Goal: Task Accomplishment & Management: Manage account settings

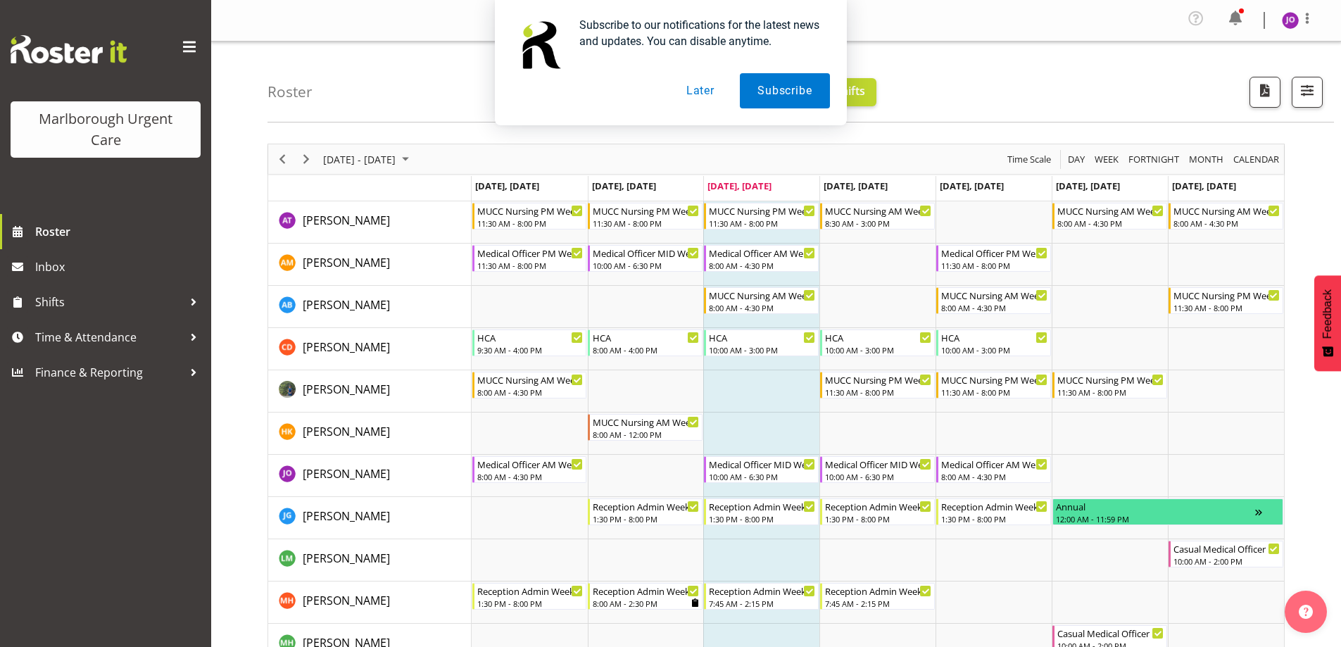
click at [703, 89] on button "Later" at bounding box center [700, 90] width 63 height 35
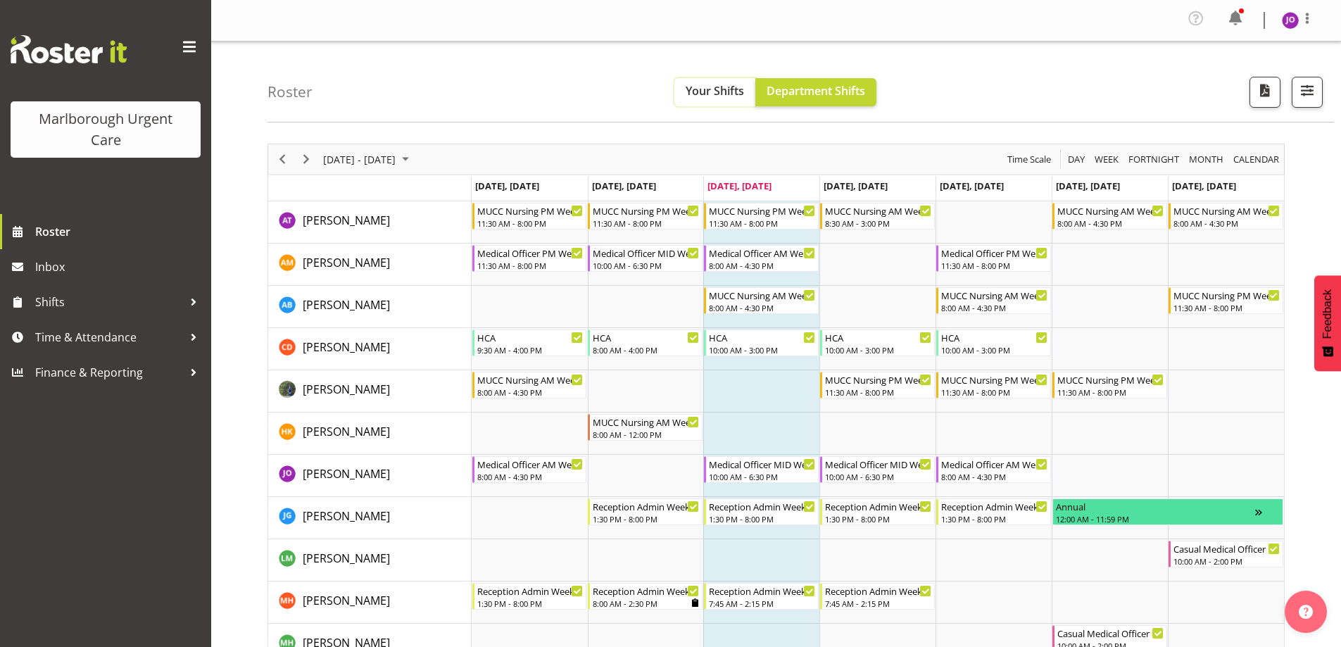
click at [710, 88] on span "Your Shifts" at bounding box center [715, 90] width 58 height 15
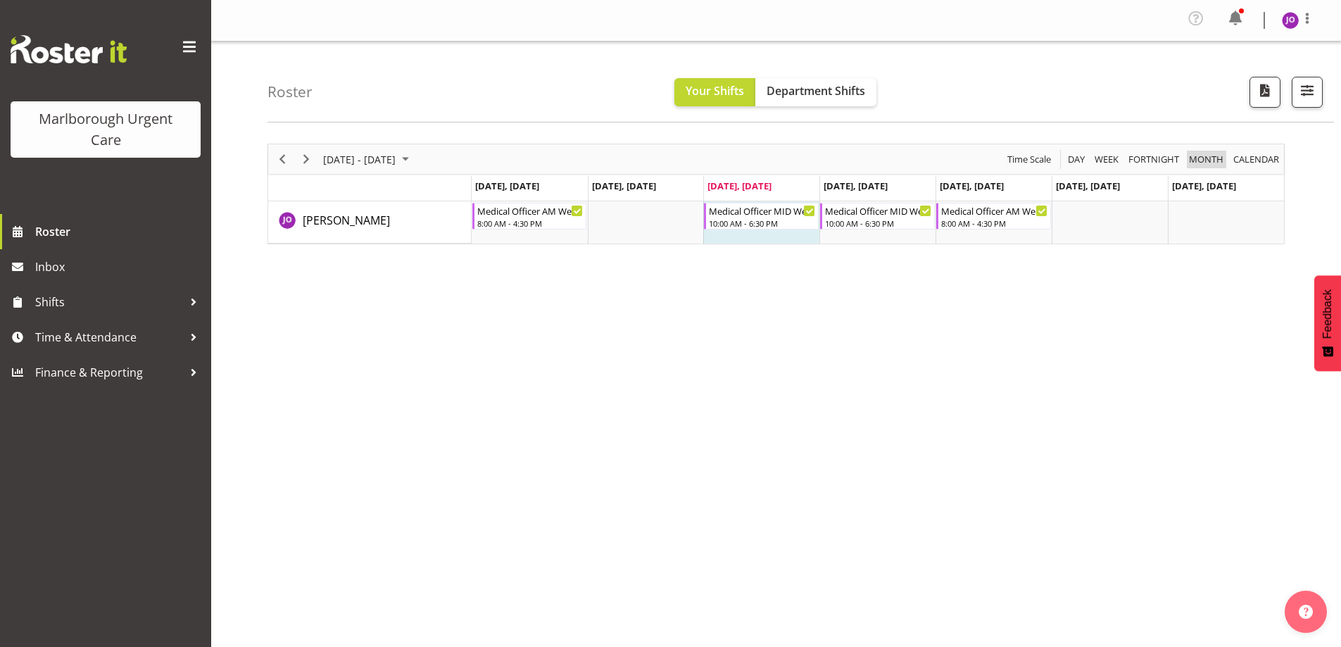
click at [1194, 159] on span "Month" at bounding box center [1206, 160] width 37 height 18
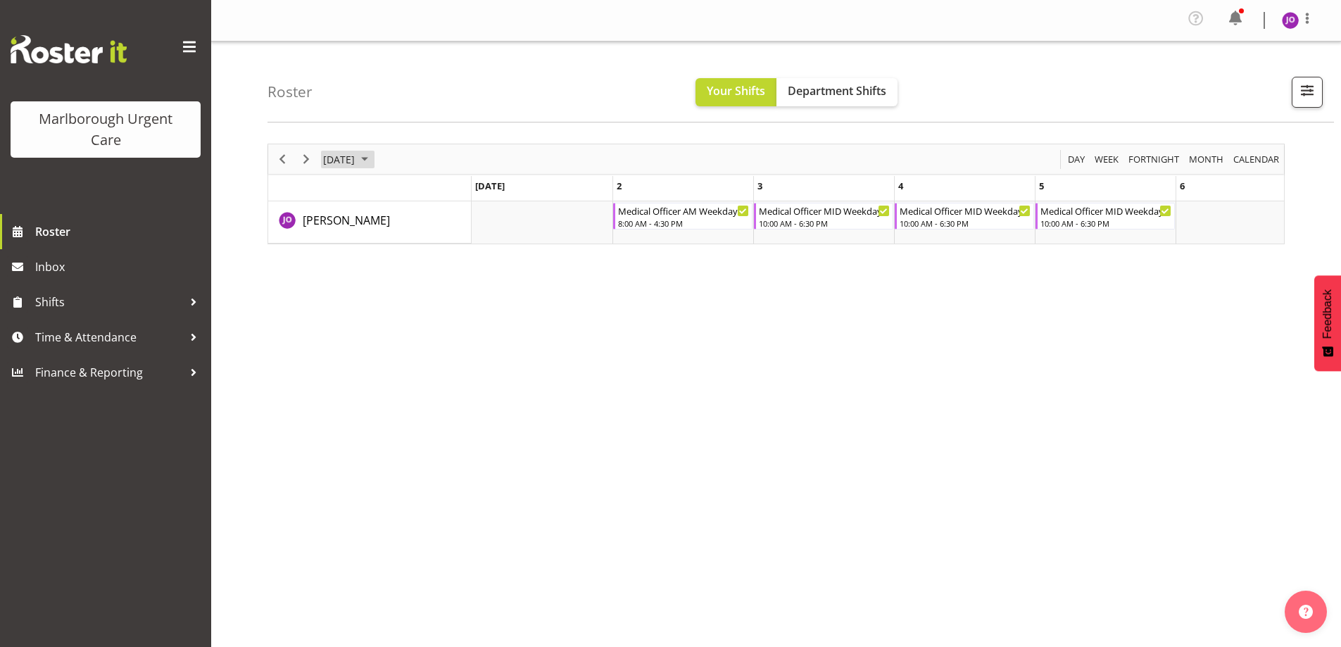
click at [356, 158] on span "September 2025" at bounding box center [339, 160] width 34 height 18
click at [1196, 163] on span "Month" at bounding box center [1206, 160] width 37 height 18
click at [711, 90] on span "Your Shifts" at bounding box center [736, 90] width 58 height 15
click at [1107, 157] on span "Week" at bounding box center [1106, 160] width 27 height 18
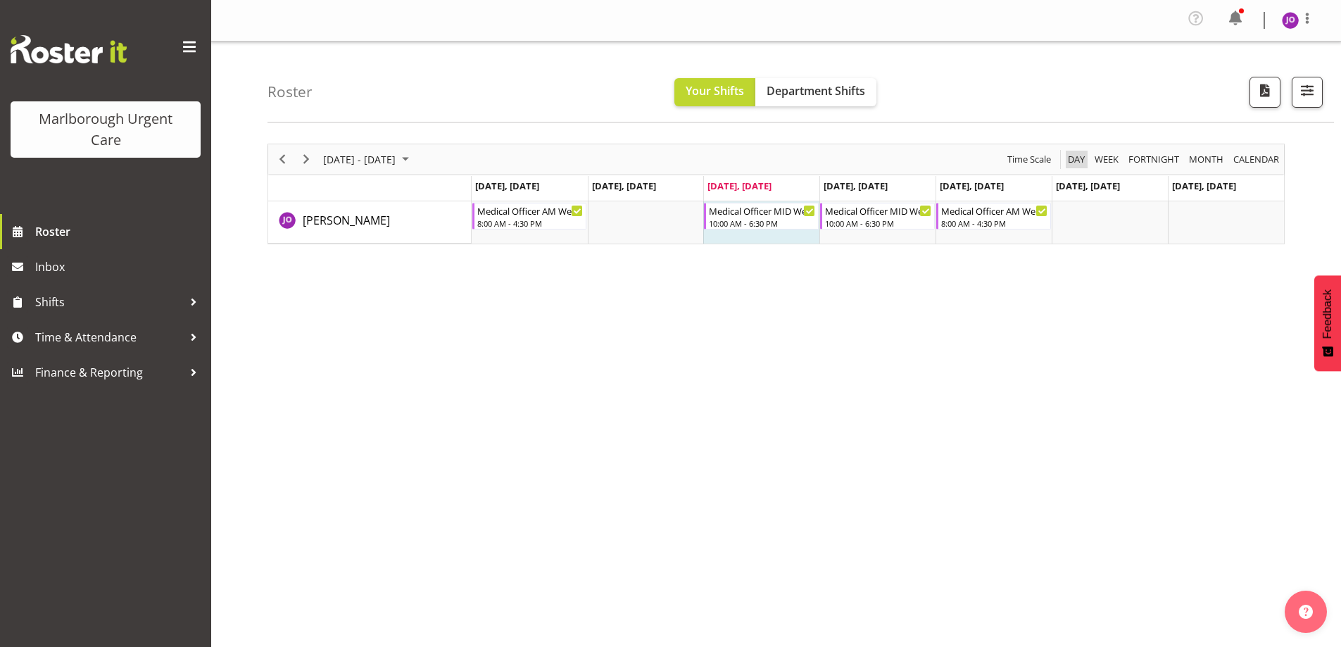
click at [1077, 161] on span "Day" at bounding box center [1077, 160] width 20 height 18
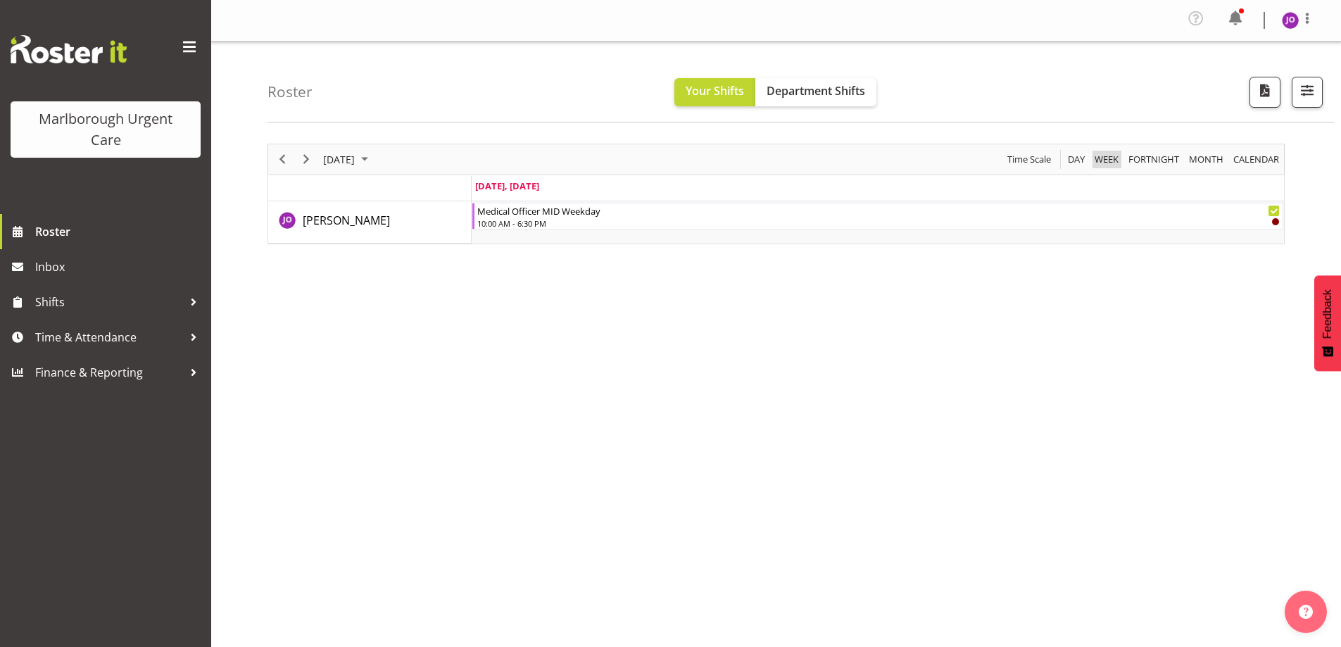
click at [1115, 161] on span "Week" at bounding box center [1106, 160] width 27 height 18
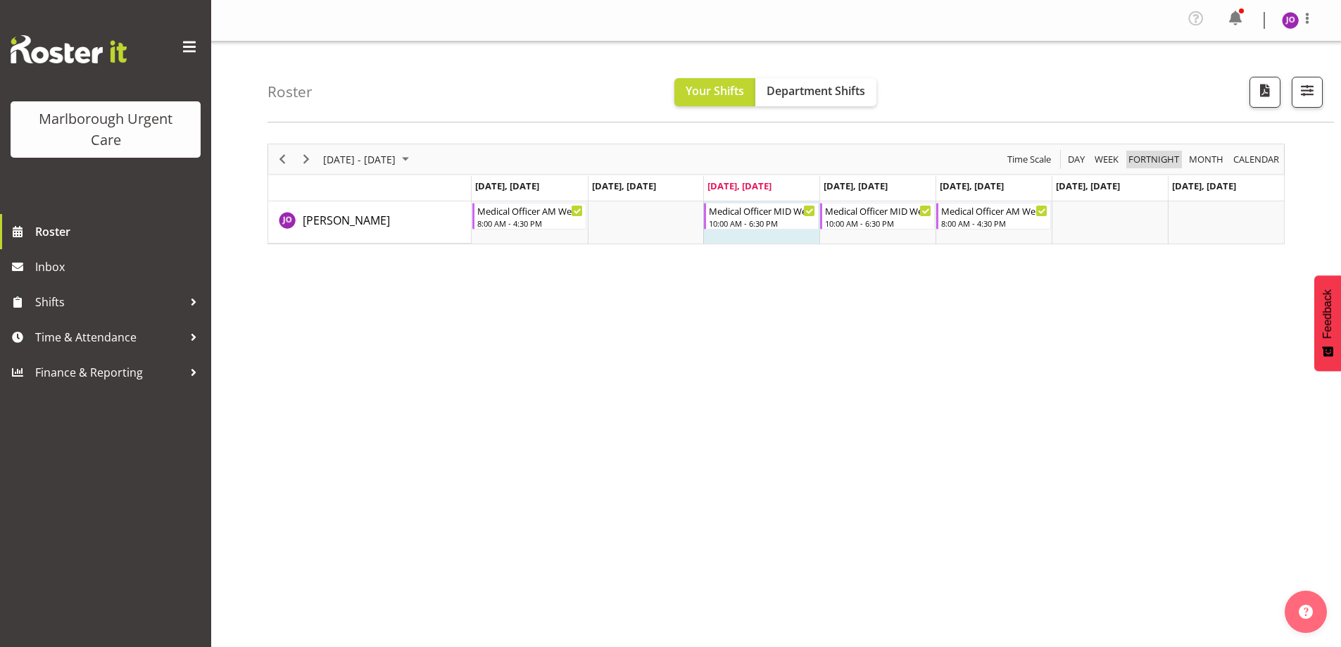
drag, startPoint x: 1174, startPoint y: 161, endPoint x: 1137, endPoint y: 172, distance: 38.3
click at [1173, 161] on span "Fortnight" at bounding box center [1154, 160] width 54 height 18
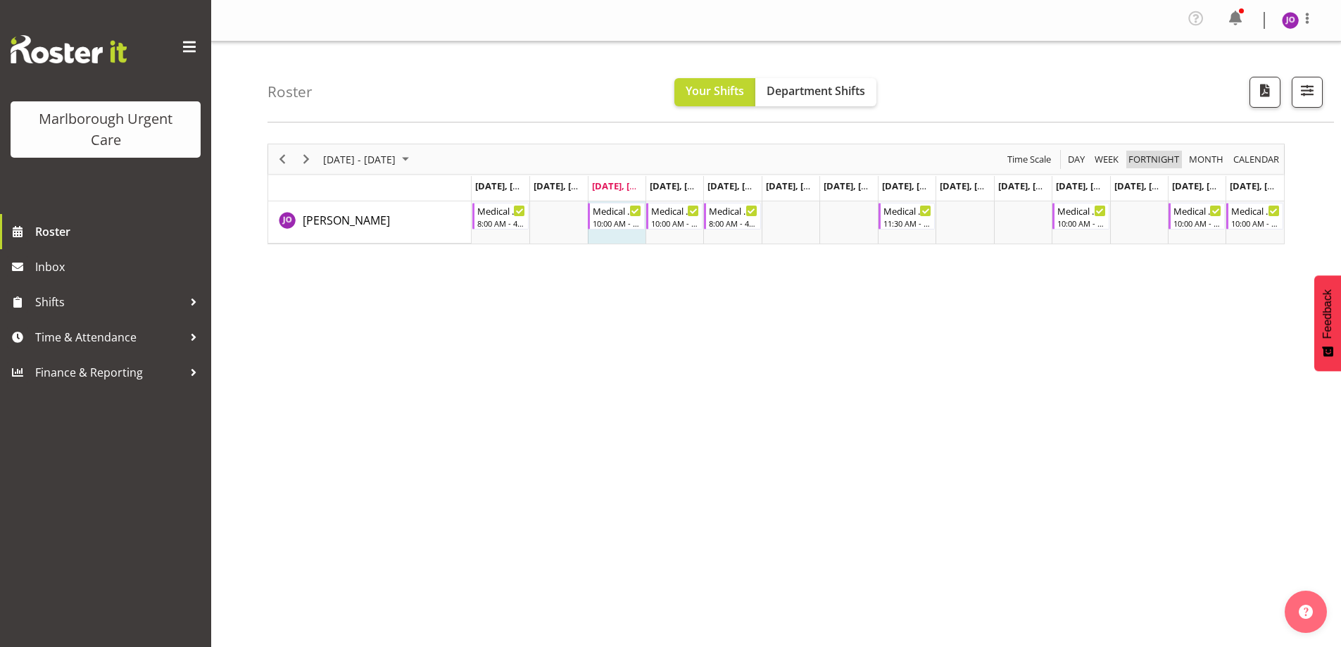
click at [1166, 166] on span "Fortnight" at bounding box center [1154, 160] width 54 height 18
click at [1216, 156] on span "Month" at bounding box center [1206, 160] width 37 height 18
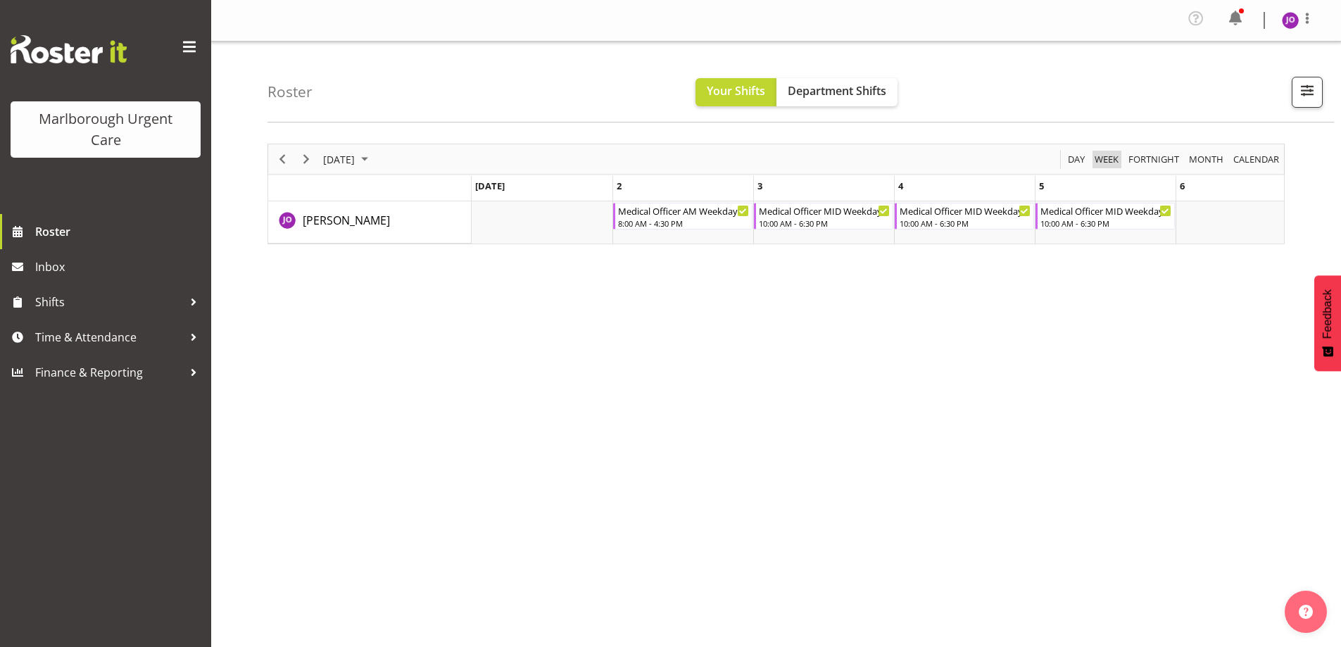
click at [1107, 158] on span "Week" at bounding box center [1106, 160] width 27 height 18
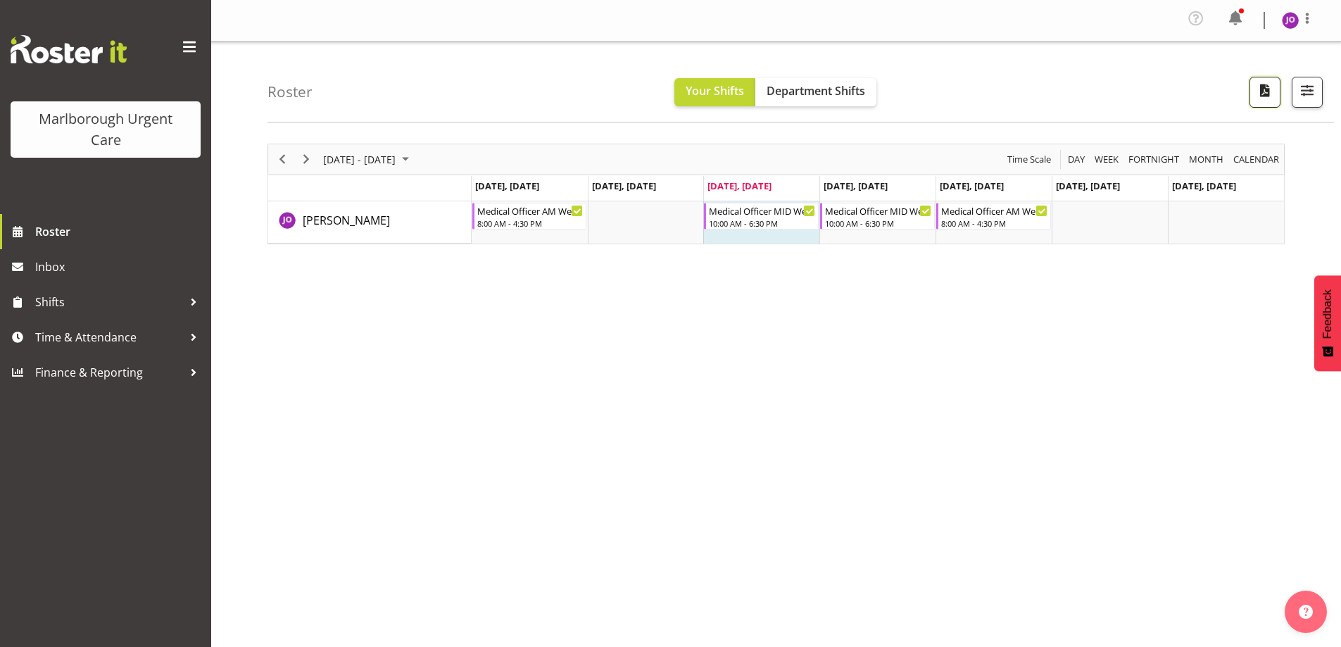
click at [1267, 92] on span "button" at bounding box center [1265, 90] width 18 height 18
click at [187, 300] on div at bounding box center [193, 301] width 21 height 21
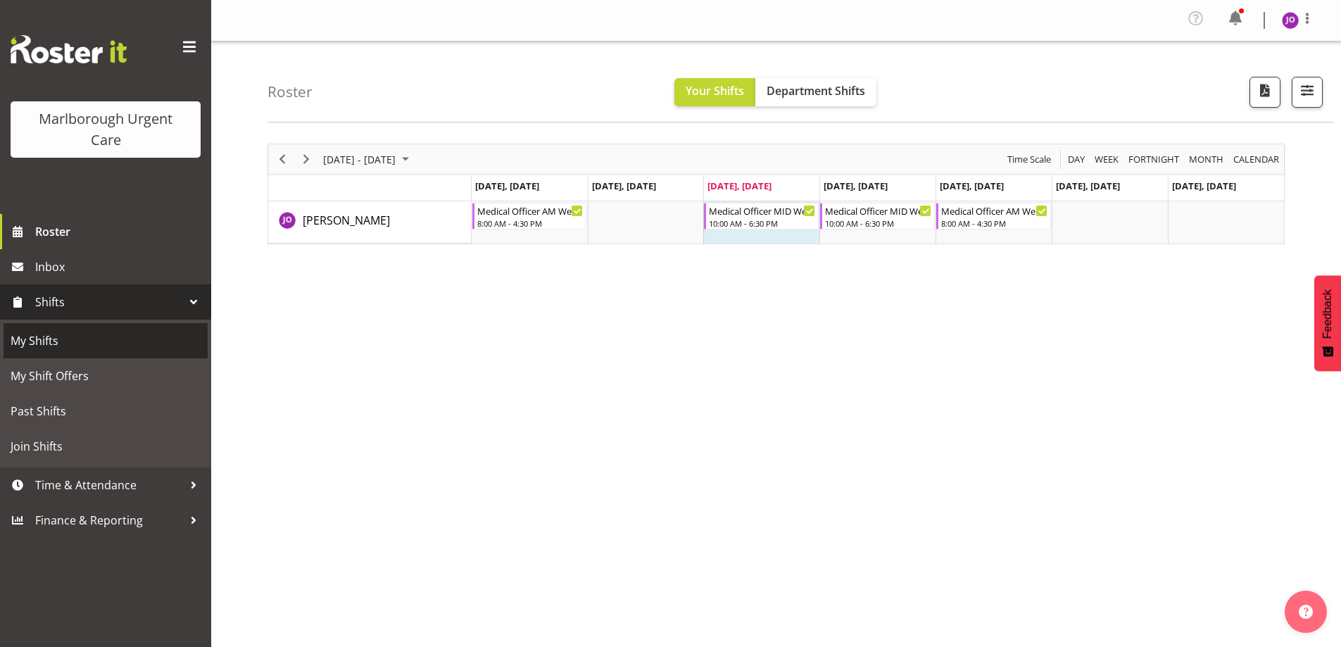
click at [57, 346] on span "My Shifts" at bounding box center [106, 340] width 190 height 21
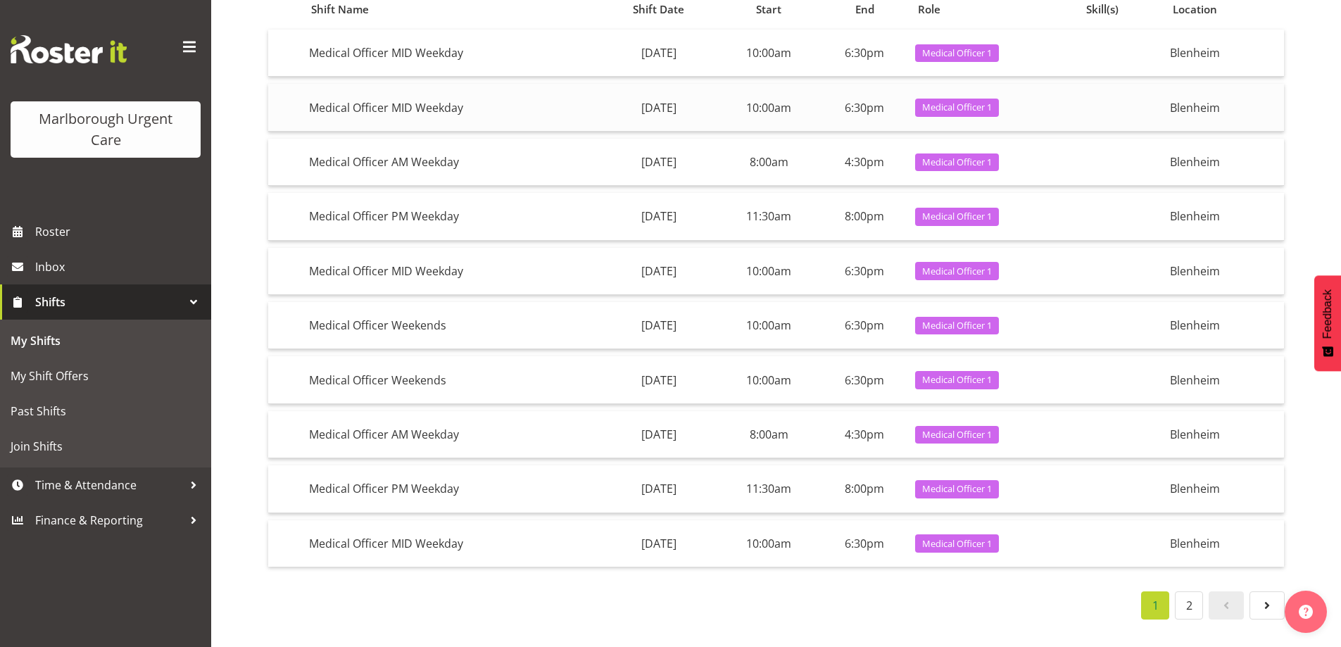
scroll to position [169, 0]
click at [1259, 597] on span at bounding box center [1267, 605] width 17 height 17
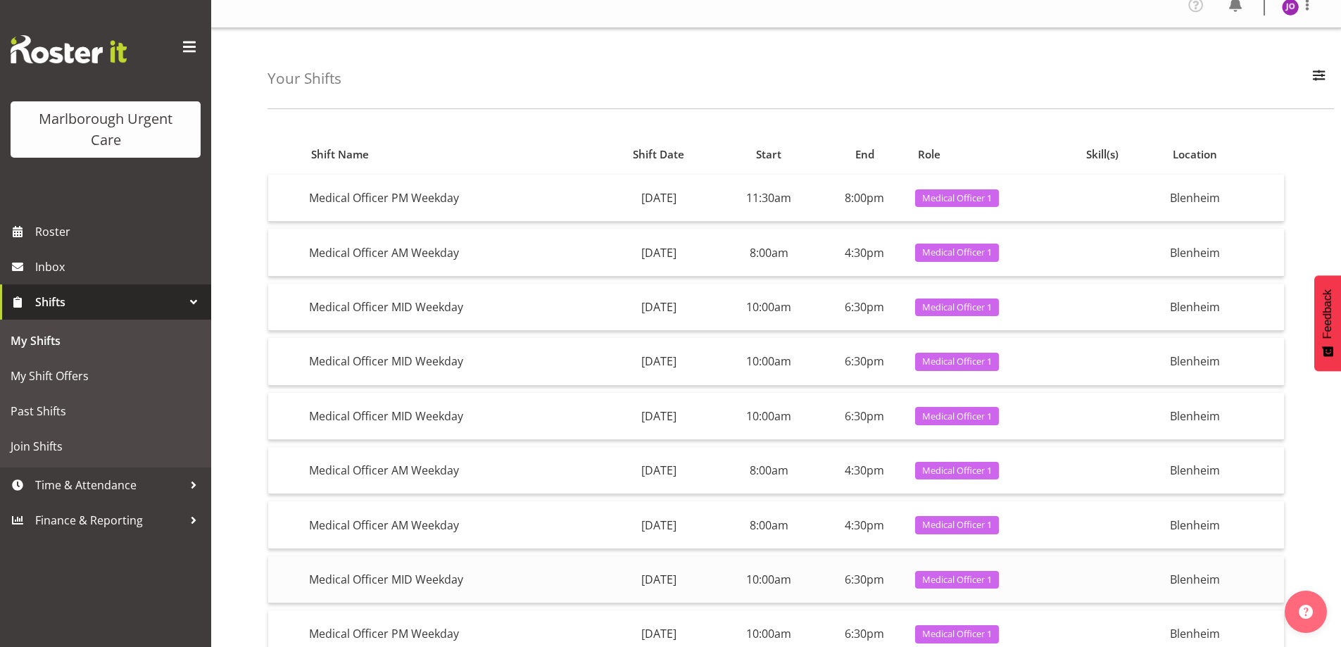
scroll to position [0, 0]
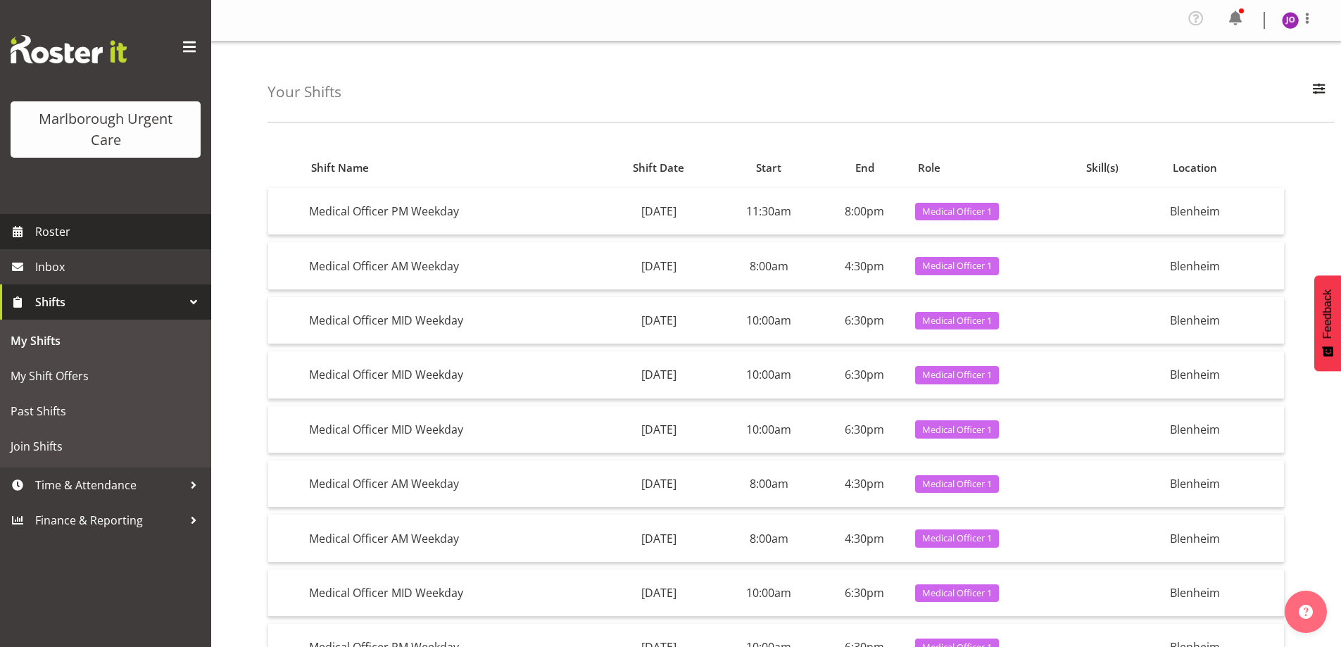
click at [66, 238] on span "Roster" at bounding box center [119, 231] width 169 height 21
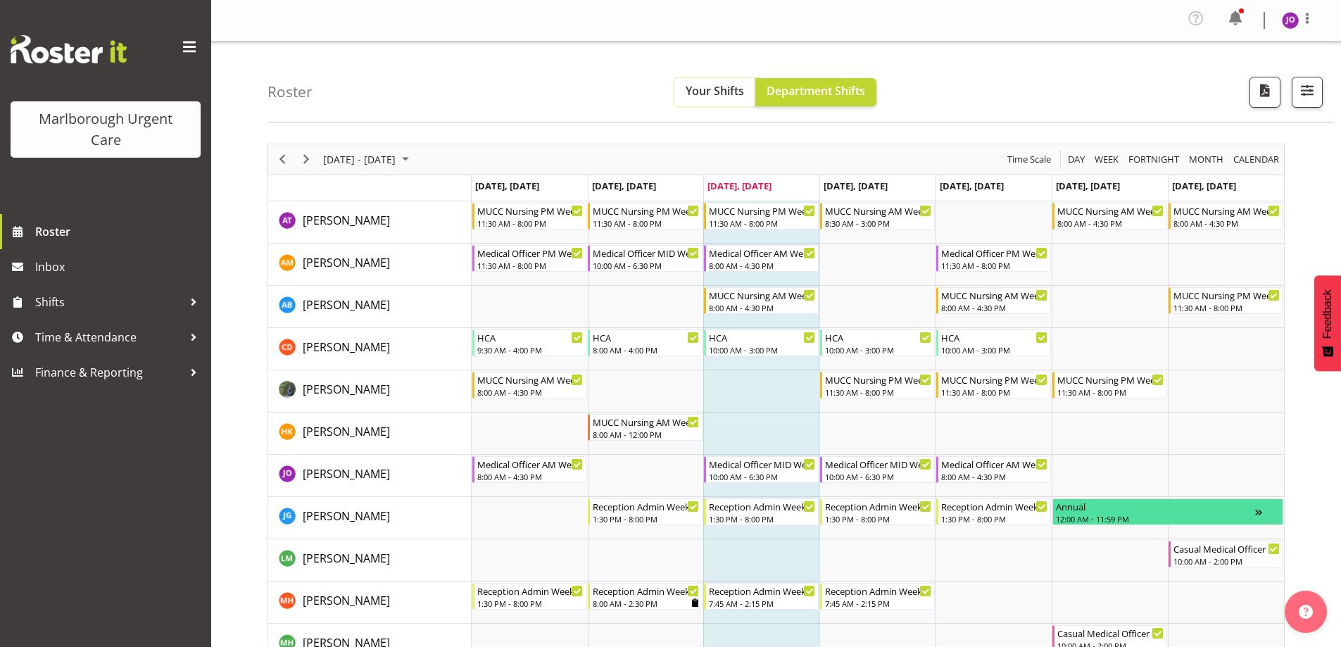
click at [717, 91] on span "Your Shifts" at bounding box center [715, 90] width 58 height 15
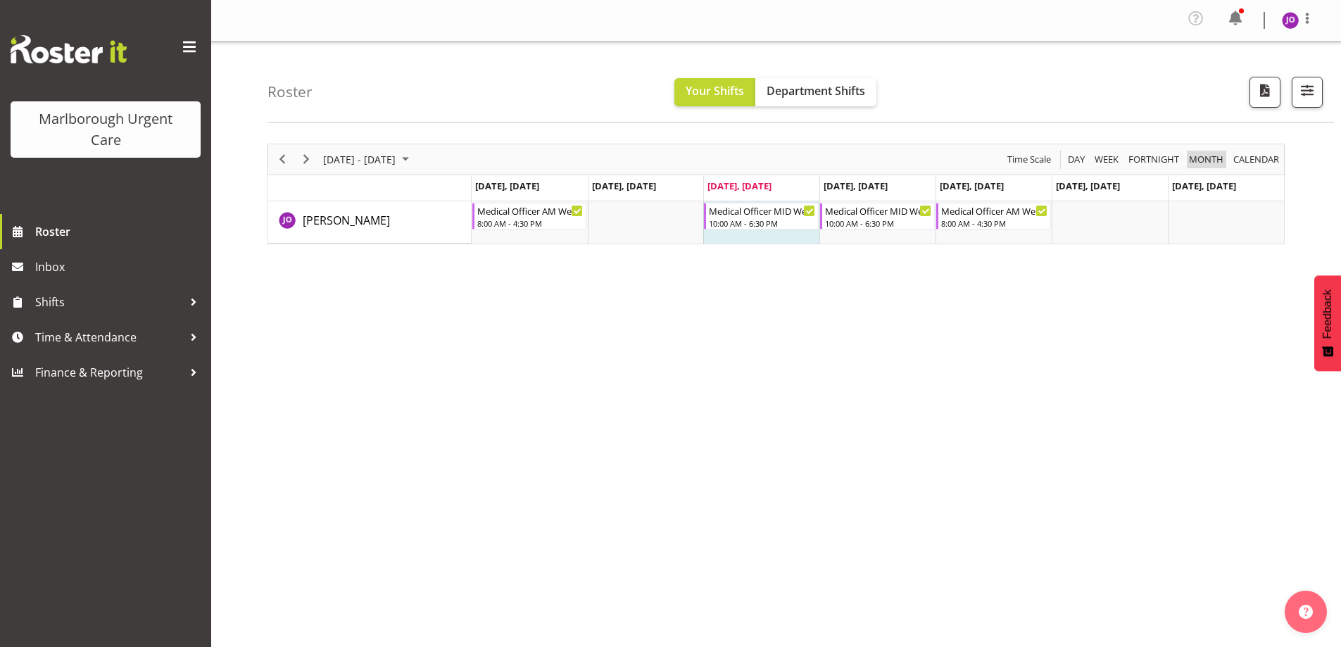
click at [1210, 161] on span "Month" at bounding box center [1206, 160] width 37 height 18
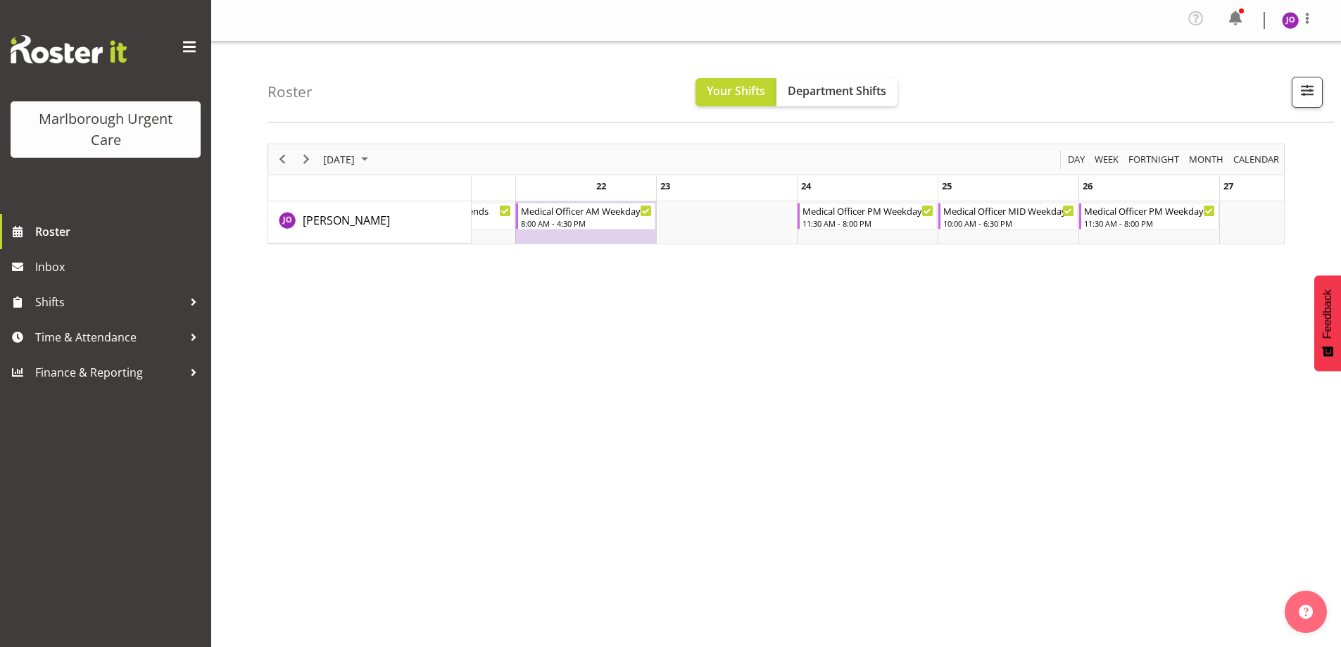
scroll to position [0, 2894]
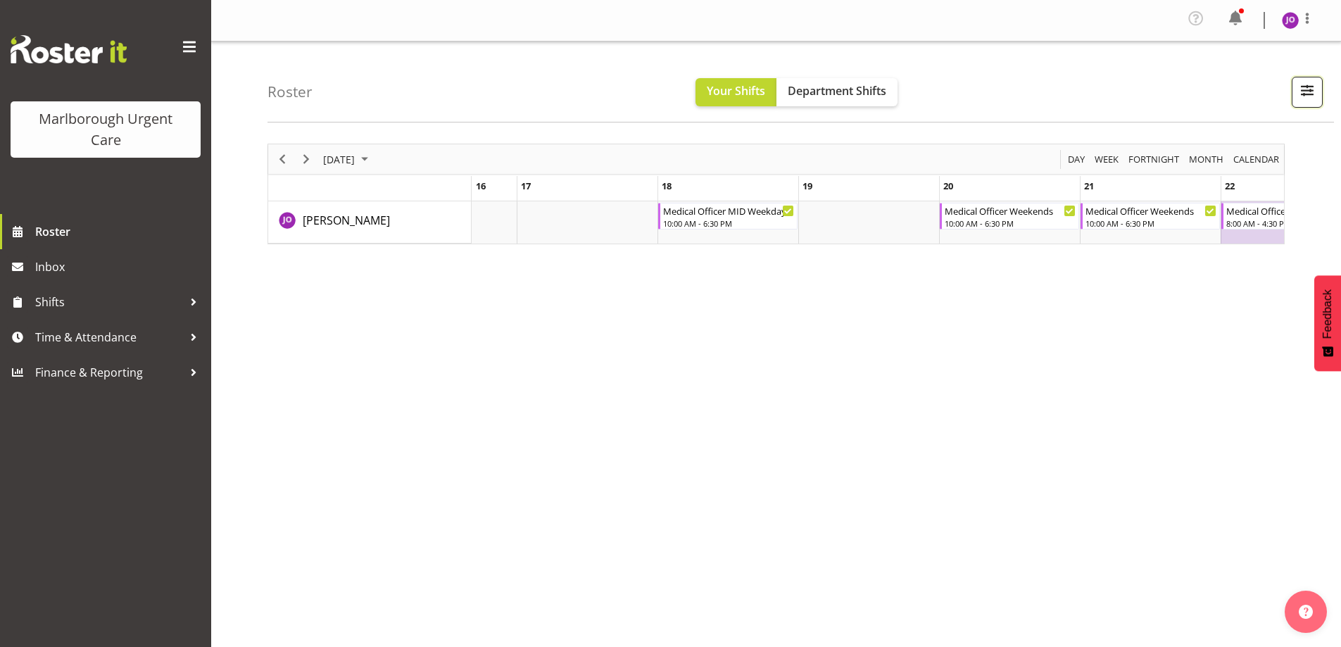
click at [1301, 94] on span "button" at bounding box center [1307, 90] width 18 height 18
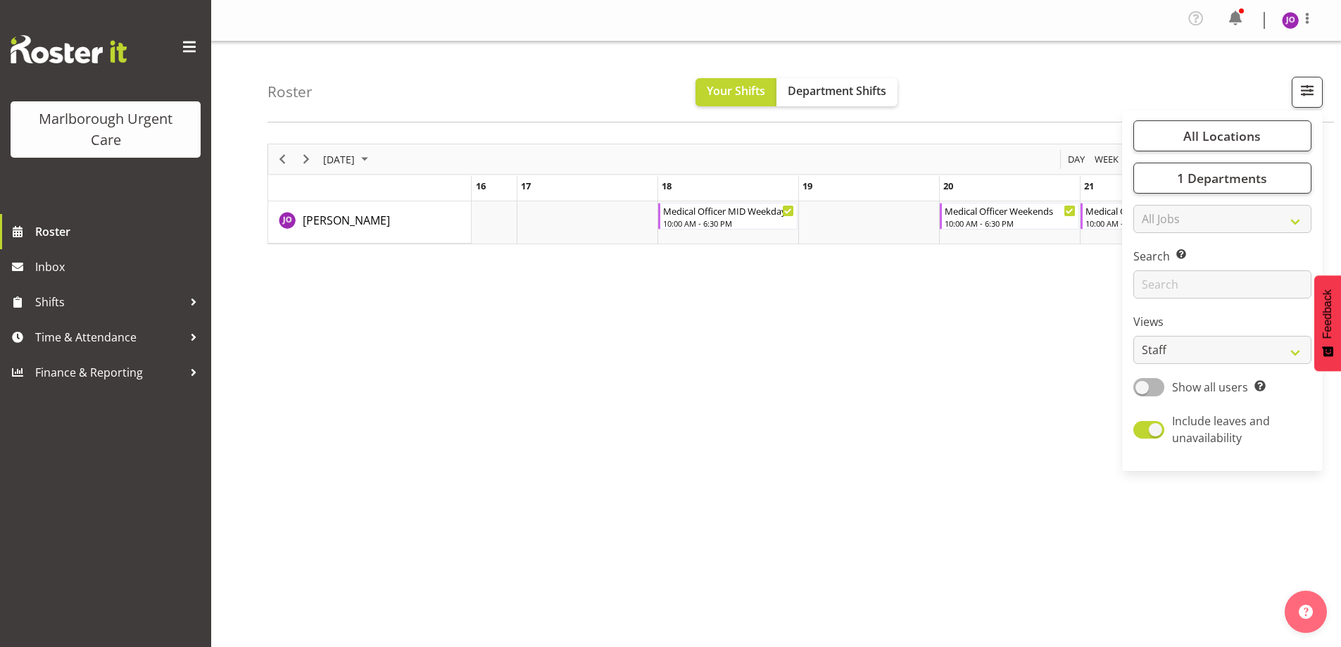
click at [923, 326] on div "September 2025 Today Day Week Fortnight Month calendar Month Agenda Time Scale …" at bounding box center [805, 414] width 1074 height 563
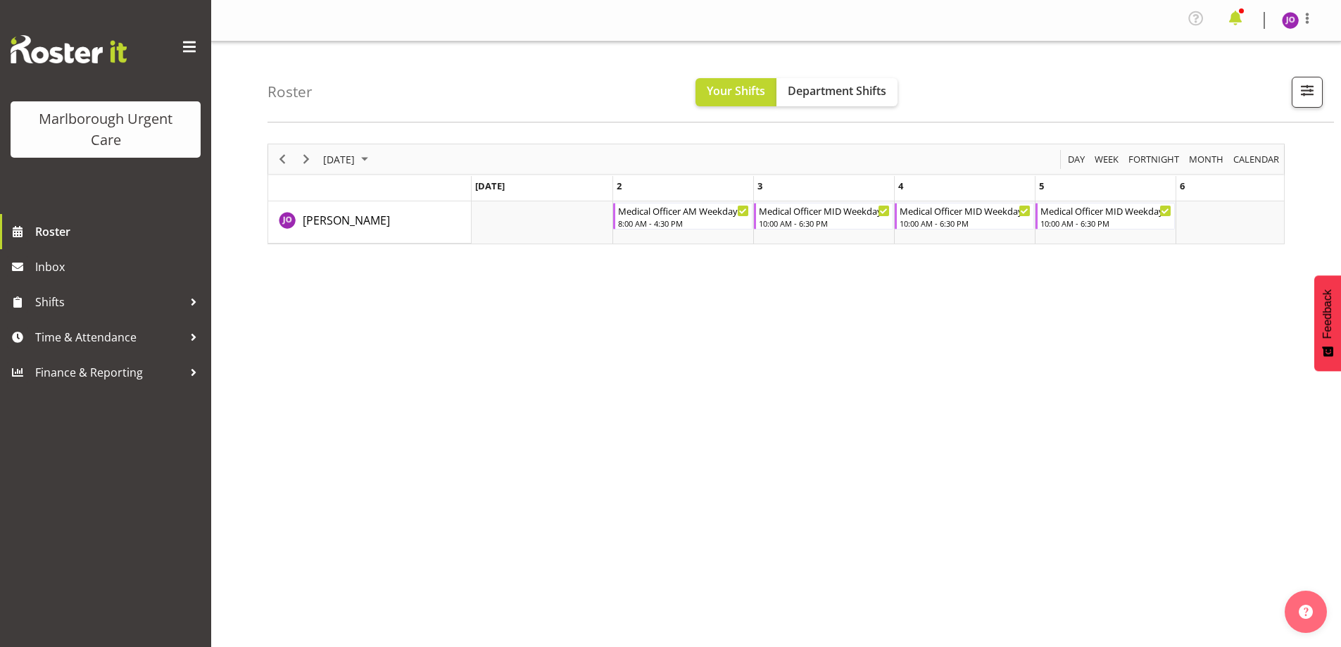
click at [1232, 17] on span at bounding box center [1235, 18] width 23 height 23
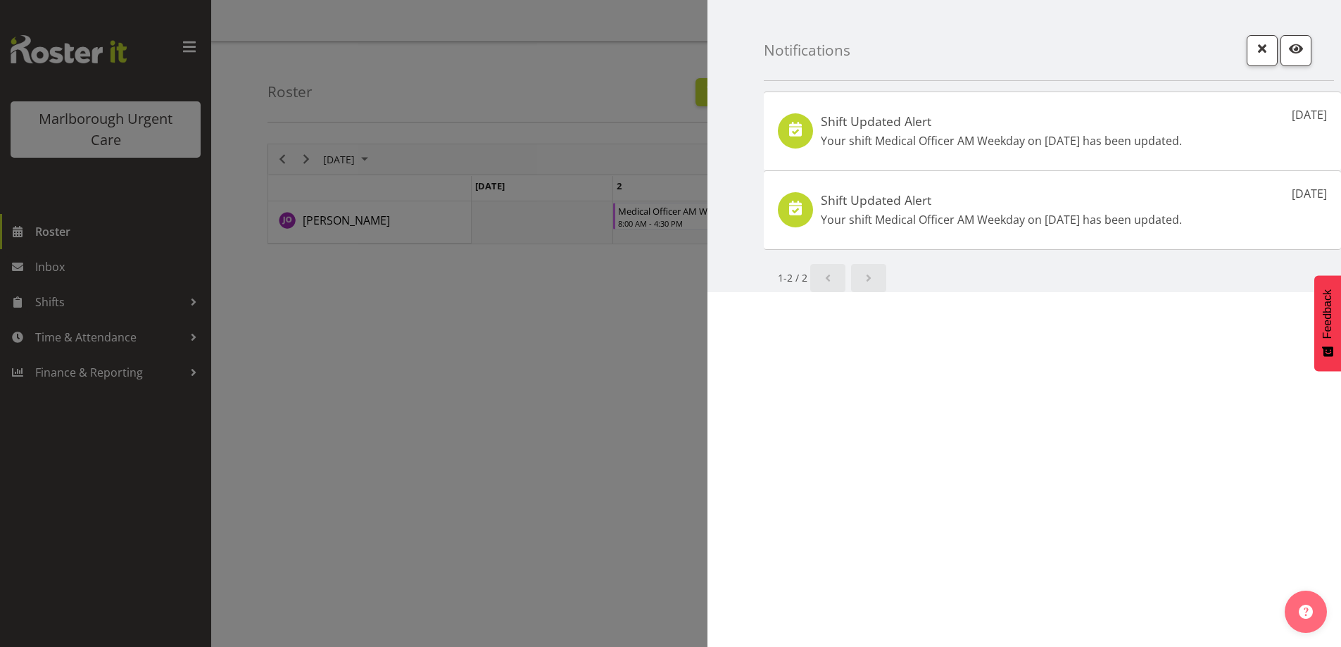
click at [871, 271] on span "Next page" at bounding box center [868, 278] width 17 height 17
click at [868, 283] on span "Next page" at bounding box center [868, 278] width 17 height 17
click at [1260, 46] on span "button" at bounding box center [1262, 48] width 18 height 18
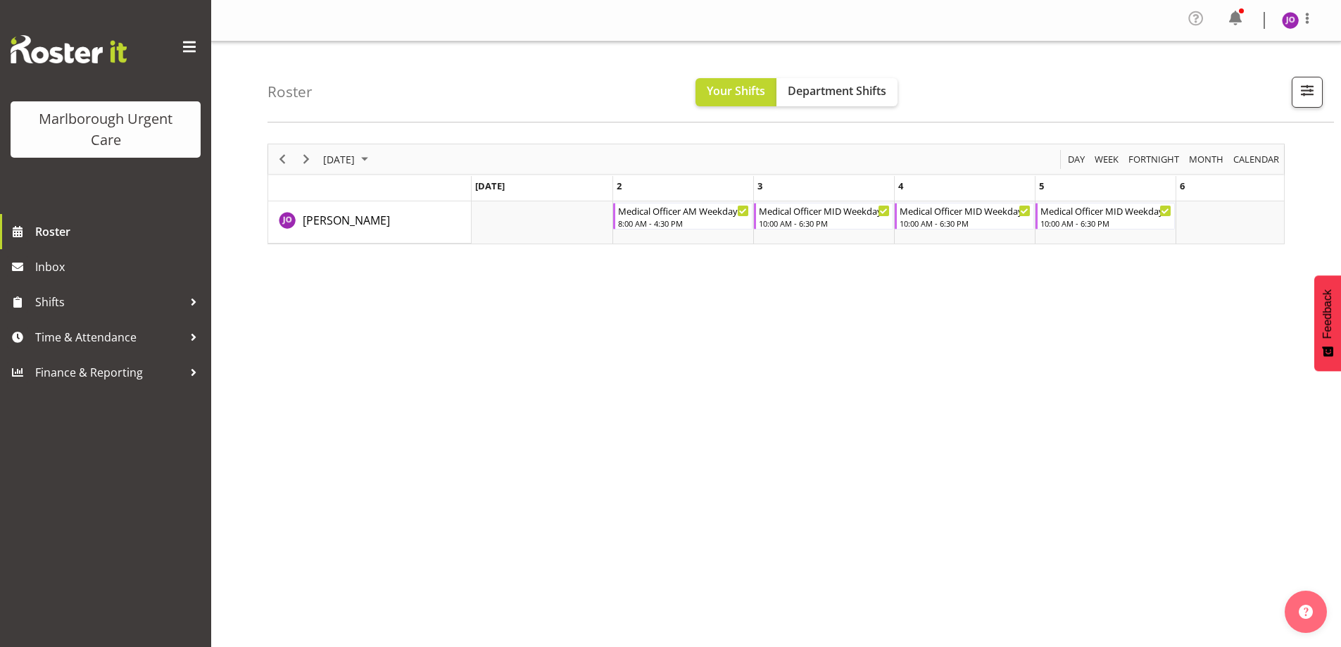
click at [1195, 18] on span at bounding box center [1196, 18] width 23 height 23
click at [1306, 18] on span at bounding box center [1307, 18] width 17 height 17
click at [1140, 86] on div "Roster Your Shifts Department Shifts All Locations Clear Blenheim Select All De…" at bounding box center [801, 82] width 1067 height 81
click at [44, 308] on span "Shifts" at bounding box center [109, 301] width 148 height 21
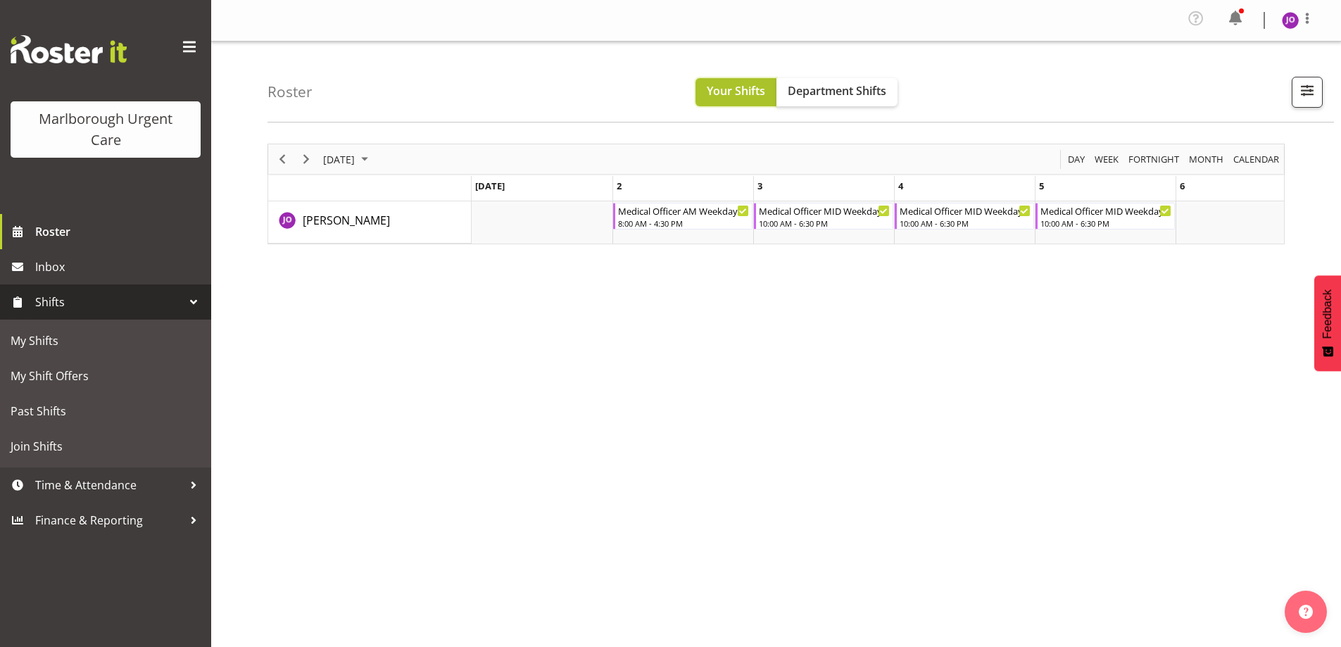
click at [755, 92] on span "Your Shifts" at bounding box center [736, 90] width 58 height 15
click at [843, 84] on span "Department Shifts" at bounding box center [837, 90] width 99 height 15
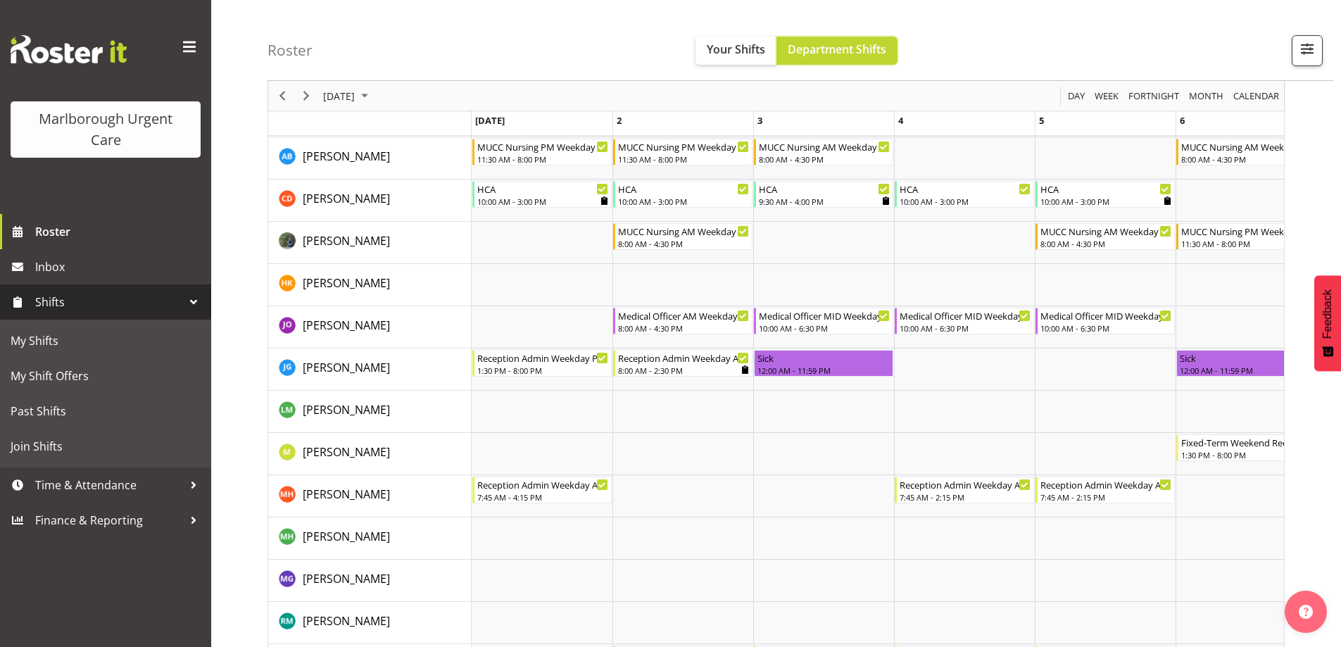
scroll to position [153, 0]
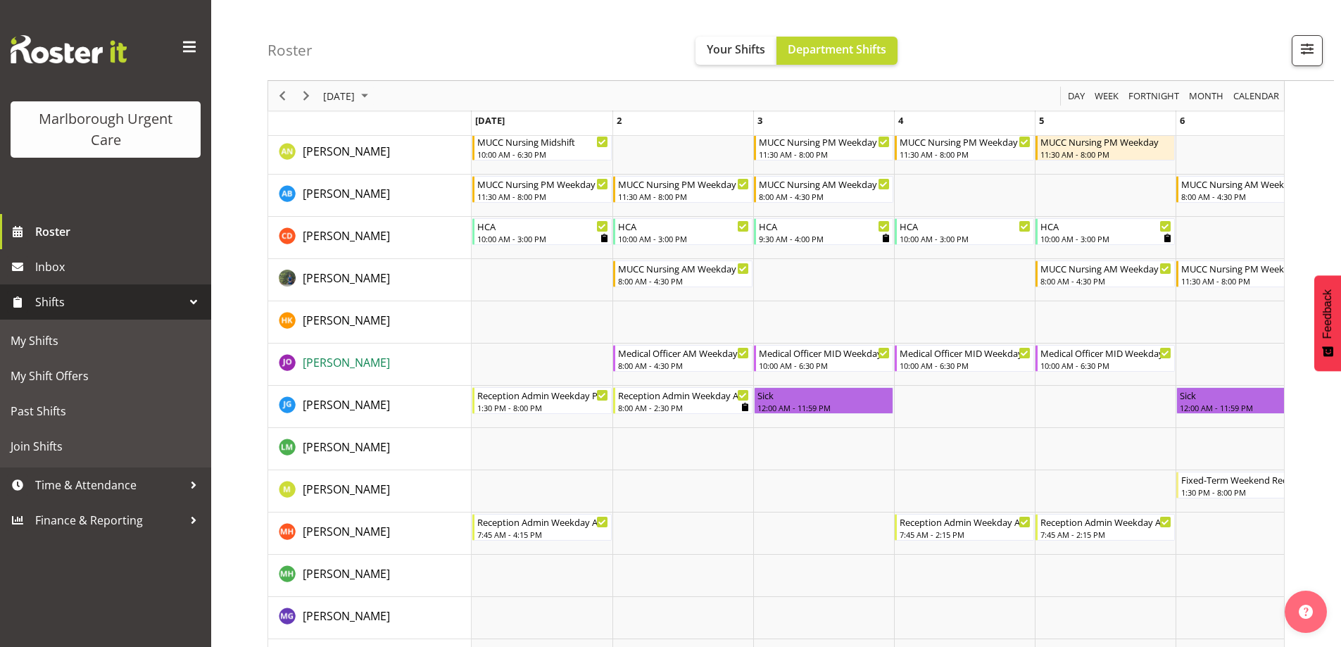
click at [386, 360] on span "[PERSON_NAME]" at bounding box center [346, 362] width 87 height 15
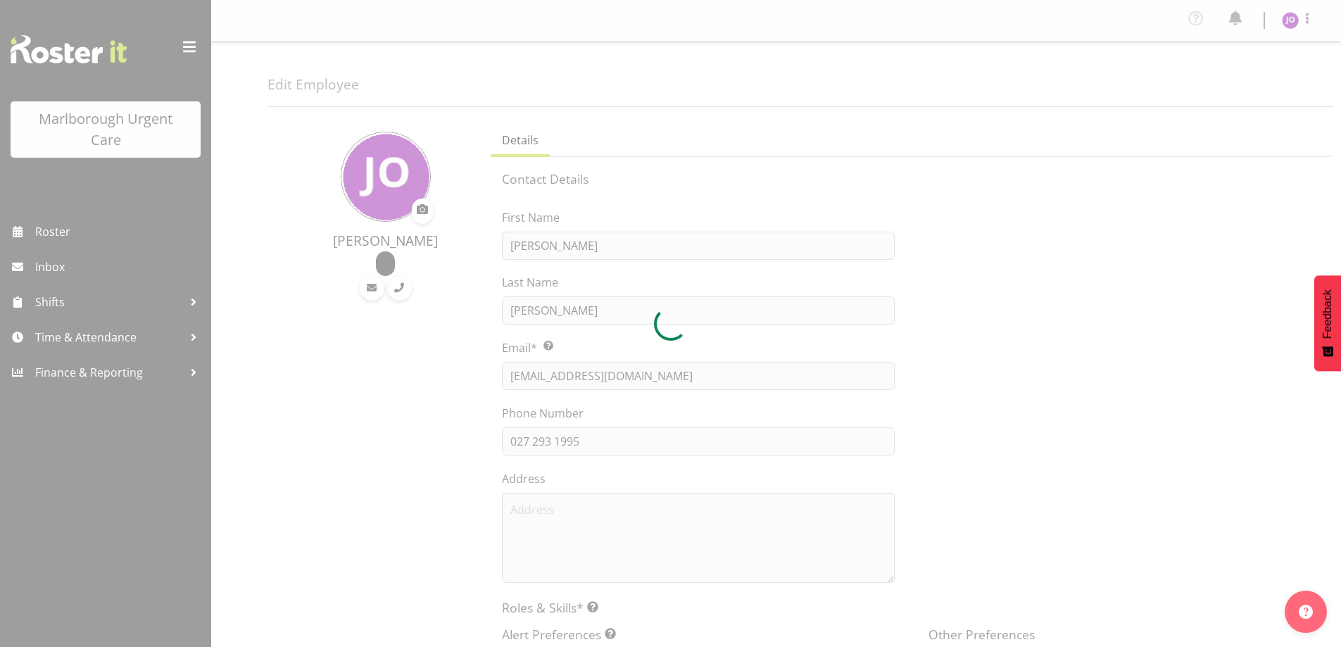
select select "TimelineWeek"
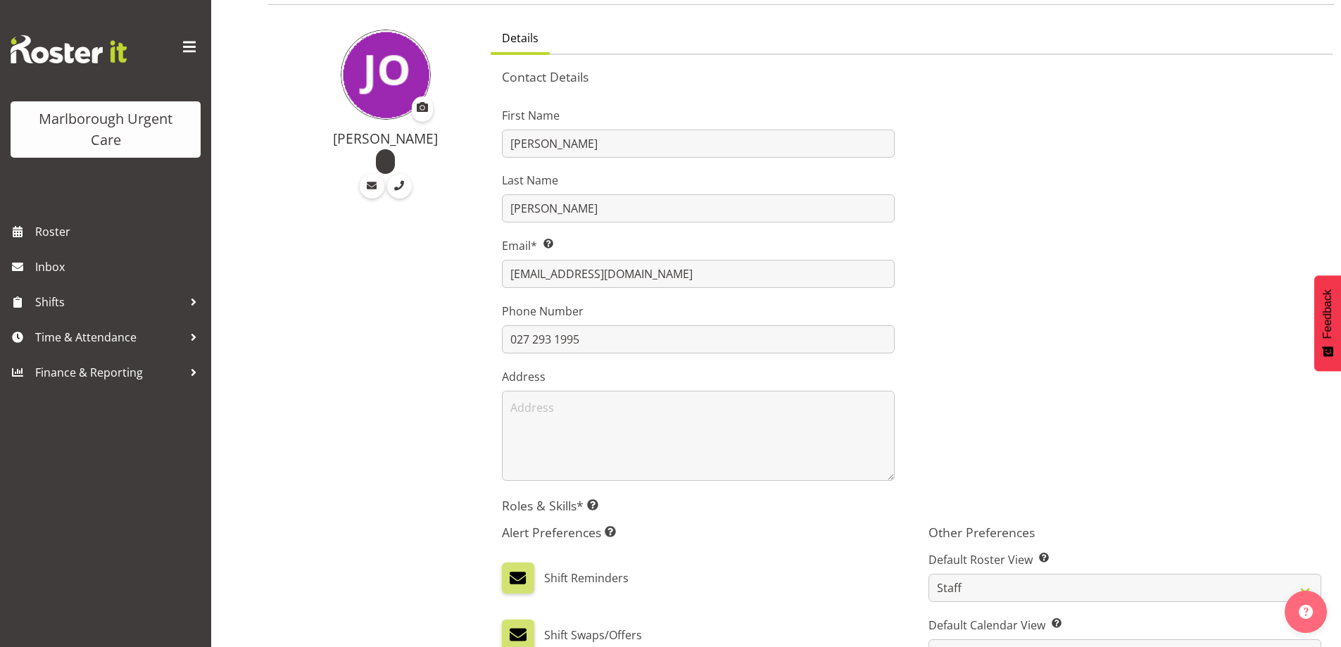
scroll to position [61, 0]
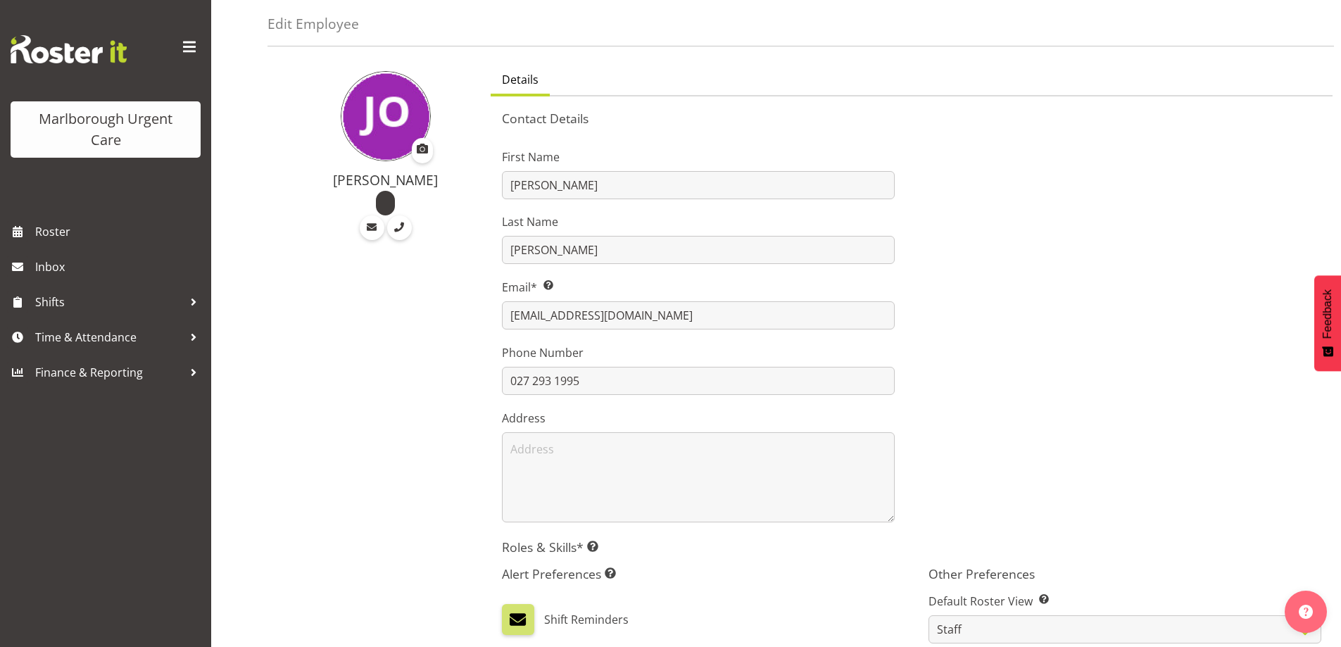
click at [182, 49] on span at bounding box center [189, 47] width 23 height 23
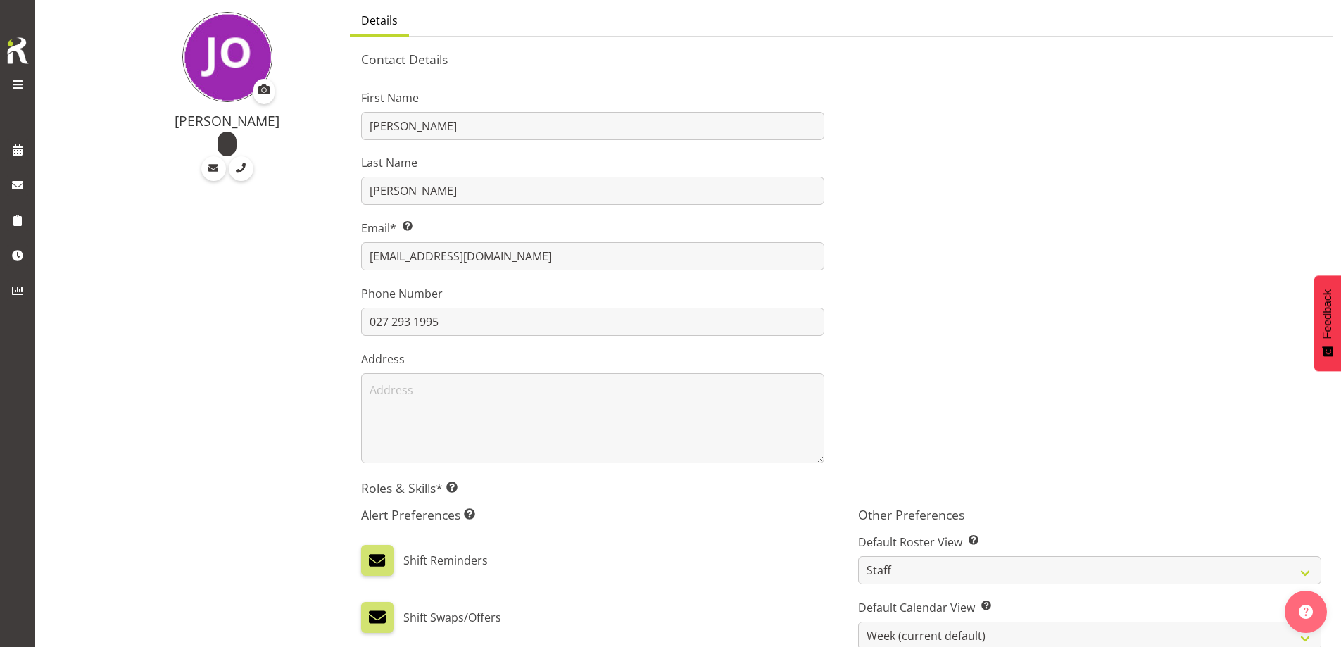
scroll to position [413, 0]
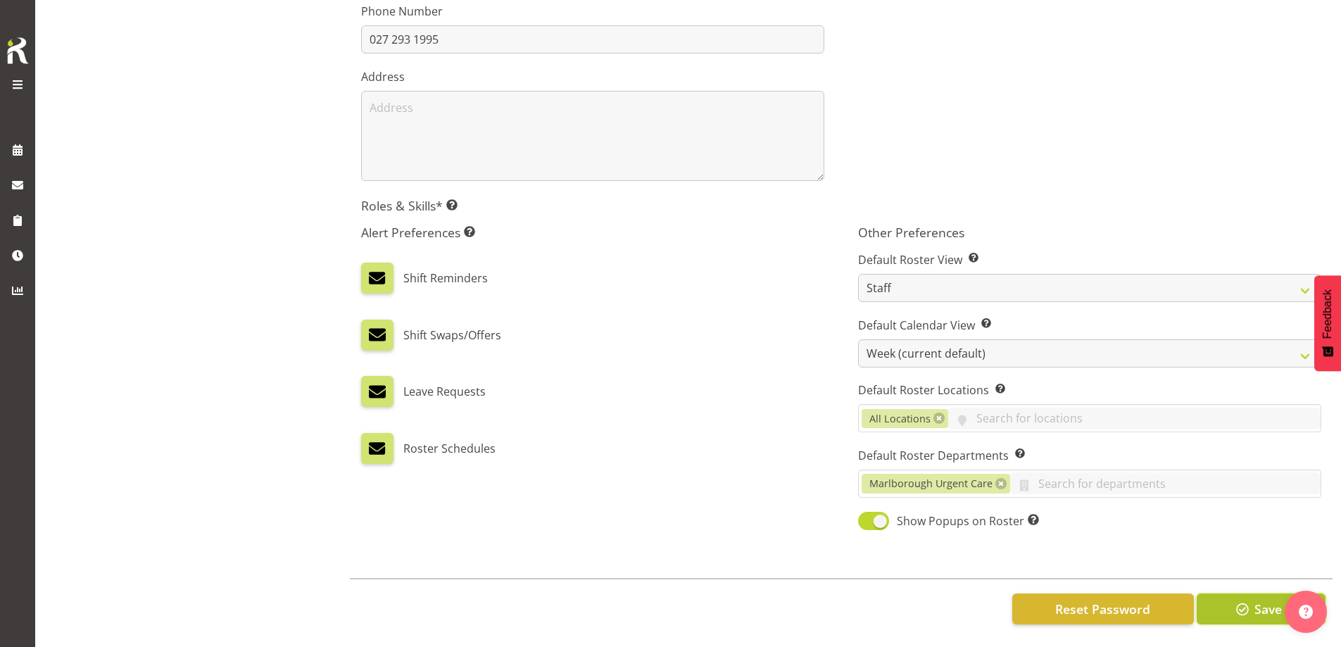
click at [1252, 601] on button "Save" at bounding box center [1261, 608] width 129 height 31
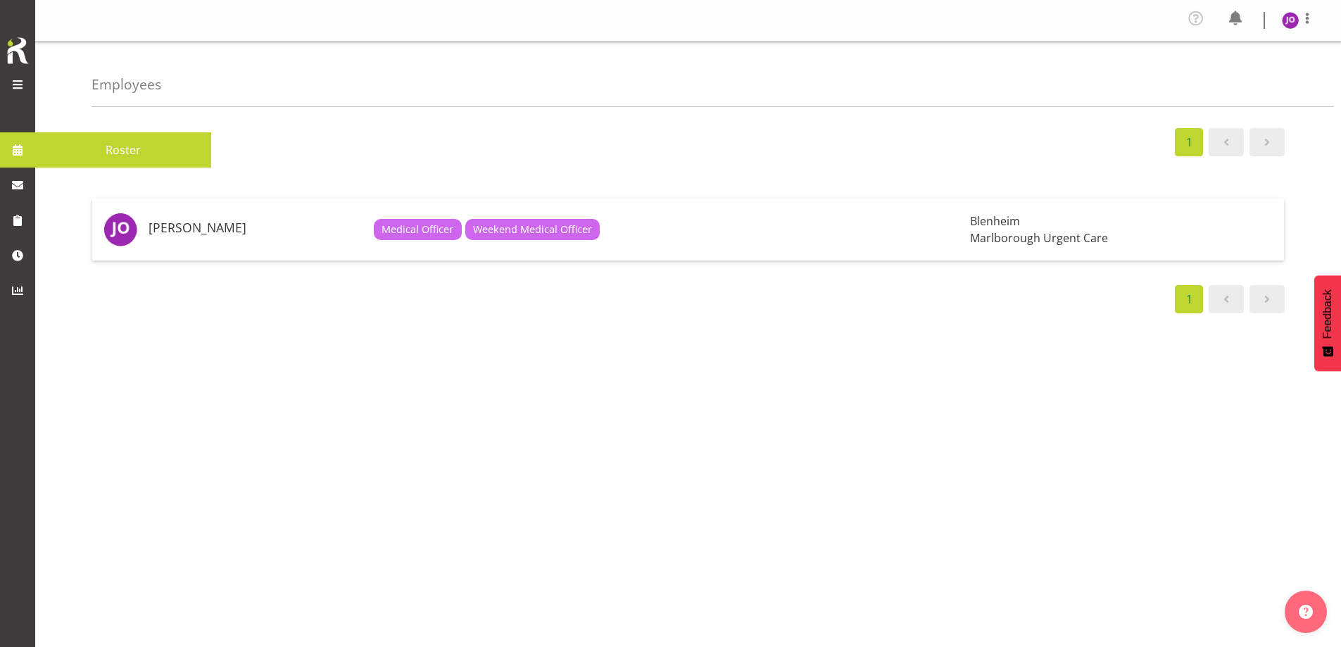
click at [23, 84] on span at bounding box center [17, 84] width 17 height 17
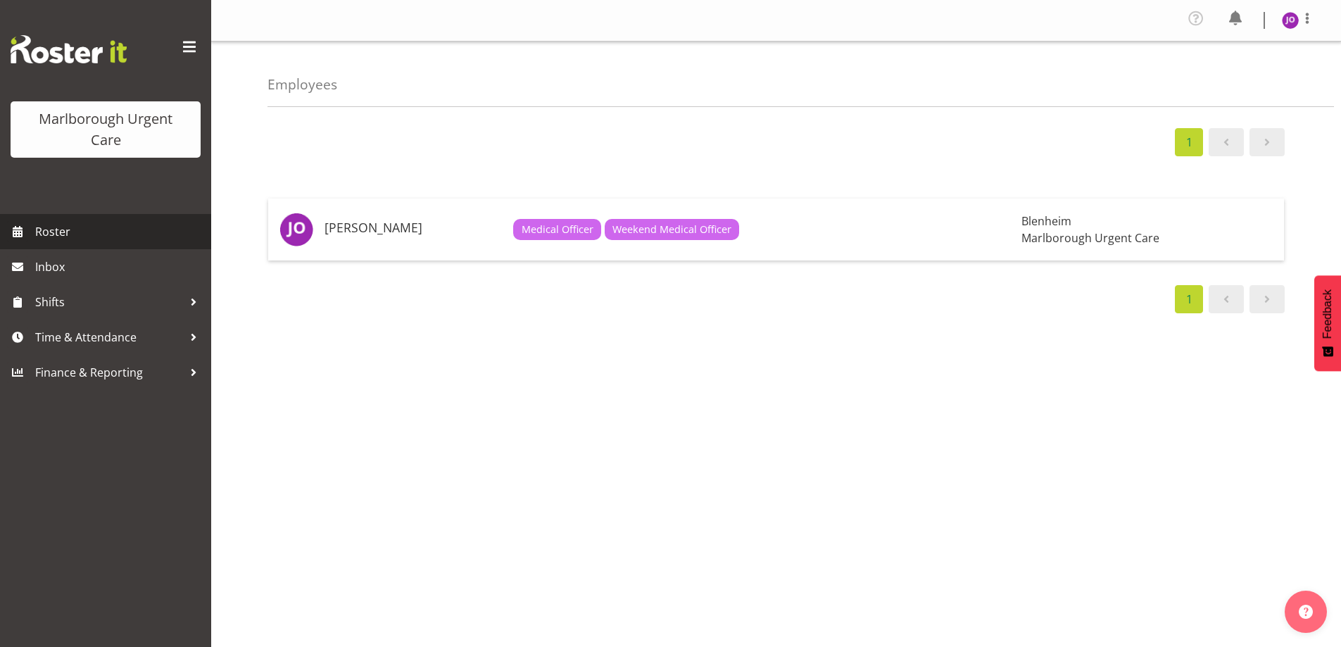
click at [39, 230] on span "Roster" at bounding box center [119, 231] width 169 height 21
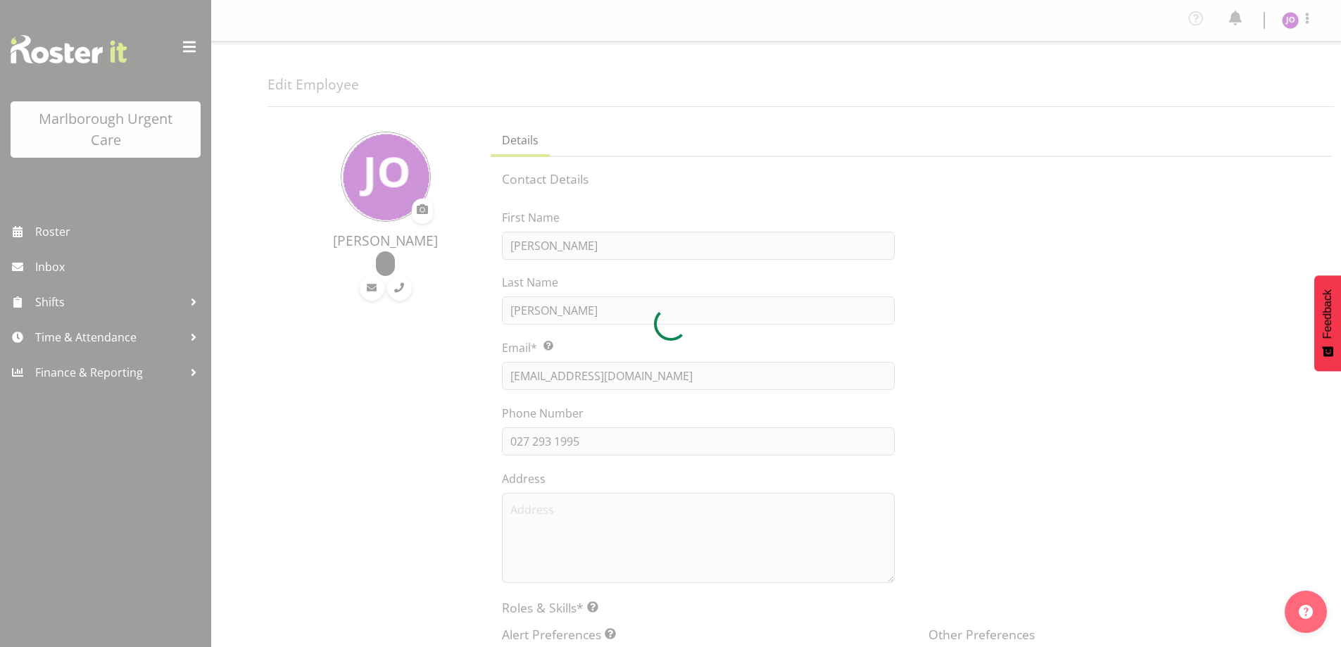
select select "TimelineWeek"
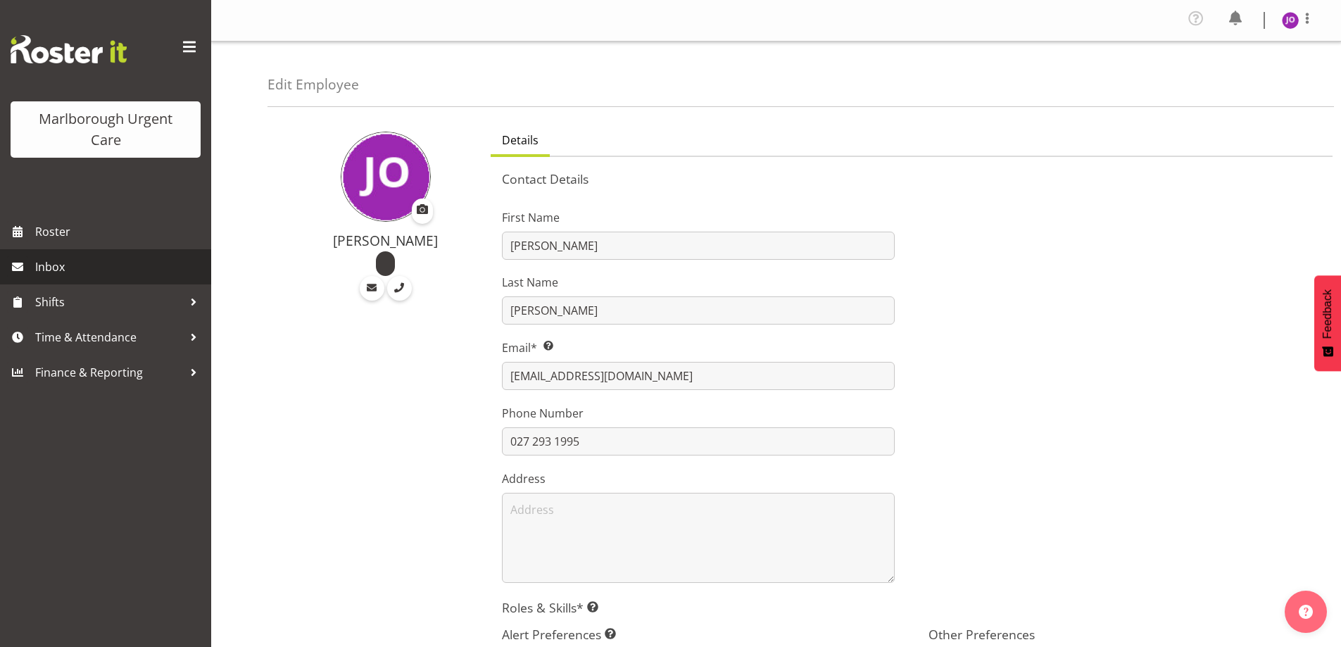
click at [48, 263] on span "Inbox" at bounding box center [119, 266] width 169 height 21
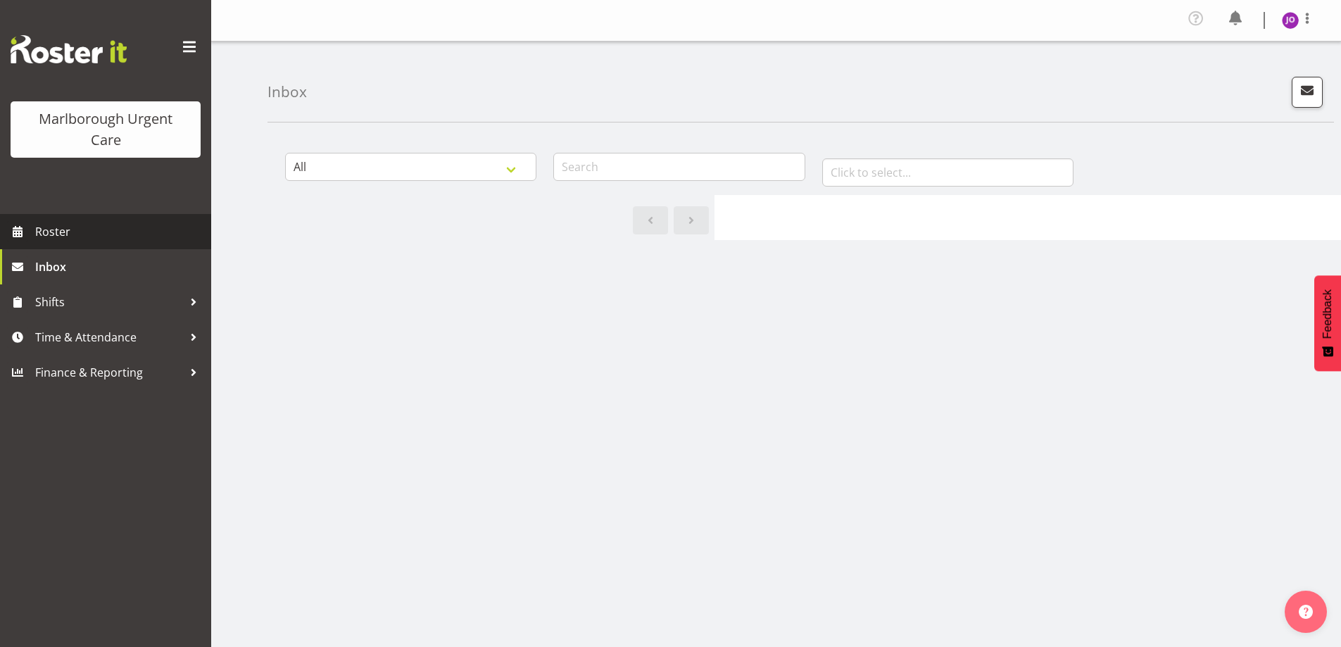
click at [56, 233] on span "Roster" at bounding box center [119, 231] width 169 height 21
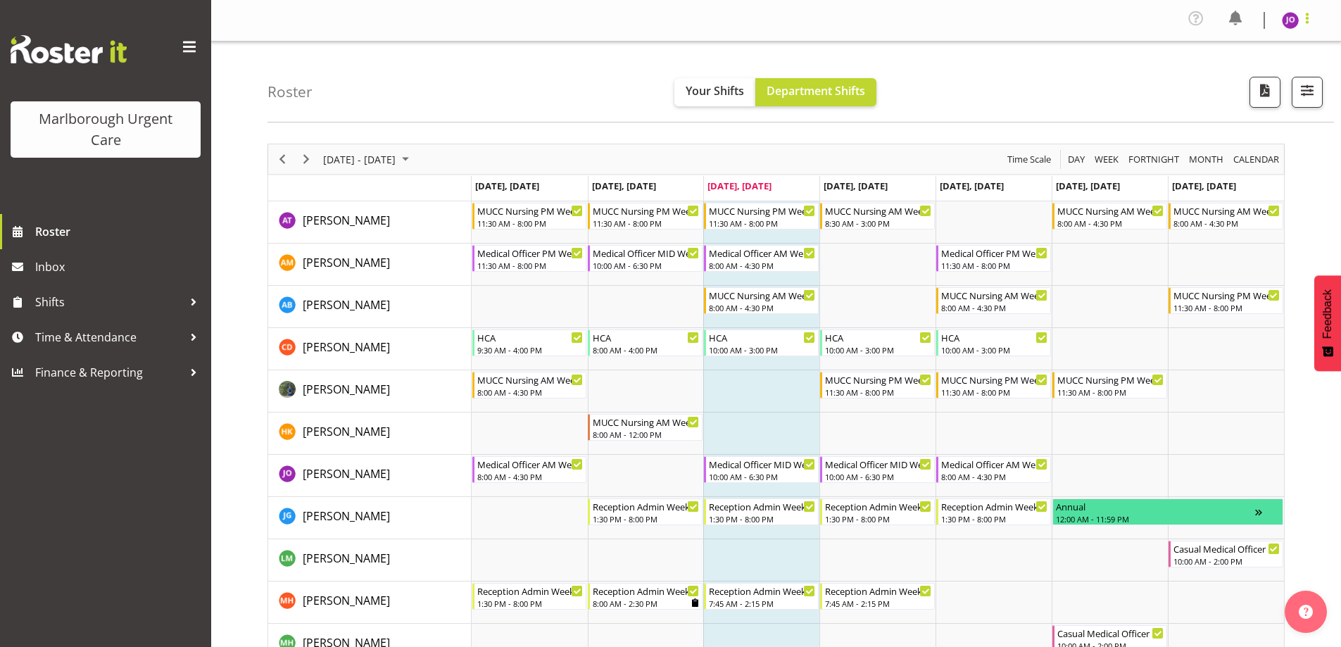
click at [1308, 17] on span at bounding box center [1307, 18] width 17 height 17
click at [1134, 101] on div "Roster Your Shifts Department Shifts All Locations Clear Blenheim Select All De…" at bounding box center [801, 82] width 1067 height 81
click at [1302, 88] on span "button" at bounding box center [1307, 90] width 18 height 18
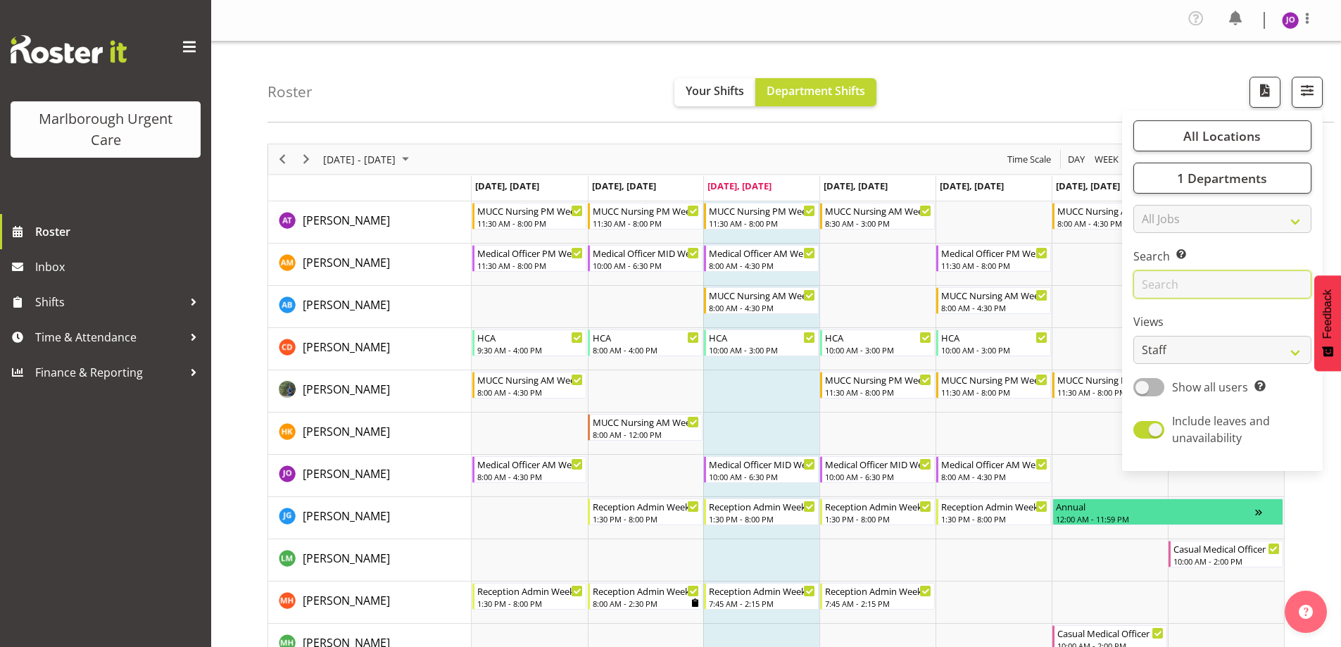
click at [1251, 285] on input "text" at bounding box center [1222, 284] width 178 height 28
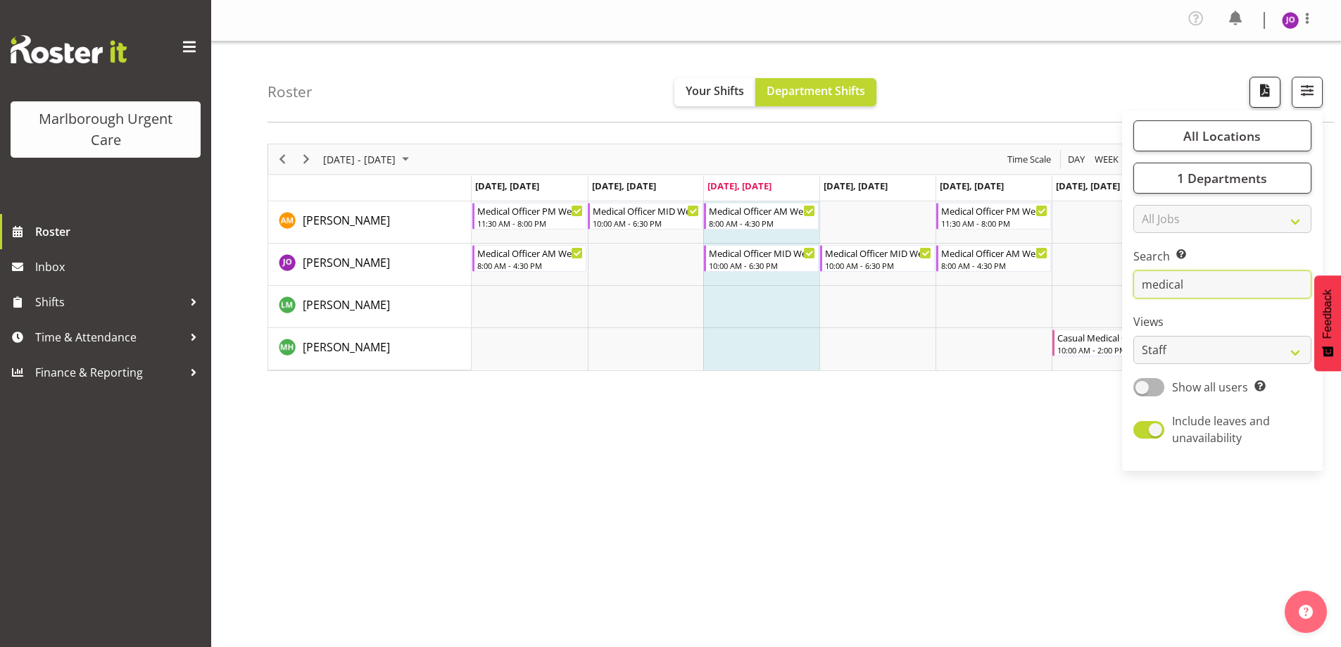
type input "medical"
click at [1265, 99] on span "button" at bounding box center [1265, 90] width 18 height 18
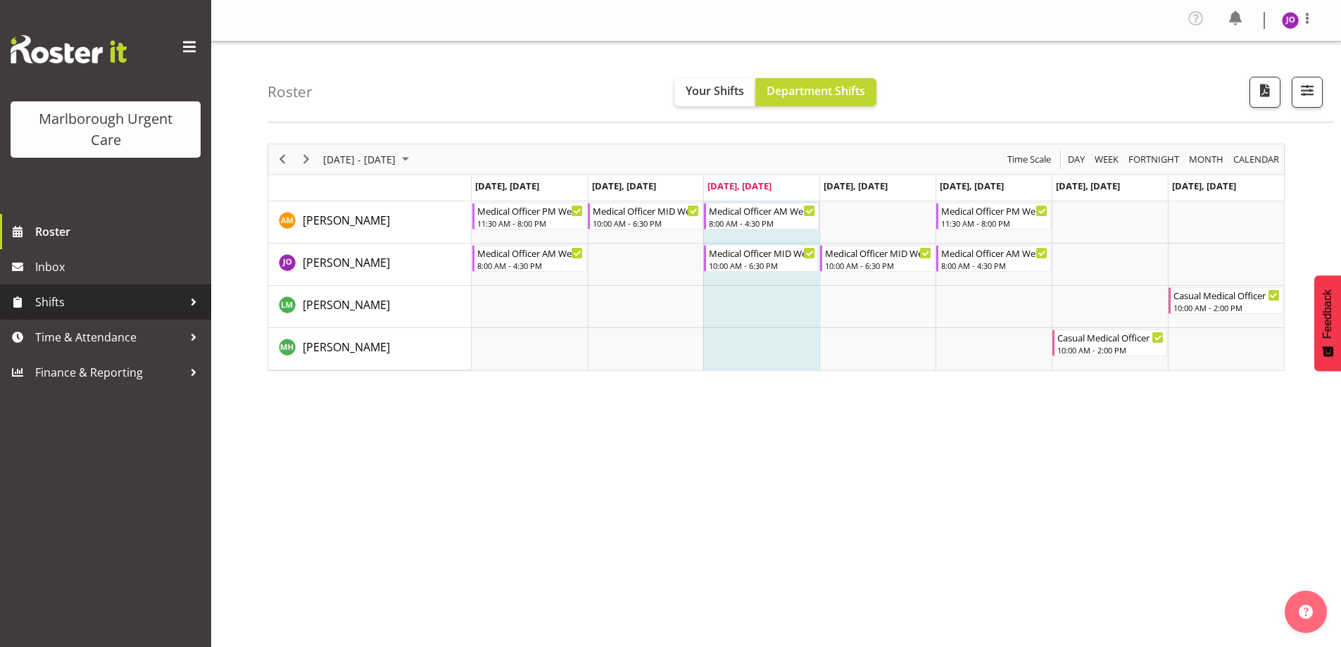
click at [180, 298] on span "Shifts" at bounding box center [109, 301] width 148 height 21
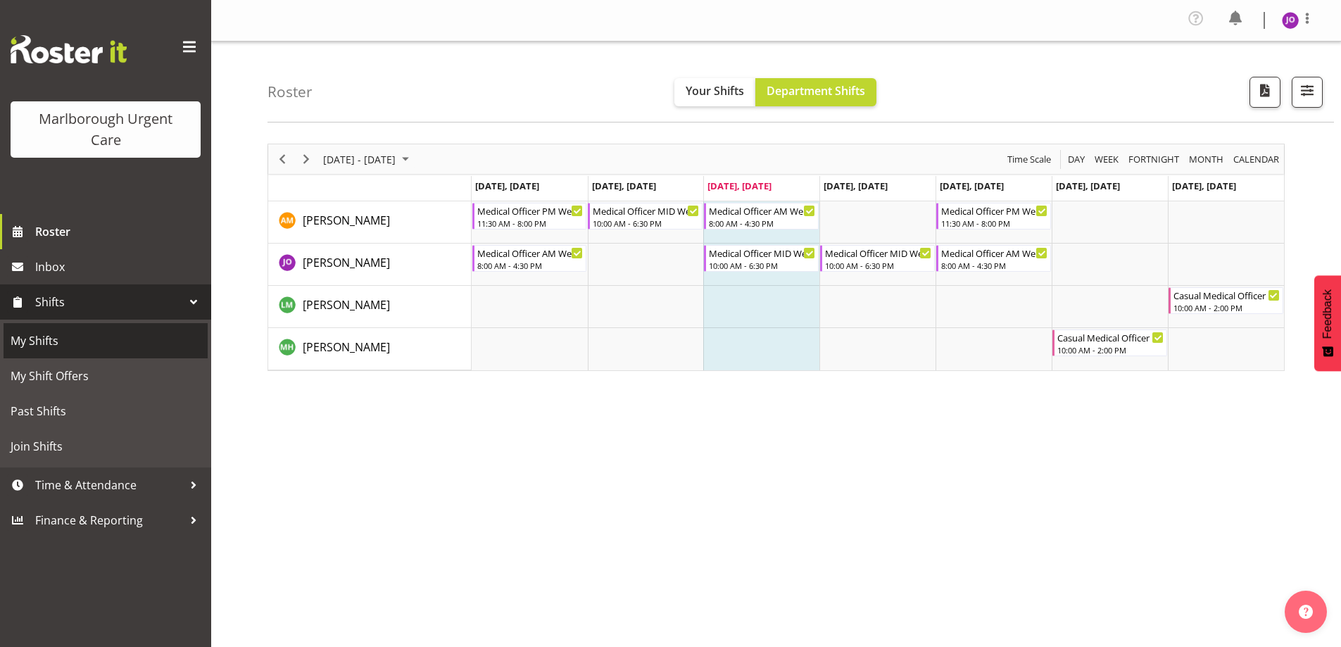
click at [49, 341] on span "My Shifts" at bounding box center [106, 340] width 190 height 21
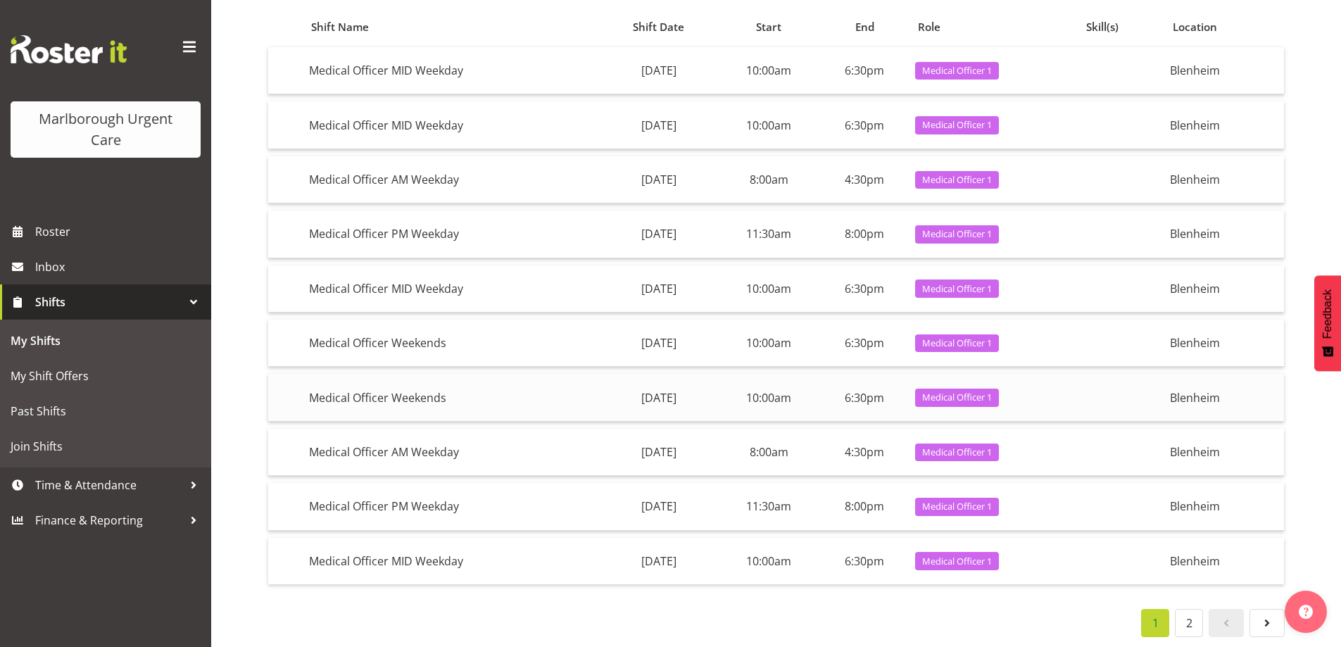
scroll to position [169, 0]
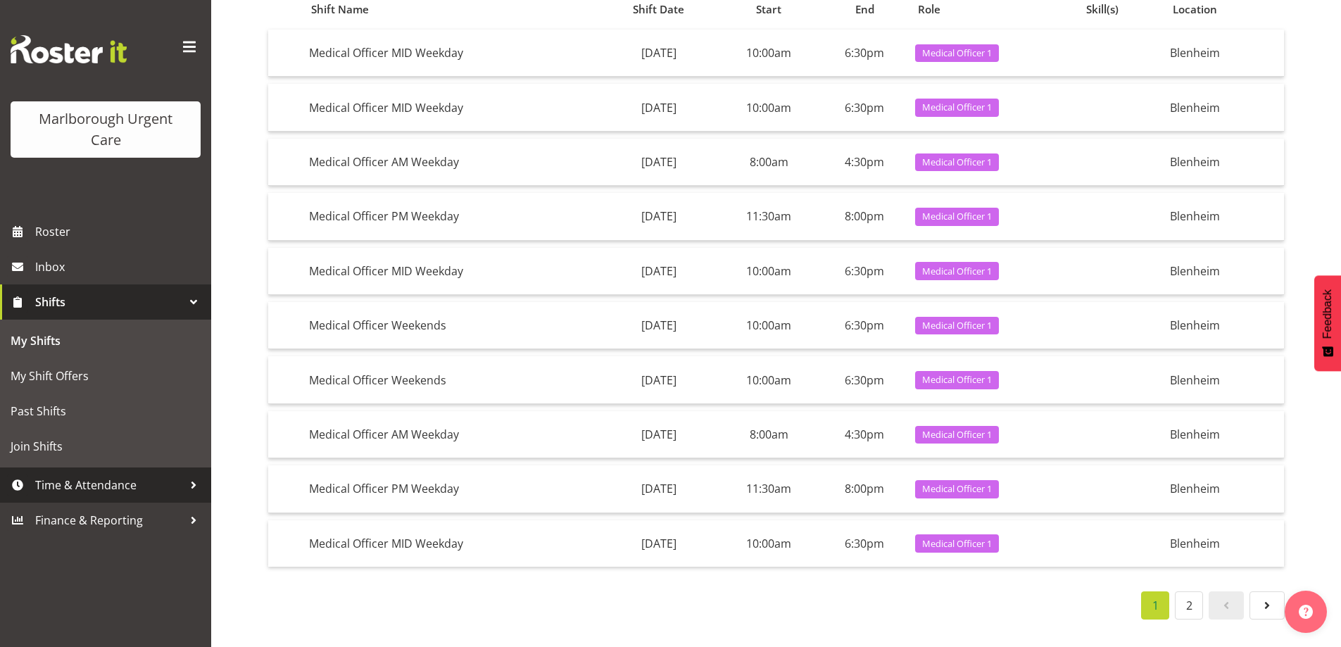
click at [112, 482] on span "Time & Attendance" at bounding box center [109, 484] width 148 height 21
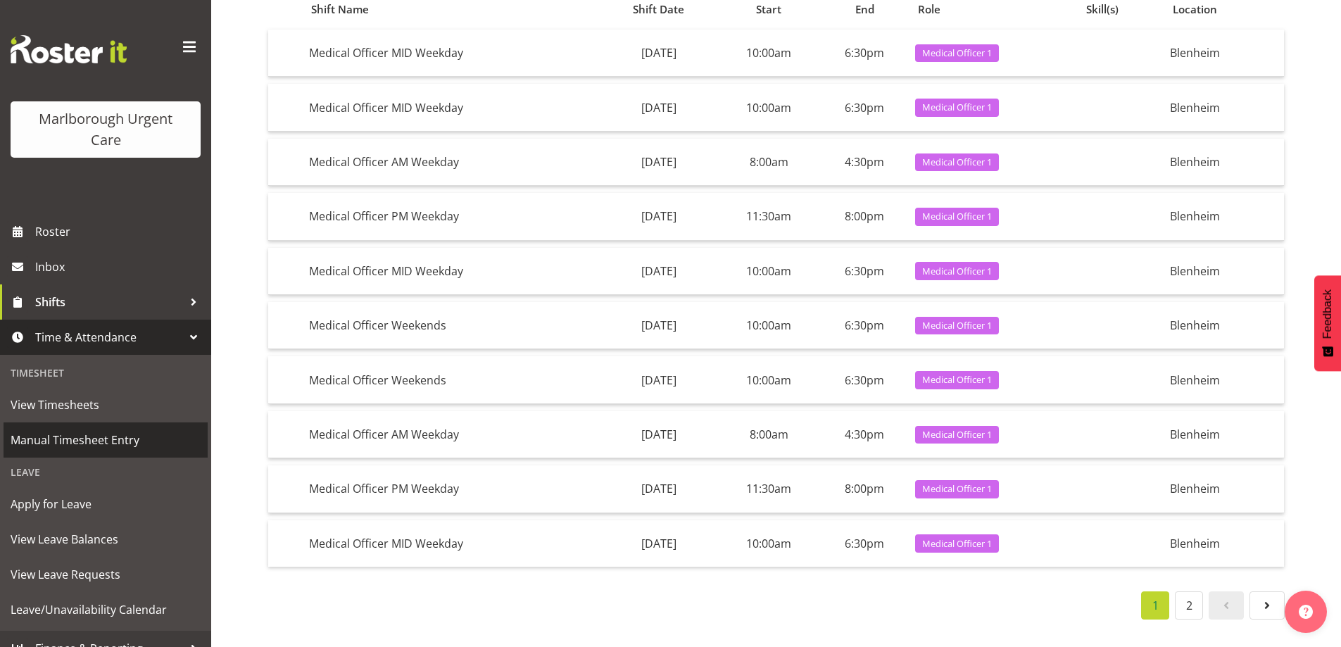
click at [87, 441] on span "Manual Timesheet Entry" at bounding box center [106, 439] width 190 height 21
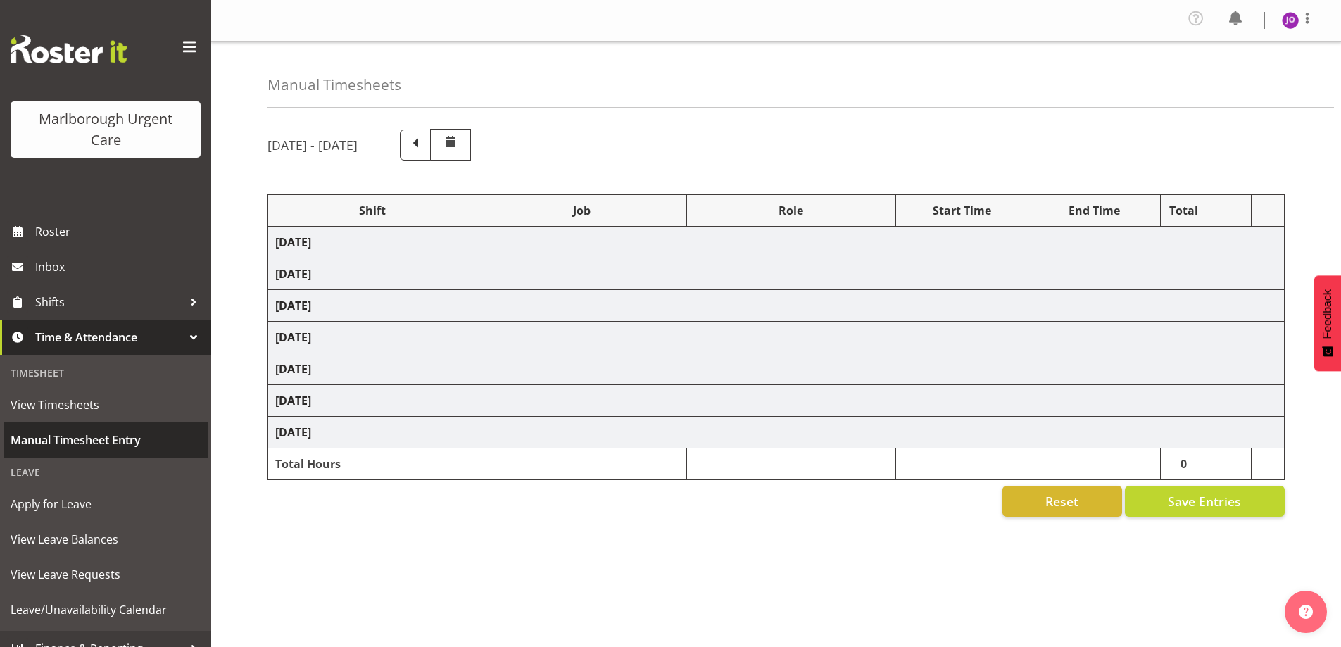
select select "81273"
select select "81272"
select select "81273"
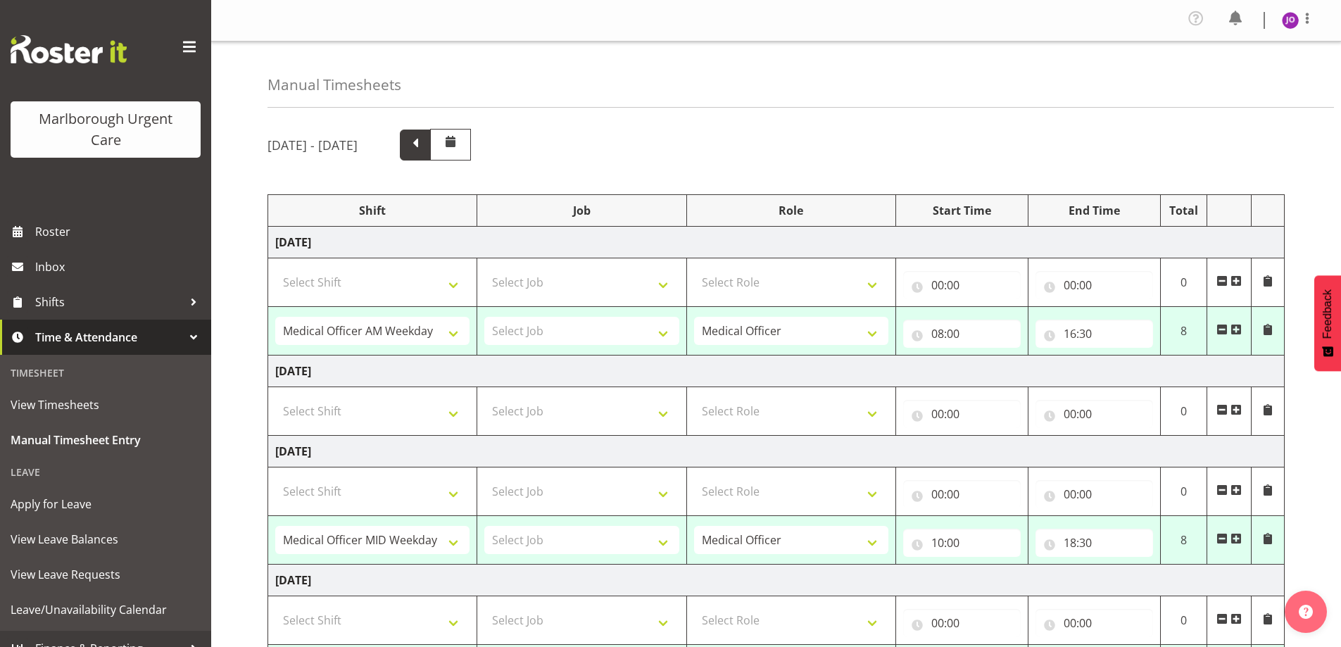
click at [425, 144] on span at bounding box center [415, 143] width 18 height 18
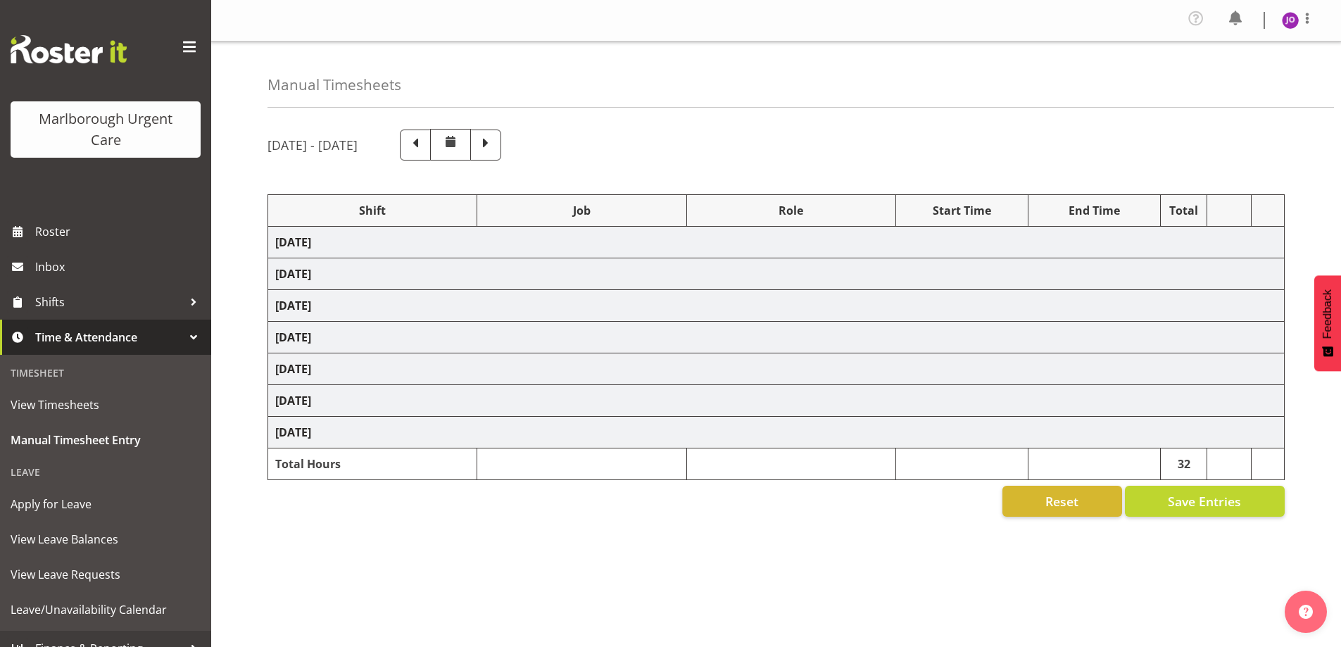
select select "81266"
select select "81272"
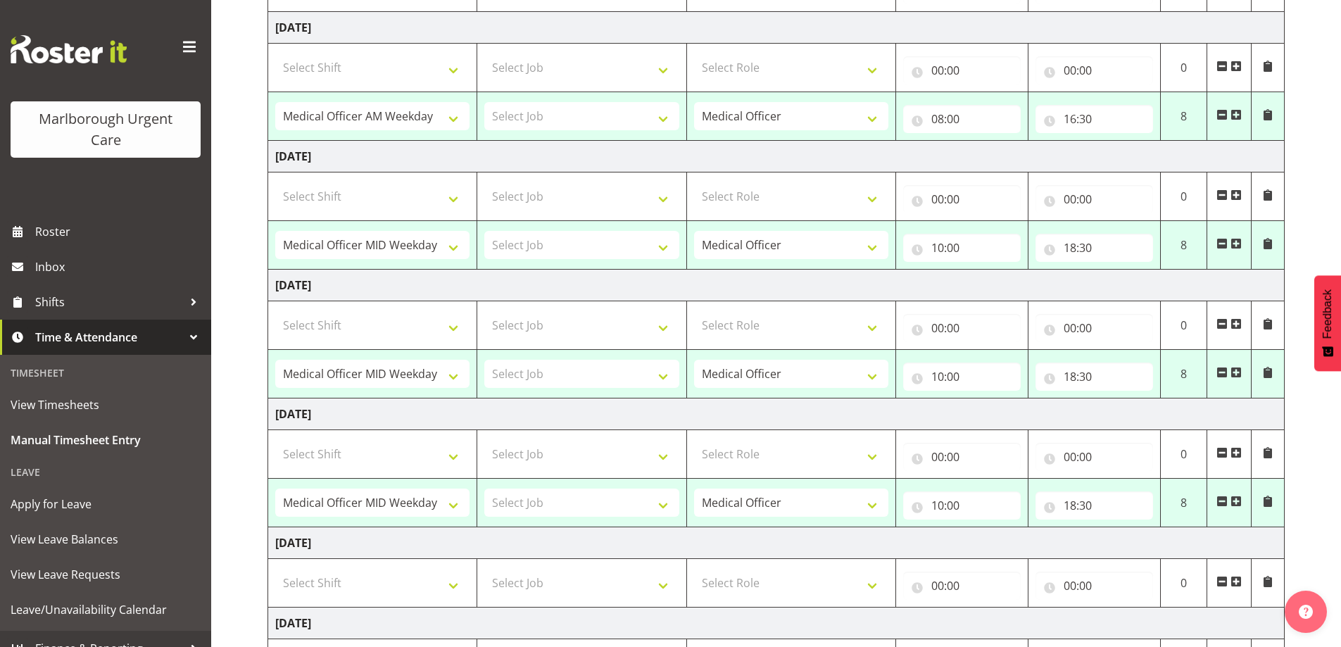
scroll to position [73, 0]
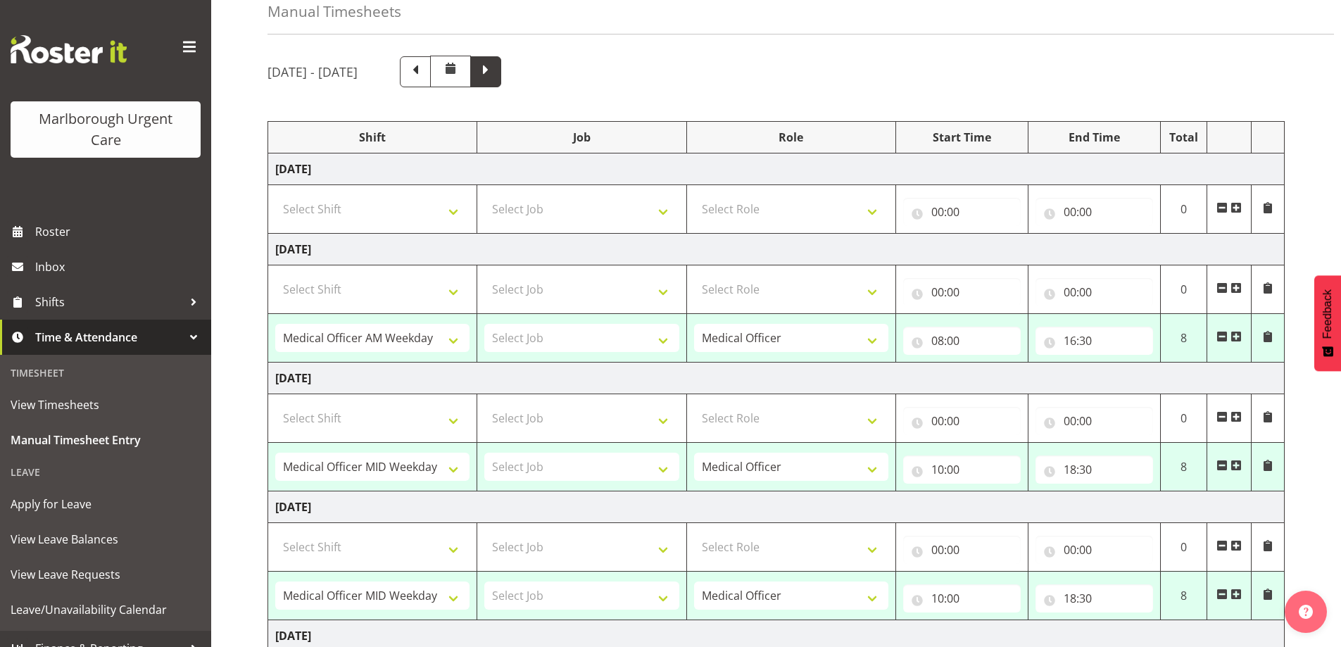
click at [495, 74] on span at bounding box center [486, 70] width 18 height 18
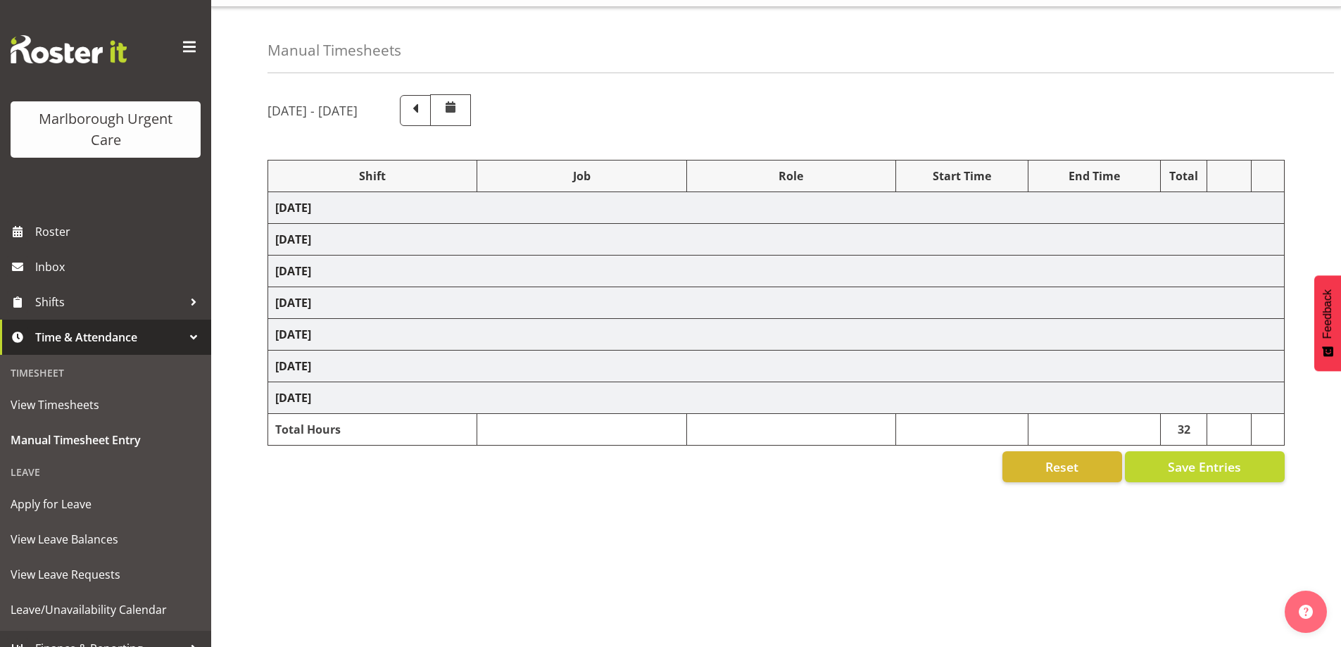
select select "81273"
select select "81272"
select select "81273"
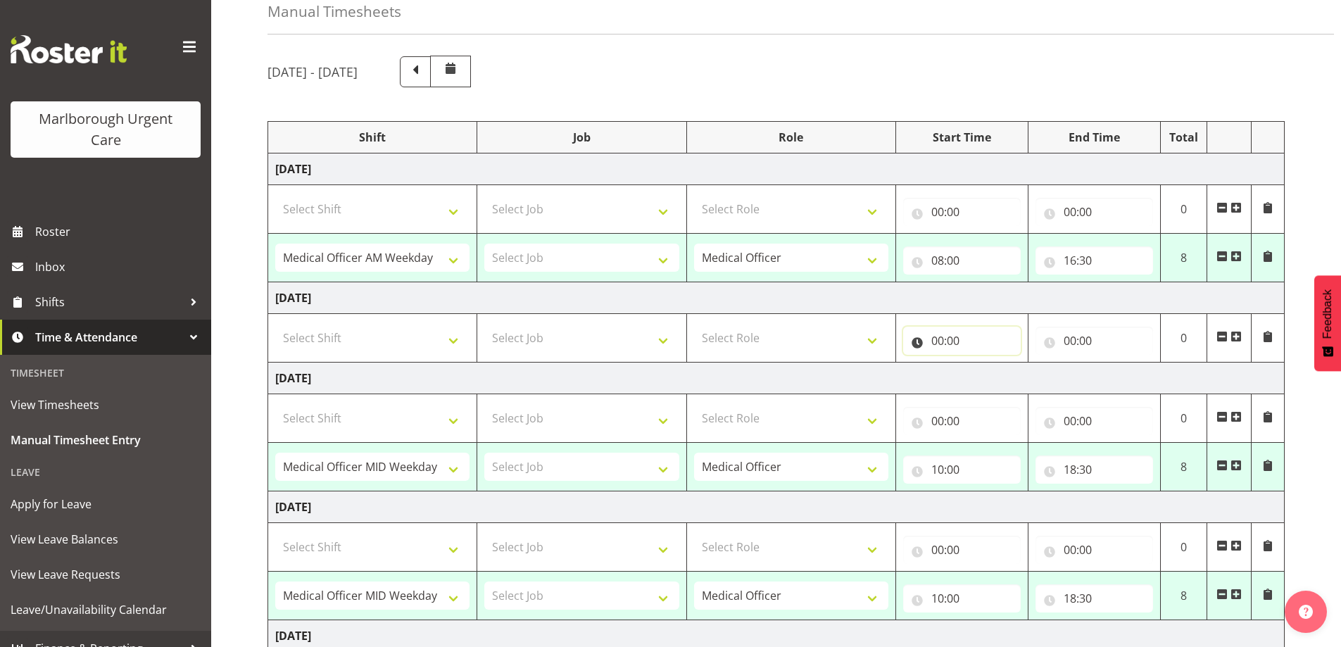
click at [944, 343] on input "00:00" at bounding box center [962, 341] width 118 height 28
click at [946, 468] on input "10:00" at bounding box center [962, 469] width 118 height 28
click at [1007, 505] on select "00 01 02 03 04 05 06 07 08 09 10 11 12 13 14 15 16 17 18 19 20 21 22 23" at bounding box center [999, 506] width 32 height 28
select select "8"
click at [983, 492] on select "00 01 02 03 04 05 06 07 08 09 10 11 12 13 14 15 16 17 18 19 20 21 22 23" at bounding box center [999, 506] width 32 height 28
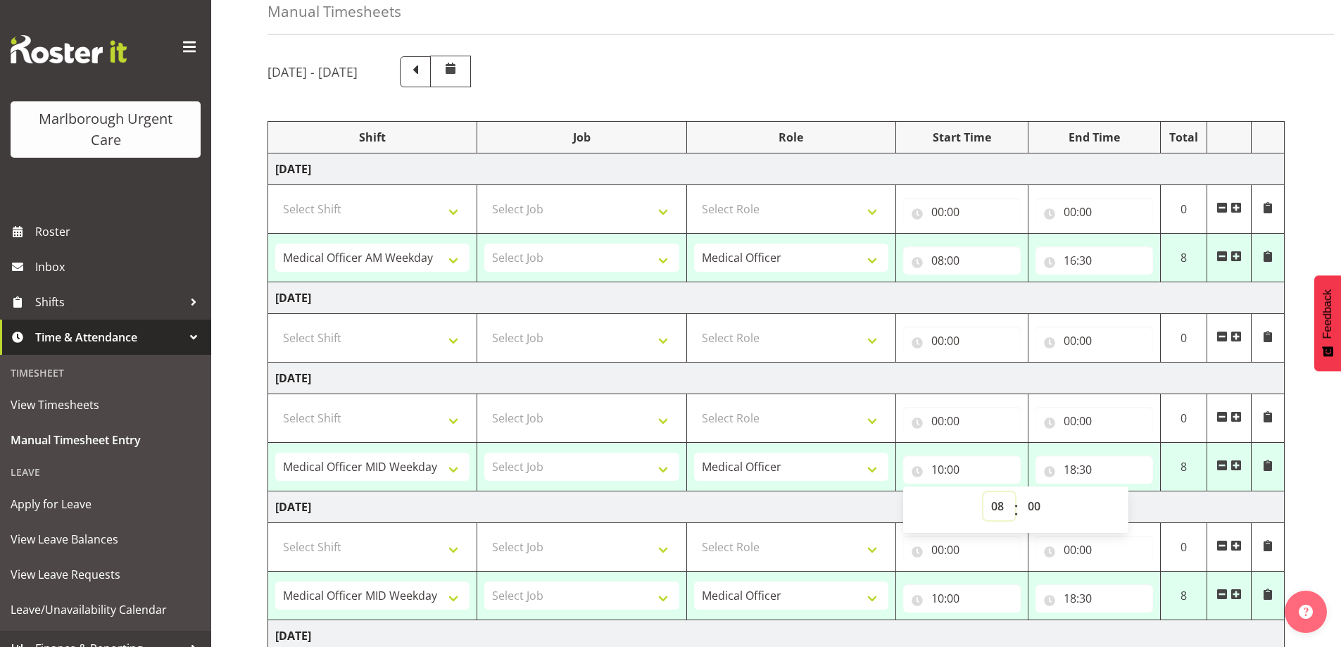
type input "08:00"
click at [967, 465] on input "08:00" at bounding box center [962, 469] width 118 height 28
click at [1219, 415] on span at bounding box center [1221, 416] width 11 height 11
select select "81272"
type input "08:00"
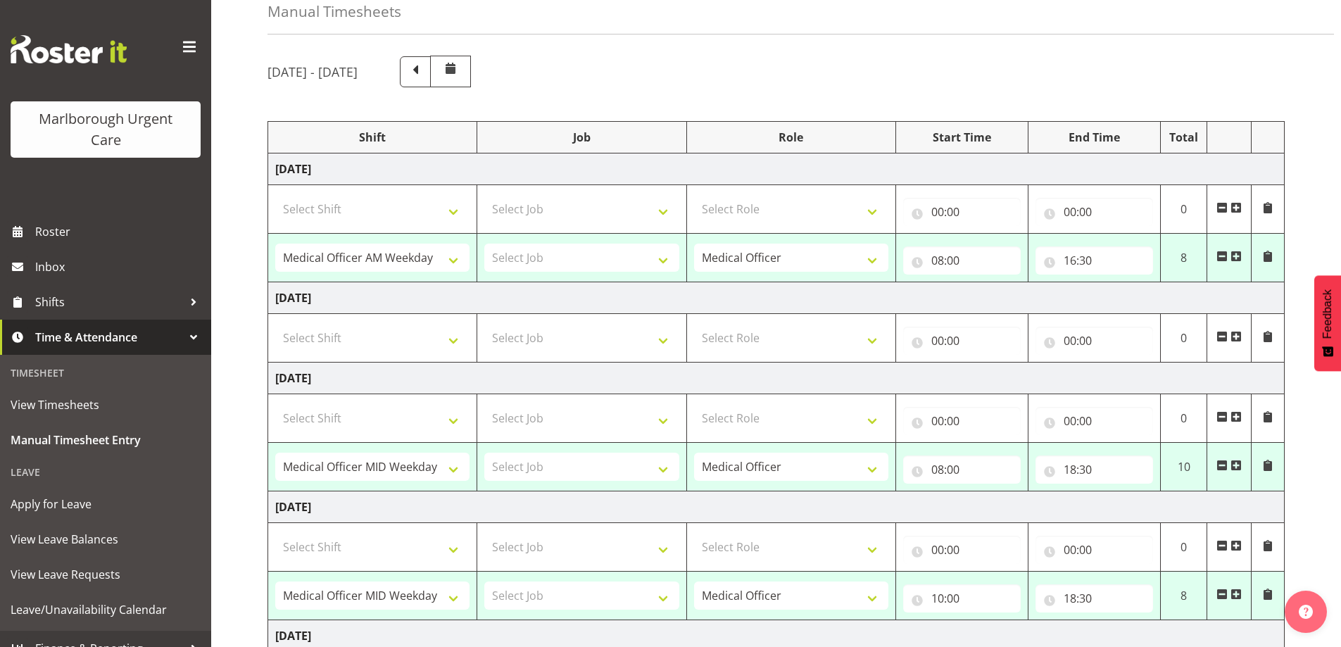
type input "18:30"
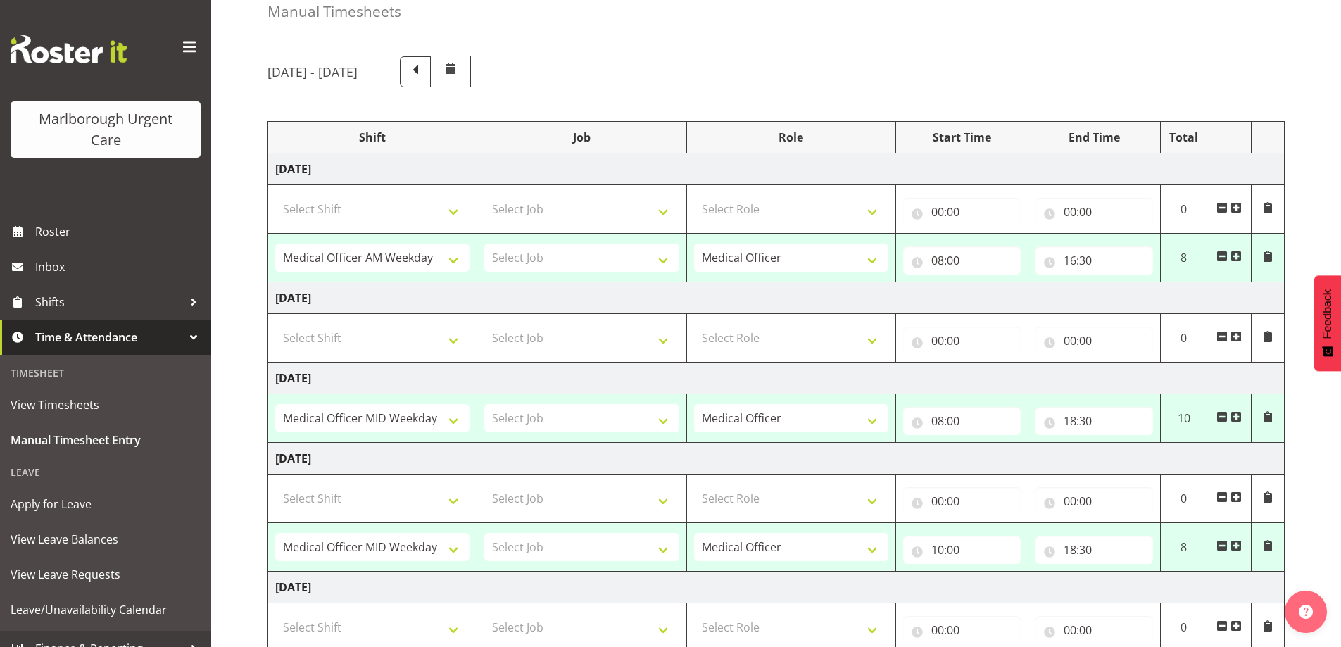
click at [1234, 417] on span at bounding box center [1236, 416] width 11 height 11
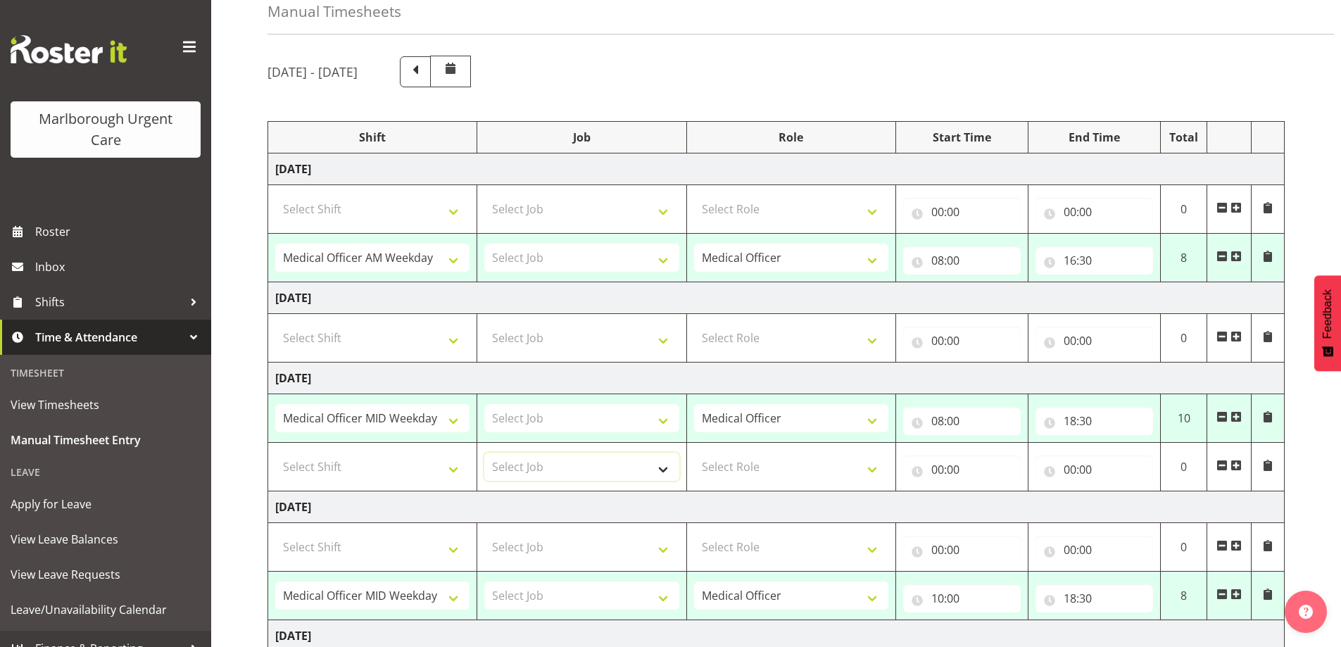
click at [660, 467] on select "Select Job" at bounding box center [581, 467] width 194 height 28
click at [949, 471] on input "00:00" at bounding box center [962, 469] width 118 height 28
click at [952, 471] on input "00:00" at bounding box center [962, 469] width 118 height 28
click at [960, 468] on input "00:00" at bounding box center [962, 469] width 118 height 28
click at [942, 470] on input "00:00" at bounding box center [962, 469] width 118 height 28
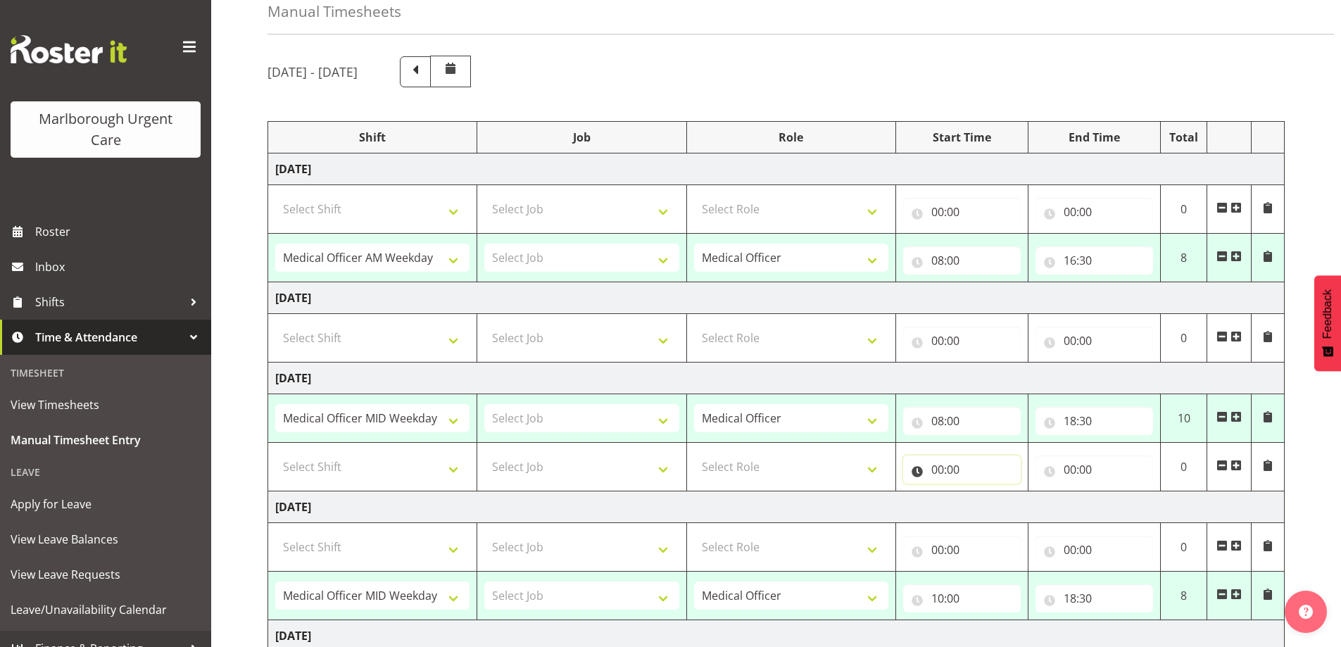
click at [979, 464] on input "00:00" at bounding box center [962, 469] width 118 height 28
click at [963, 472] on input "00:00" at bounding box center [962, 469] width 118 height 28
click at [979, 477] on input "00:00" at bounding box center [962, 469] width 118 height 28
click at [1006, 505] on select "00 01 02 03 04 05 06 07 08 09 10 11 12 13 14 15 16 17 18 19 20 21 22 23" at bounding box center [999, 506] width 32 height 28
select select "12"
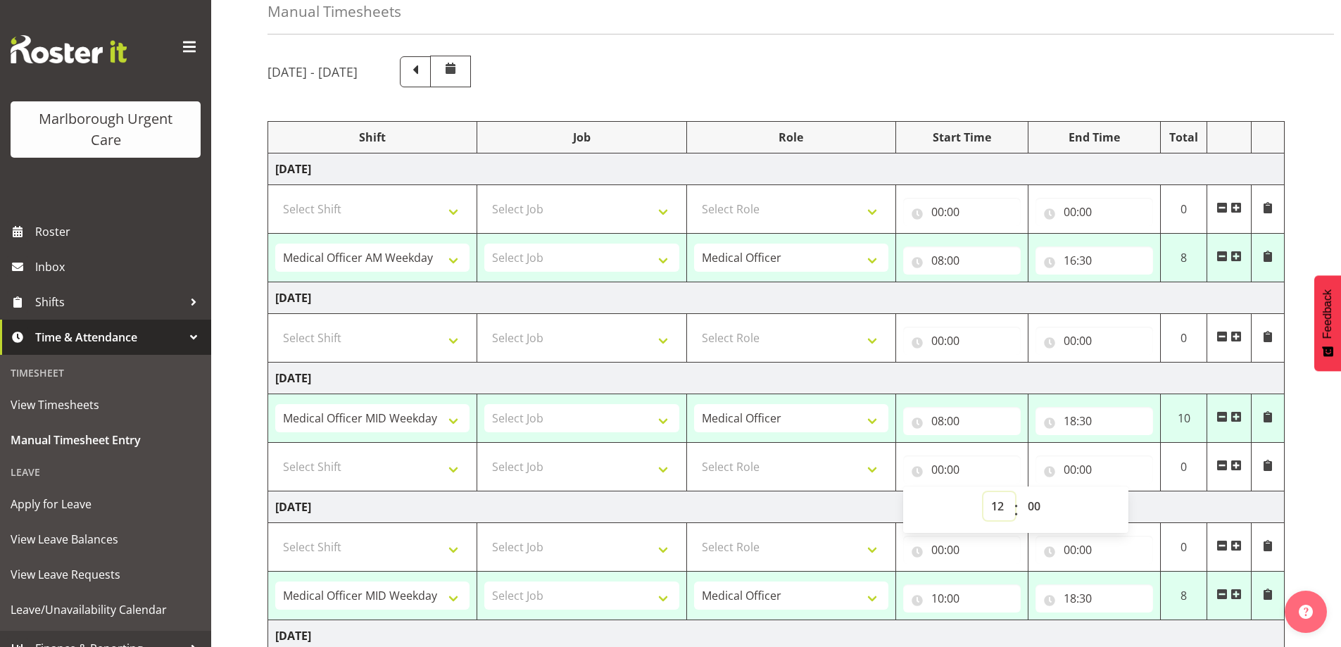
click at [983, 492] on select "00 01 02 03 04 05 06 07 08 09 10 11 12 13 14 15 16 17 18 19 20 21 22 23" at bounding box center [999, 506] width 32 height 28
type input "12:00"
click at [1071, 465] on input "00:00" at bounding box center [1095, 469] width 118 height 28
click at [1145, 505] on select "00 01 02 03 04 05 06 07 08 09 10 11 12 13 14 15 16 17 18 19 20 21 22 23" at bounding box center [1132, 506] width 32 height 28
select select "12"
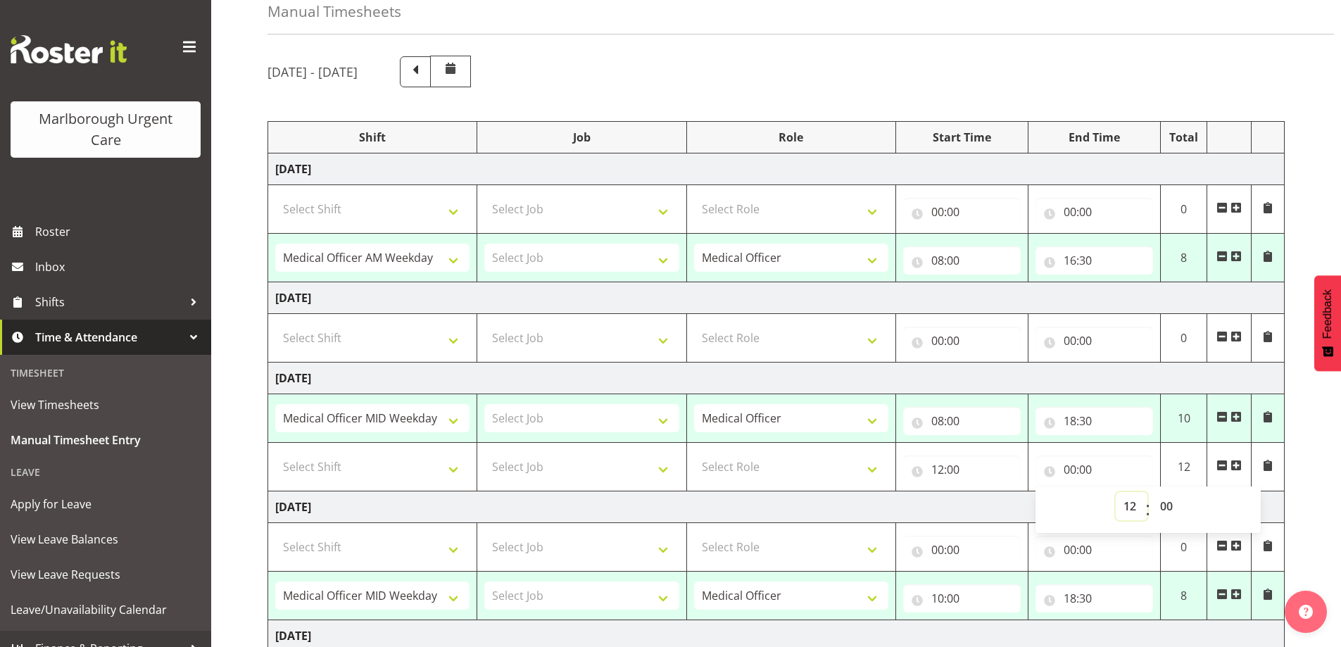
click at [1116, 492] on select "00 01 02 03 04 05 06 07 08 09 10 11 12 13 14 15 16 17 18 19 20 21 22 23" at bounding box center [1132, 506] width 32 height 28
type input "12:00"
click at [1167, 503] on select "00 01 02 03 04 05 06 07 08 09 10 11 12 13 14 15 16 17 18 19 20 21 22 23 24 25 2…" at bounding box center [1168, 506] width 32 height 28
select select "30"
click at [1152, 492] on select "00 01 02 03 04 05 06 07 08 09 10 11 12 13 14 15 16 17 18 19 20 21 22 23 24 25 2…" at bounding box center [1168, 506] width 32 height 28
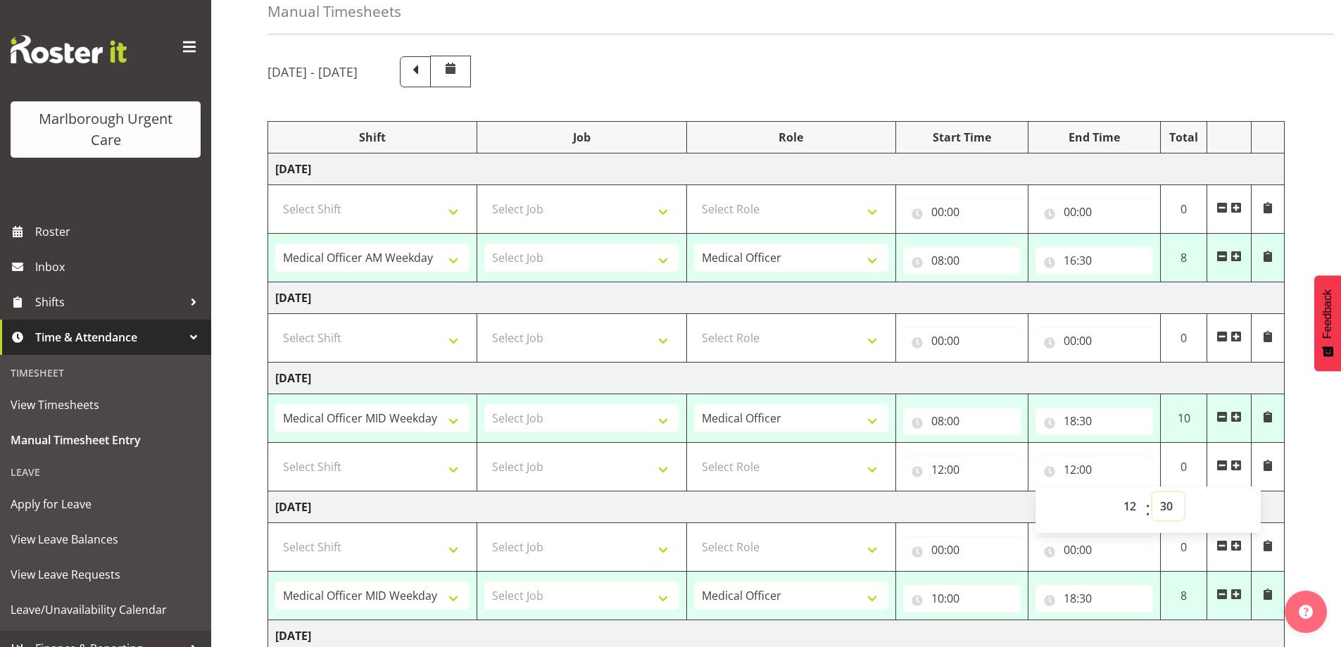
type input "12:30"
click at [1270, 470] on span at bounding box center [1267, 465] width 11 height 11
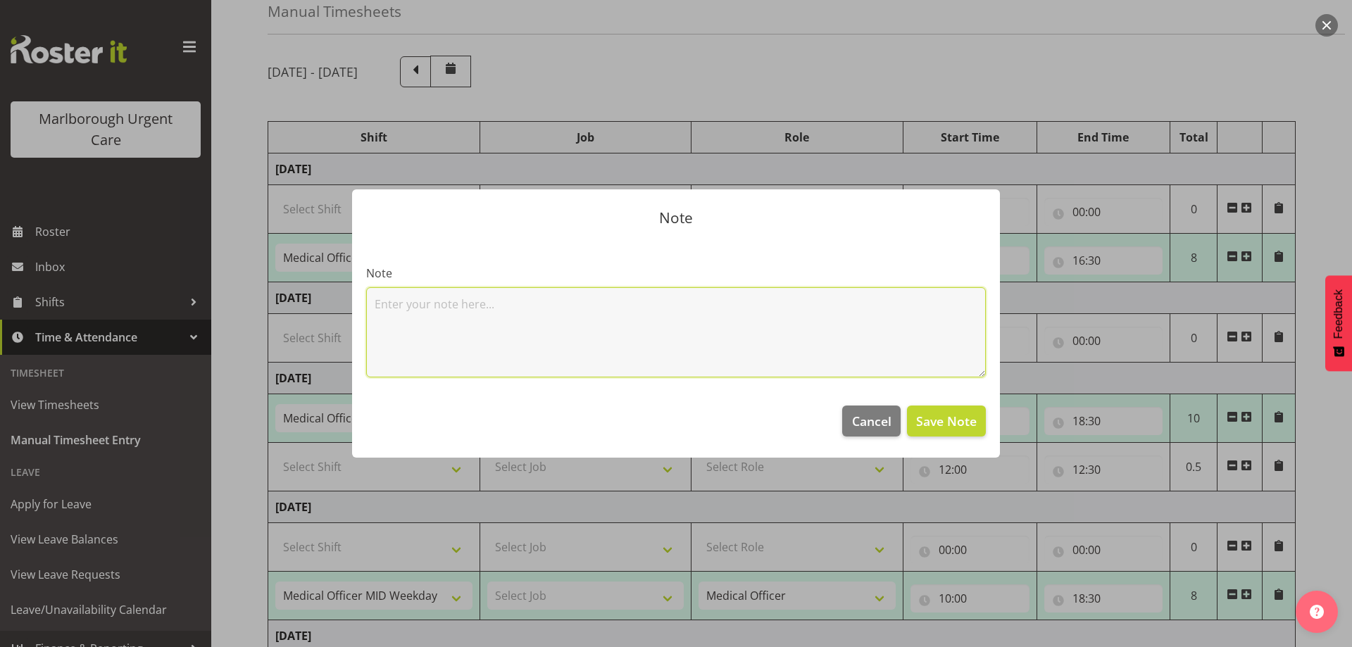
click at [401, 306] on textarea at bounding box center [676, 332] width 620 height 90
click at [381, 302] on textarea "nno lunch break" at bounding box center [676, 332] width 620 height 90
type textarea "no lunch break"
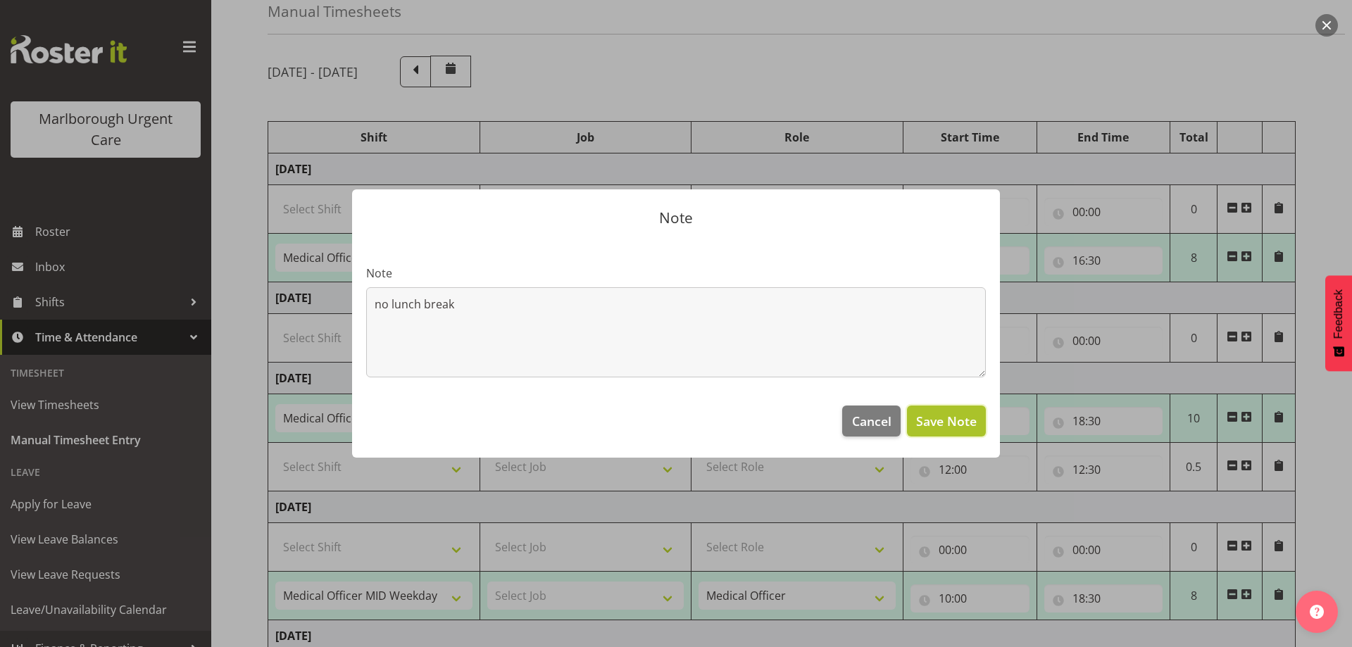
click at [931, 422] on span "Save Note" at bounding box center [946, 421] width 61 height 18
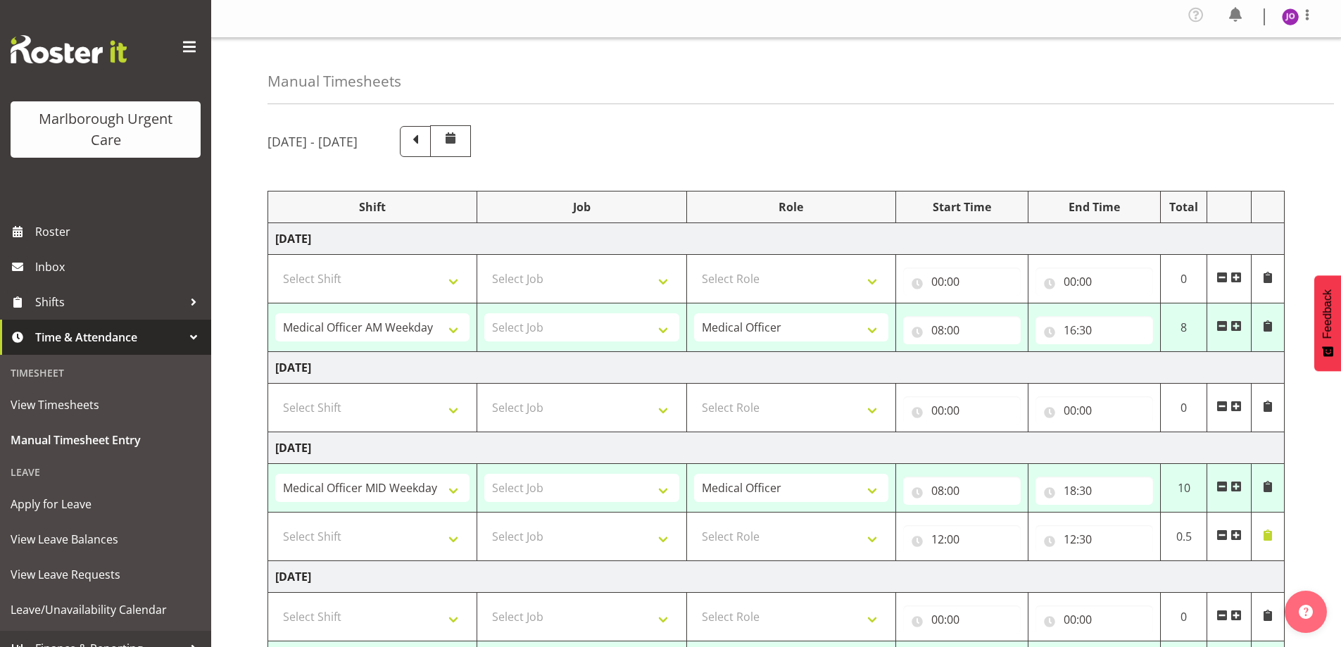
scroll to position [3, 0]
click at [1048, 491] on input "18:30" at bounding box center [1095, 491] width 118 height 28
click at [1133, 523] on select "00 01 02 03 04 05 06 07 08 09 10 11 12 13 14 15 16 17 18 19 20 21 22 23" at bounding box center [1132, 528] width 32 height 28
select select "16"
click at [1116, 514] on select "00 01 02 03 04 05 06 07 08 09 10 11 12 13 14 15 16 17 18 19 20 21 22 23" at bounding box center [1132, 528] width 32 height 28
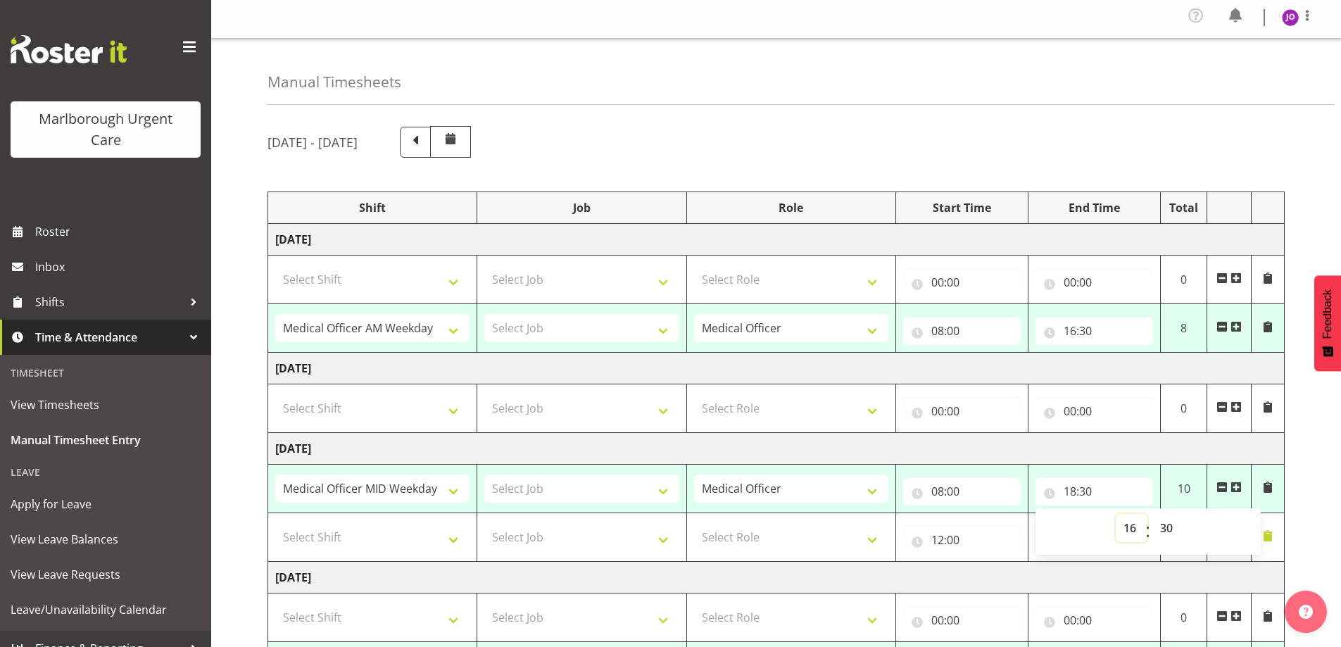
type input "16:30"
click at [1138, 505] on input "16:30" at bounding box center [1095, 491] width 118 height 28
click at [1236, 535] on span at bounding box center [1236, 535] width 11 height 11
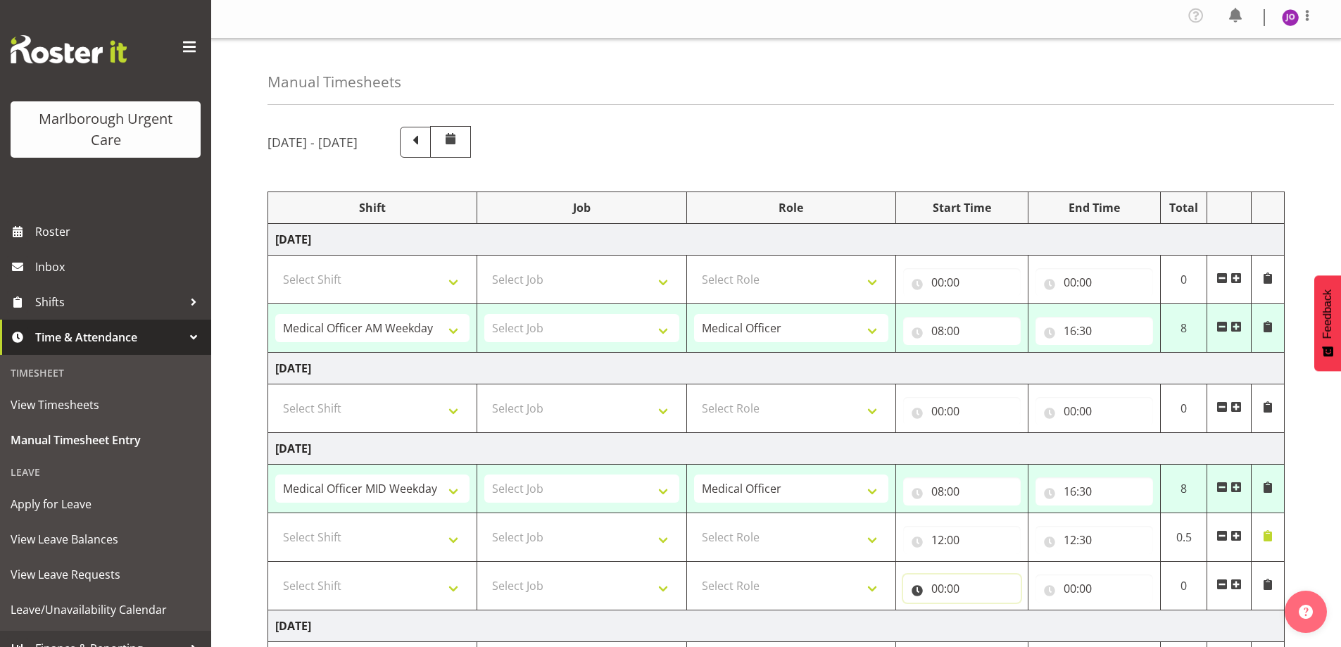
click at [957, 588] on input "00:00" at bounding box center [962, 588] width 118 height 28
drag, startPoint x: 998, startPoint y: 620, endPoint x: 1011, endPoint y: 617, distance: 13.2
click at [1007, 617] on select "00 01 02 03 04 05 06 07 08 09 10 11 12 13 14 15 16 17 18 19 20 21 22 23" at bounding box center [999, 625] width 32 height 28
select select "16"
click at [983, 611] on select "00 01 02 03 04 05 06 07 08 09 10 11 12 13 14 15 16 17 18 19 20 21 22 23" at bounding box center [999, 625] width 32 height 28
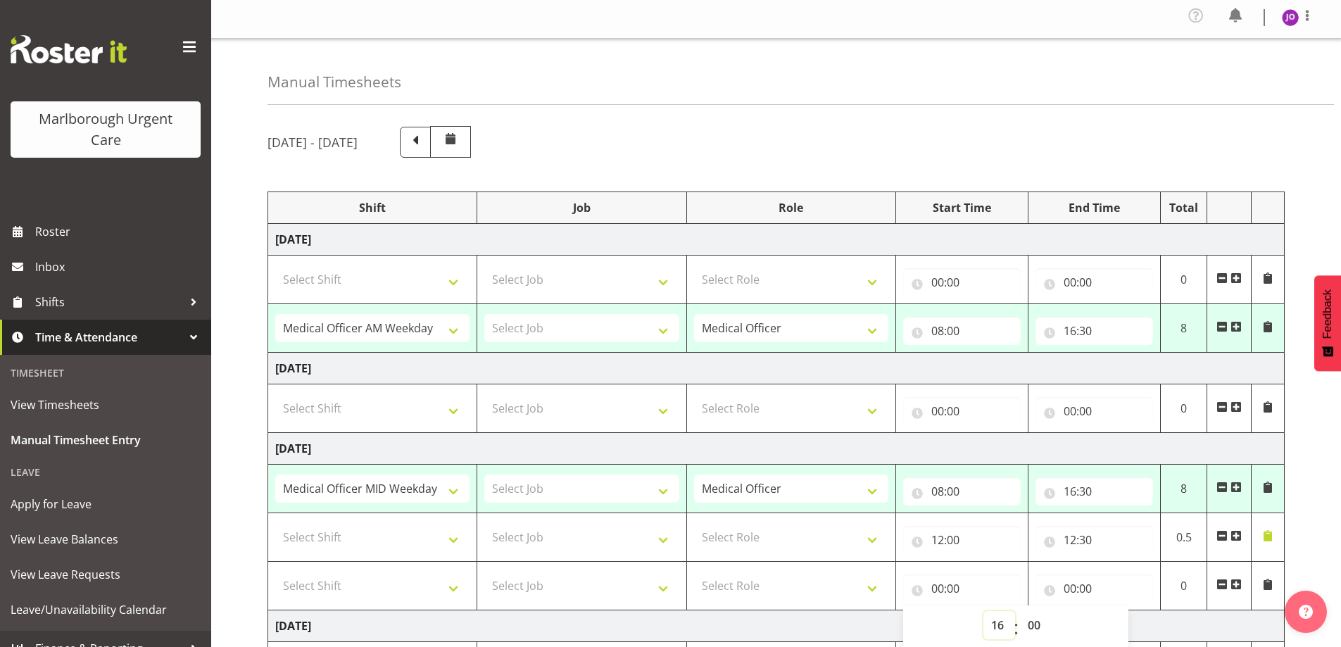
type input "16:00"
drag, startPoint x: 952, startPoint y: 586, endPoint x: 957, endPoint y: 571, distance: 16.5
click at [954, 584] on input "16:00" at bounding box center [962, 588] width 118 height 28
click at [957, 591] on input "16:00" at bounding box center [962, 588] width 118 height 28
click at [1033, 619] on select "00 01 02 03 04 05 06 07 08 09 10 11 12 13 14 15 16 17 18 19 20 21 22 23 24 25 2…" at bounding box center [1036, 625] width 32 height 28
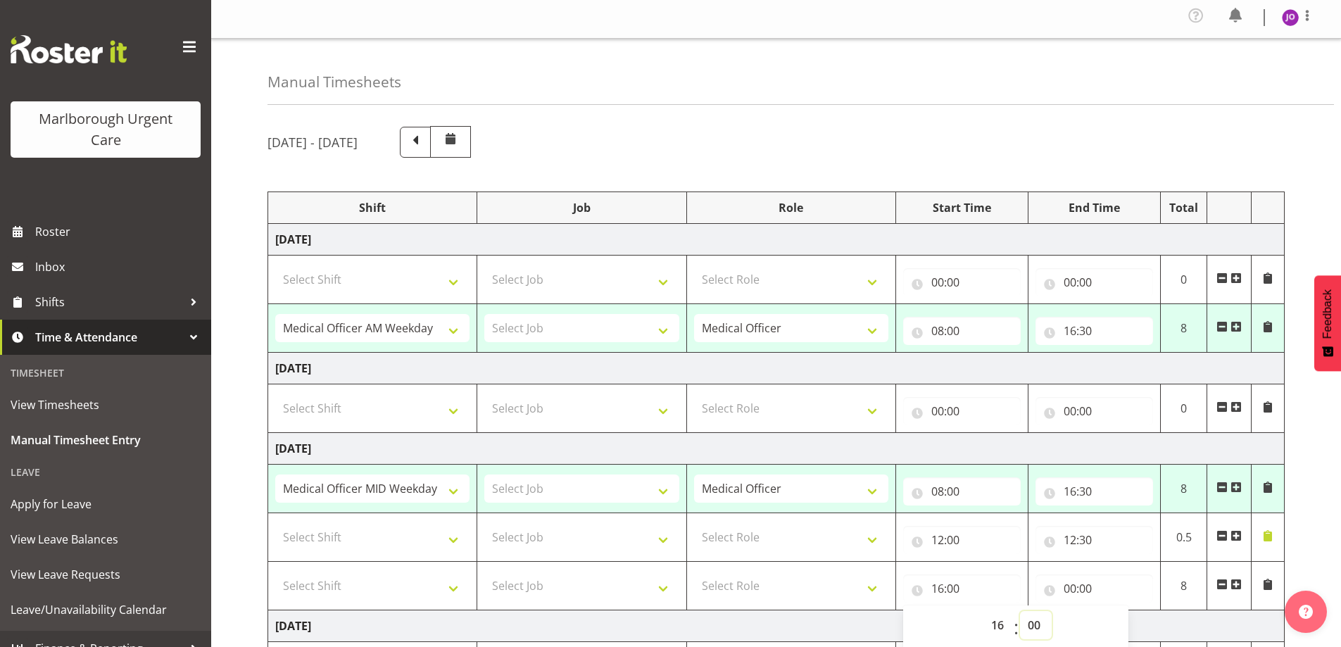
select select "30"
click at [1020, 611] on select "00 01 02 03 04 05 06 07 08 09 10 11 12 13 14 15 16 17 18 19 20 21 22 23 24 25 2…" at bounding box center [1036, 625] width 32 height 28
type input "16:30"
click at [1103, 586] on input "00:00" at bounding box center [1095, 588] width 118 height 28
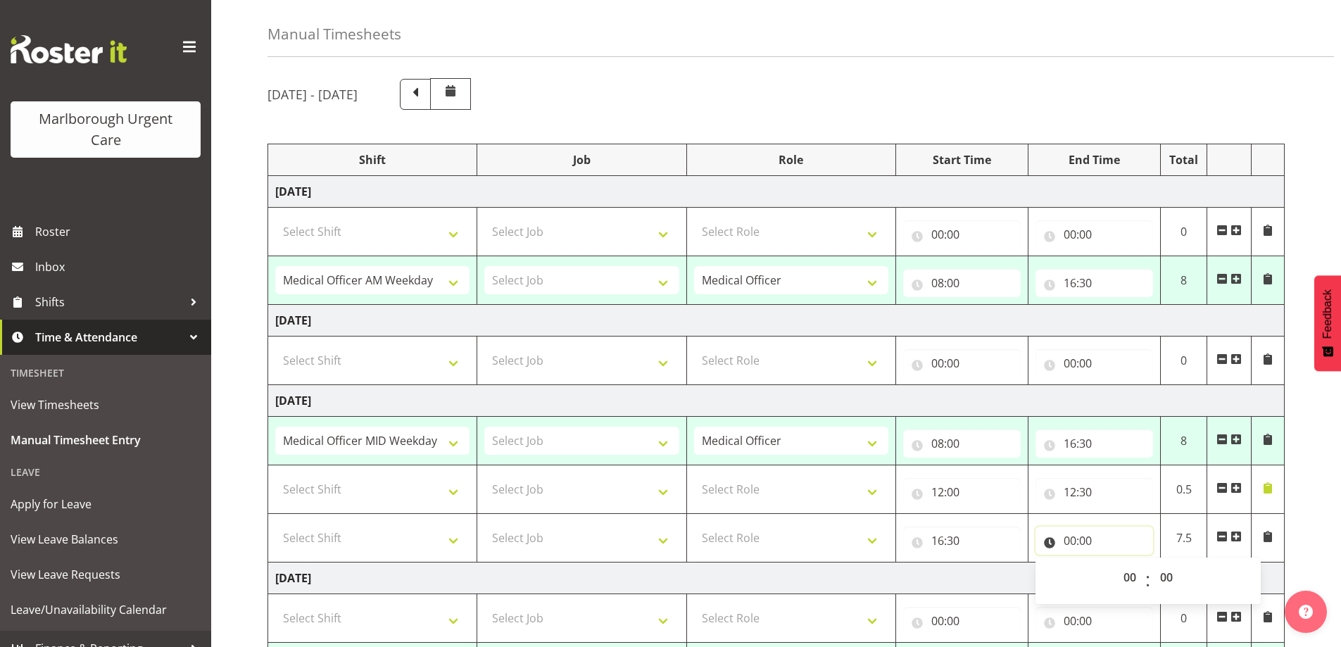
scroll to position [73, 0]
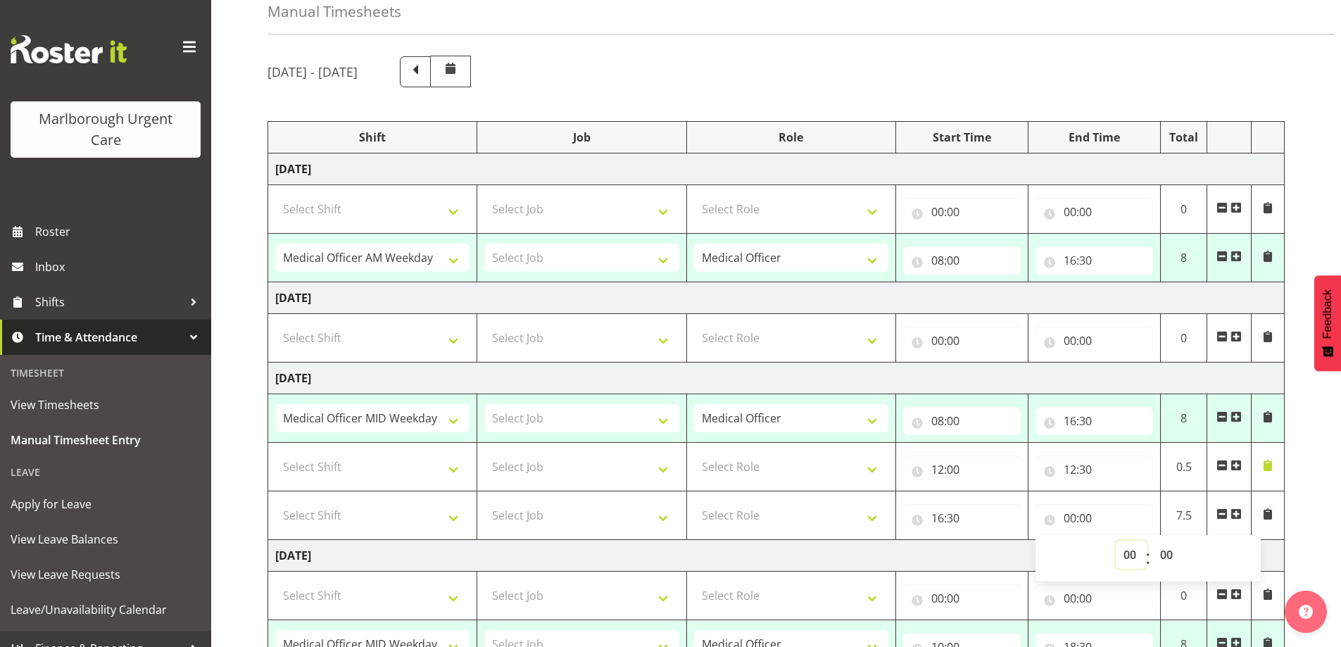
click at [1133, 556] on select "00 01 02 03 04 05 06 07 08 09 10 11 12 13 14 15 16 17 18 19 20 21 22 23" at bounding box center [1132, 555] width 32 height 28
select select "17"
click at [1116, 541] on select "00 01 02 03 04 05 06 07 08 09 10 11 12 13 14 15 16 17 18 19 20 21 22 23" at bounding box center [1132, 555] width 32 height 28
type input "17:00"
click at [1279, 514] on td at bounding box center [1268, 515] width 33 height 49
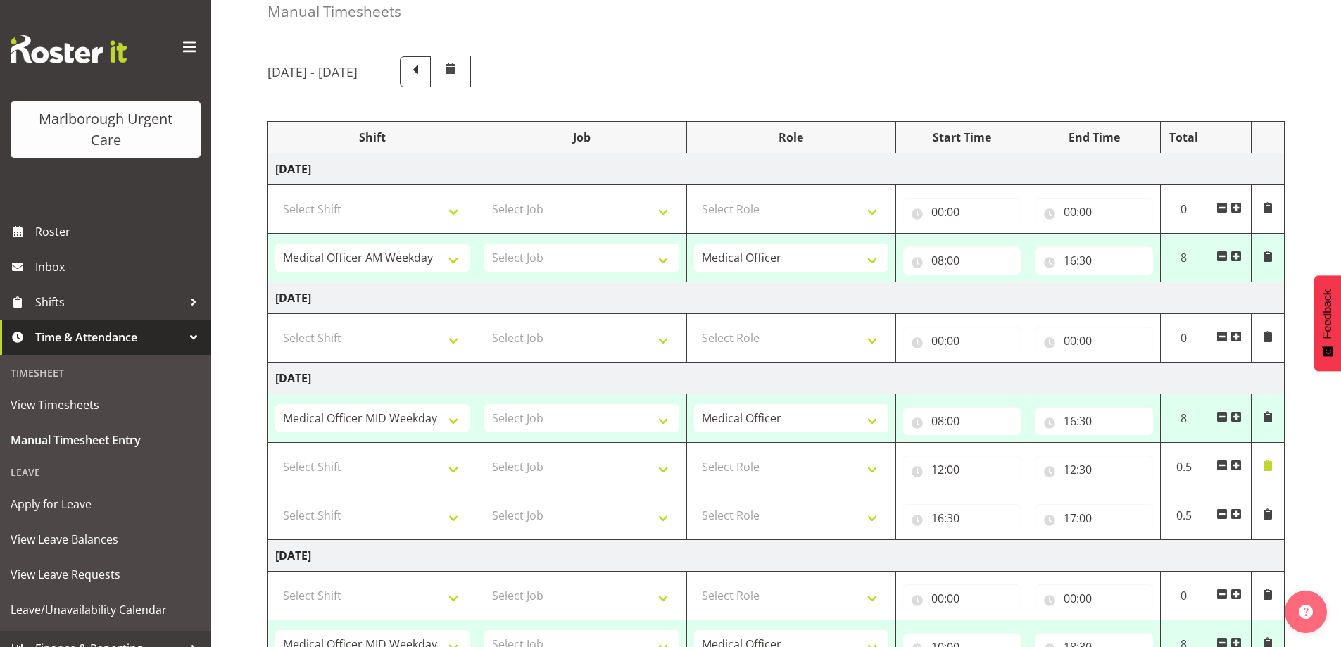
click at [1271, 513] on span at bounding box center [1267, 513] width 11 height 11
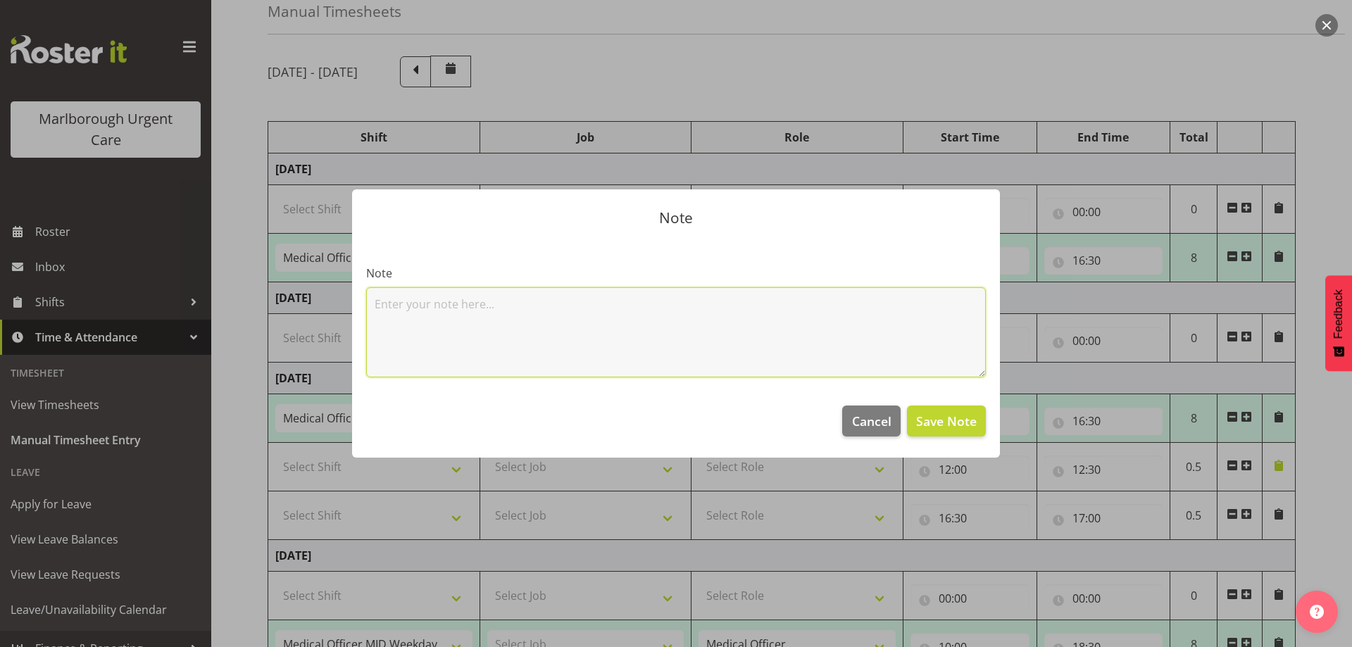
drag, startPoint x: 432, startPoint y: 321, endPoint x: 502, endPoint y: 366, distance: 83.0
click at [441, 327] on textarea at bounding box center [676, 332] width 620 height 90
drag, startPoint x: 392, startPoint y: 301, endPoint x: 437, endPoint y: 345, distance: 63.2
click at [391, 305] on textarea "ha.;f hour additional" at bounding box center [676, 332] width 620 height 90
type textarea "half hour additional"
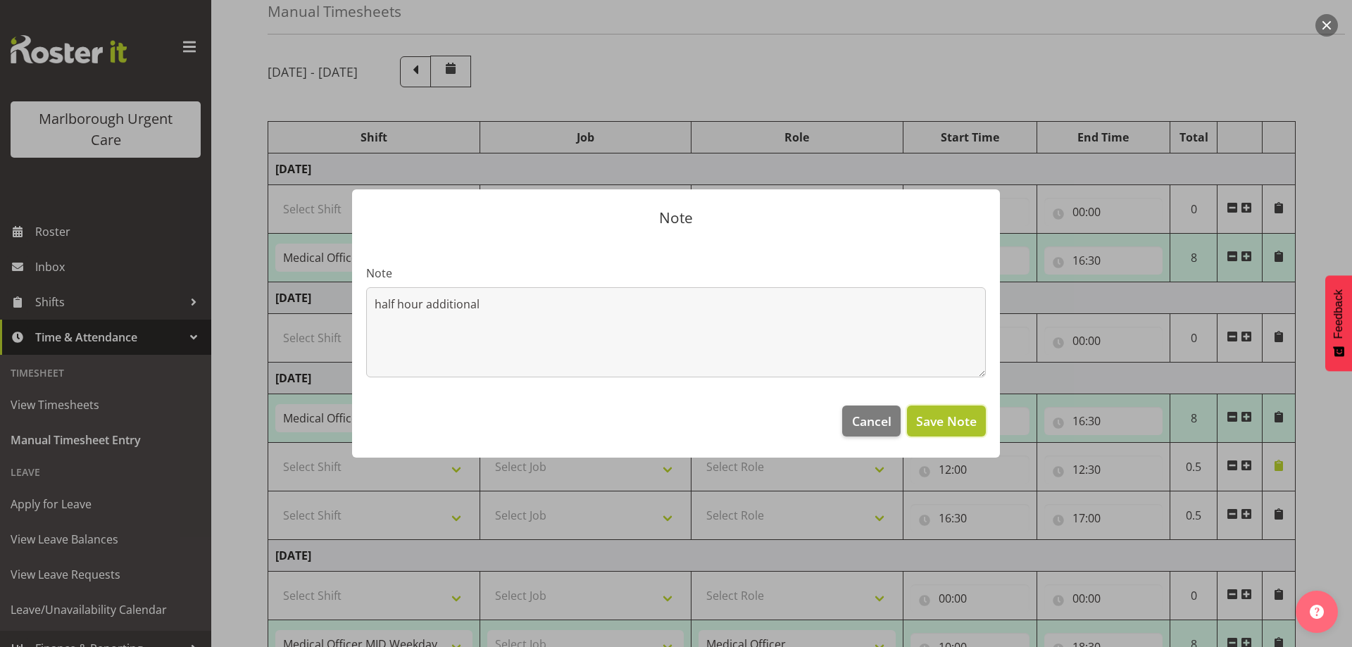
click at [923, 426] on span "Save Note" at bounding box center [946, 421] width 61 height 18
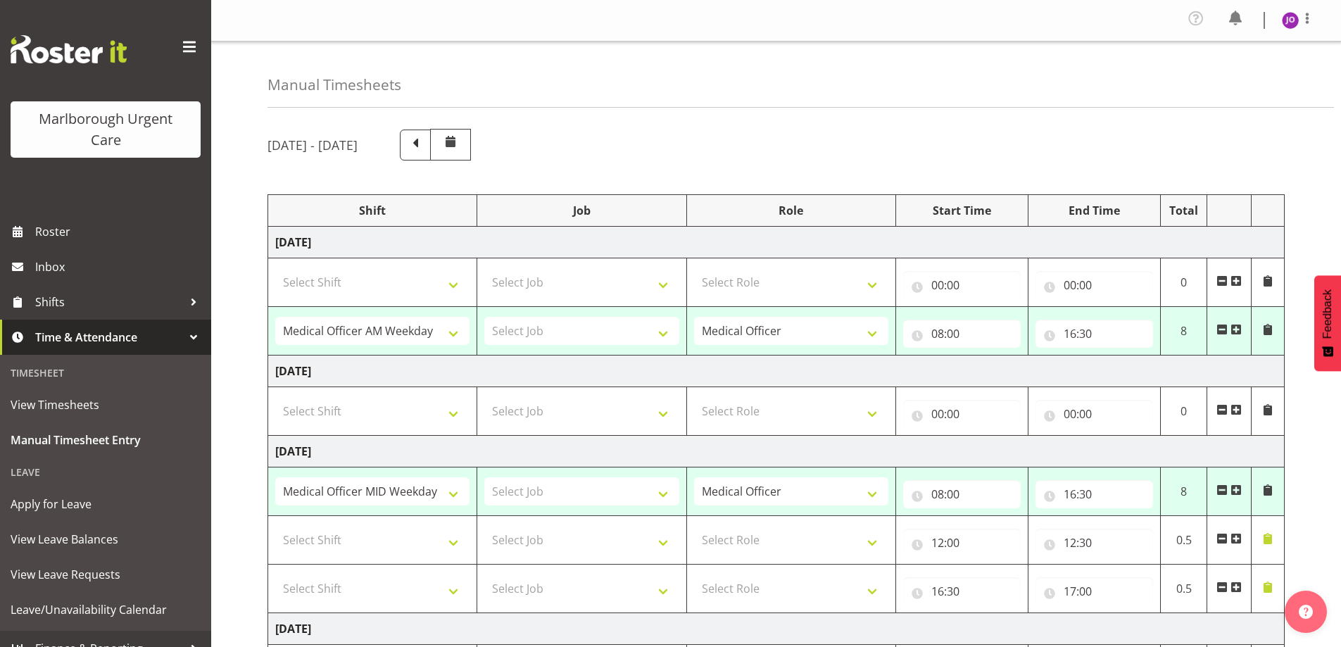
scroll to position [0, 0]
click at [184, 43] on span at bounding box center [189, 47] width 23 height 23
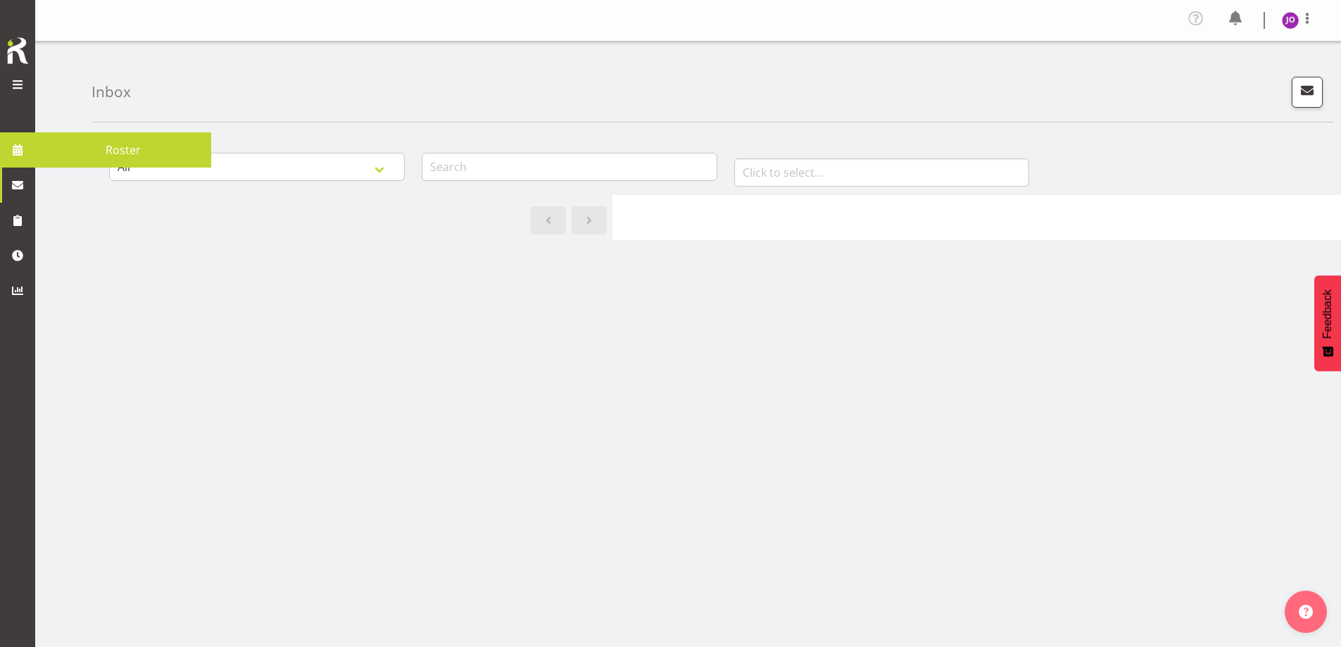
click at [21, 84] on span at bounding box center [17, 84] width 17 height 17
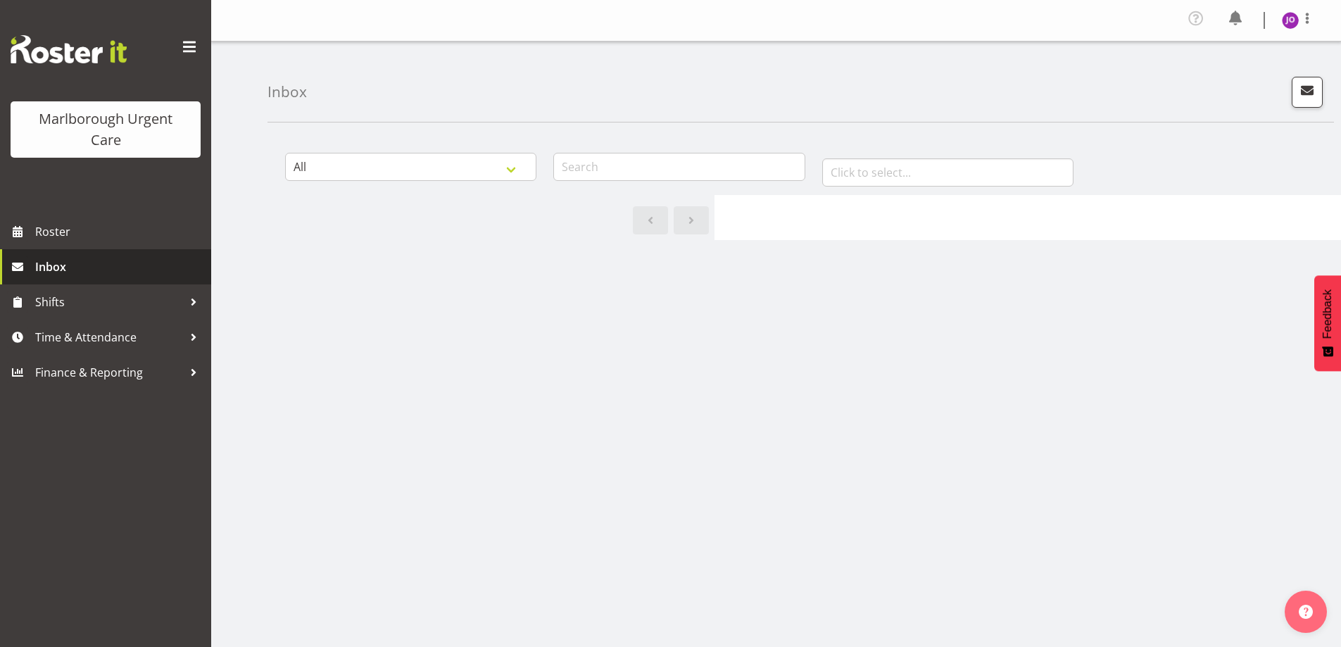
click at [61, 268] on span "Inbox" at bounding box center [119, 266] width 169 height 21
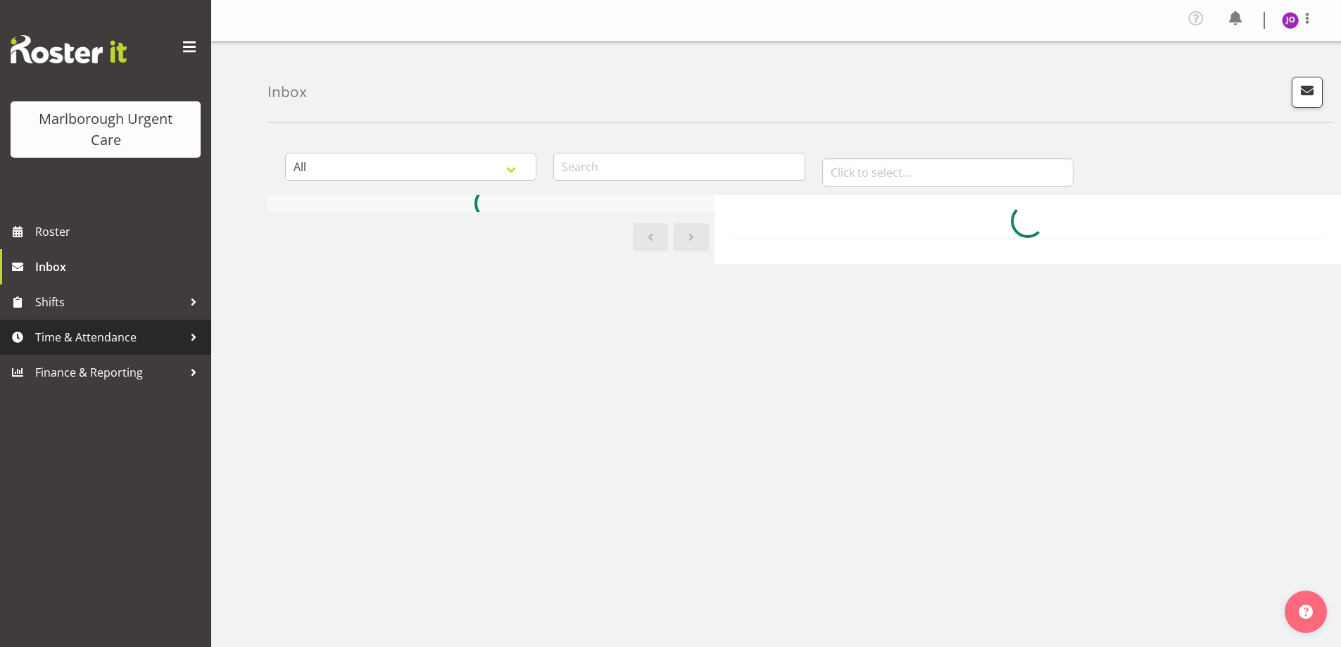
click at [70, 331] on span "Time & Attendance" at bounding box center [109, 337] width 148 height 21
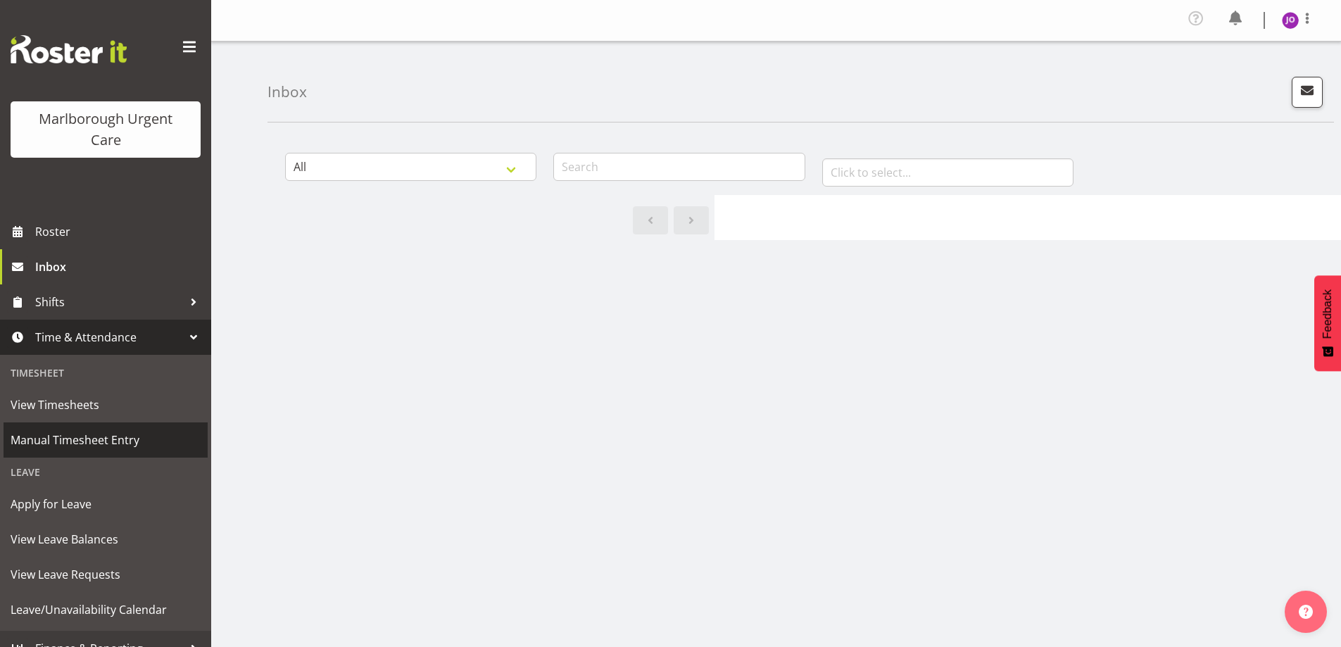
click at [73, 434] on span "Manual Timesheet Entry" at bounding box center [106, 439] width 190 height 21
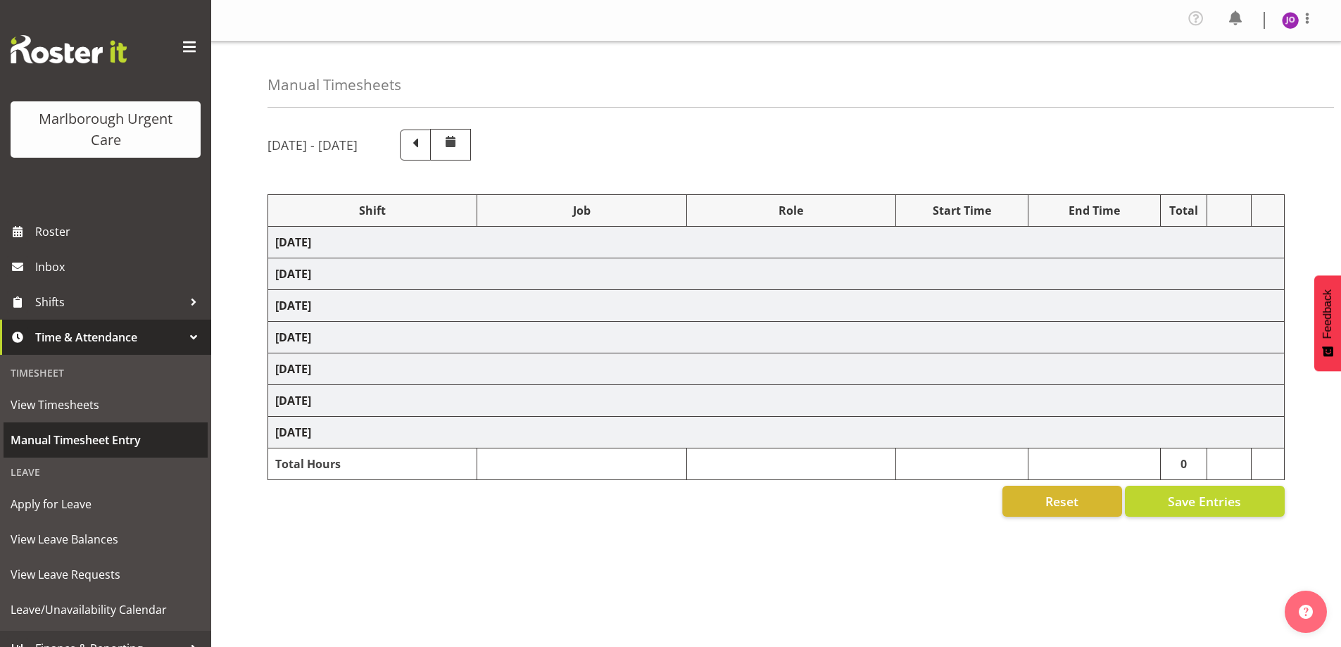
select select "81273"
select select "81272"
select select "81273"
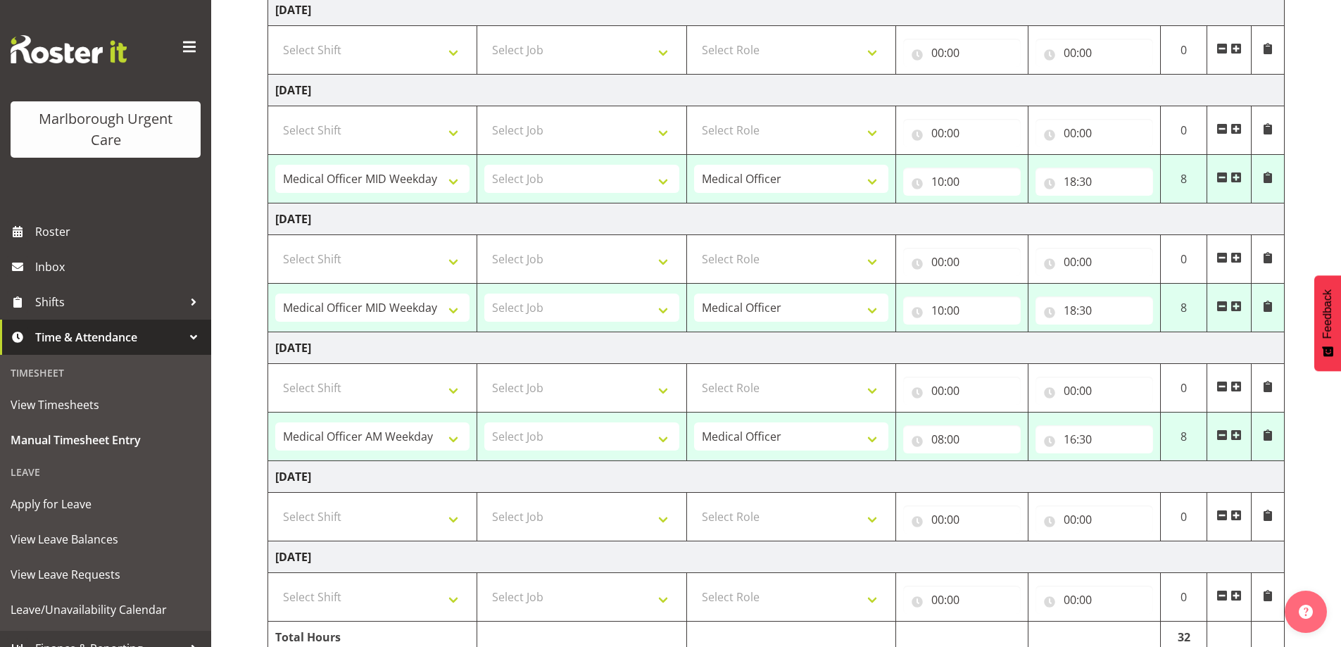
scroll to position [425, 0]
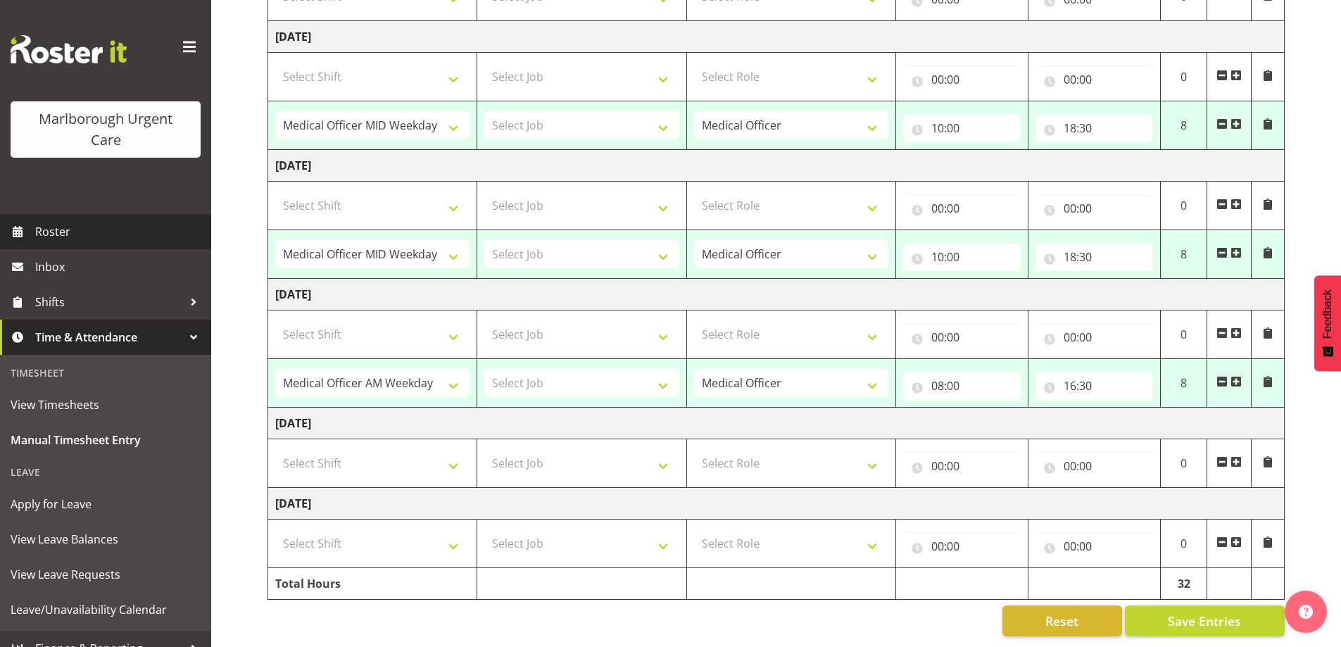
drag, startPoint x: 53, startPoint y: 232, endPoint x: 52, endPoint y: 248, distance: 15.5
click at [53, 234] on span "Roster" at bounding box center [119, 231] width 169 height 21
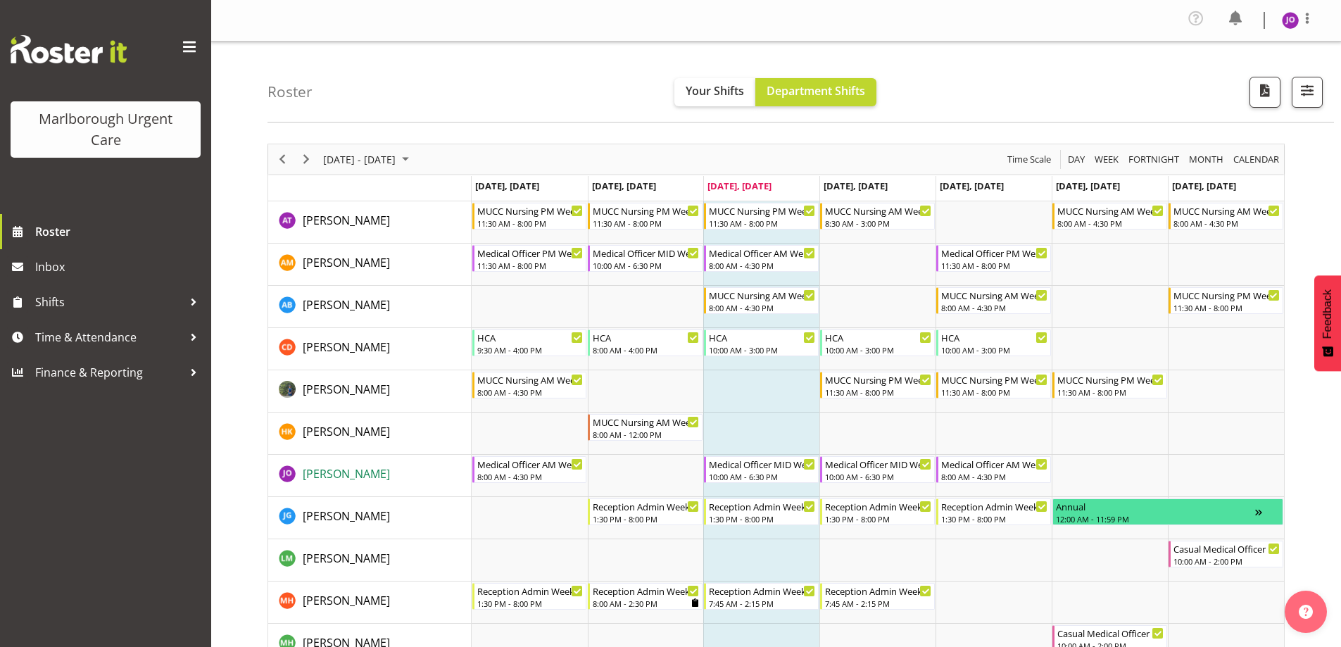
click at [379, 473] on span "[PERSON_NAME]" at bounding box center [346, 473] width 87 height 15
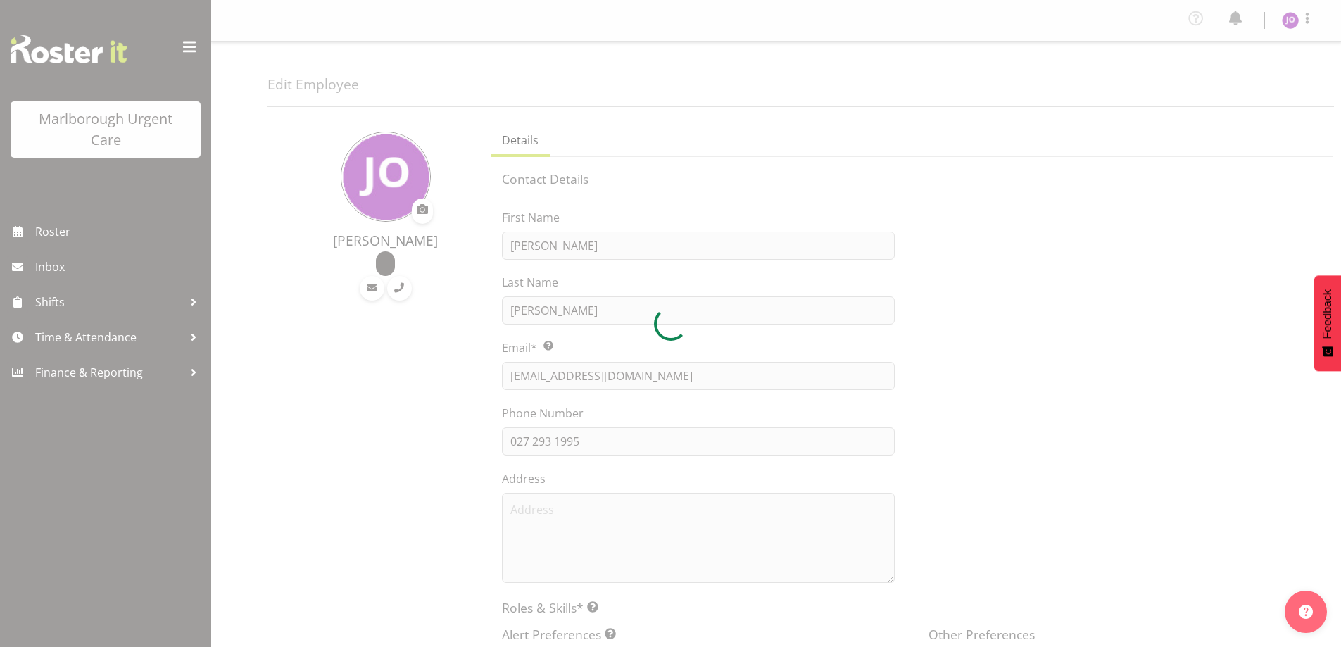
select select "TimelineWeek"
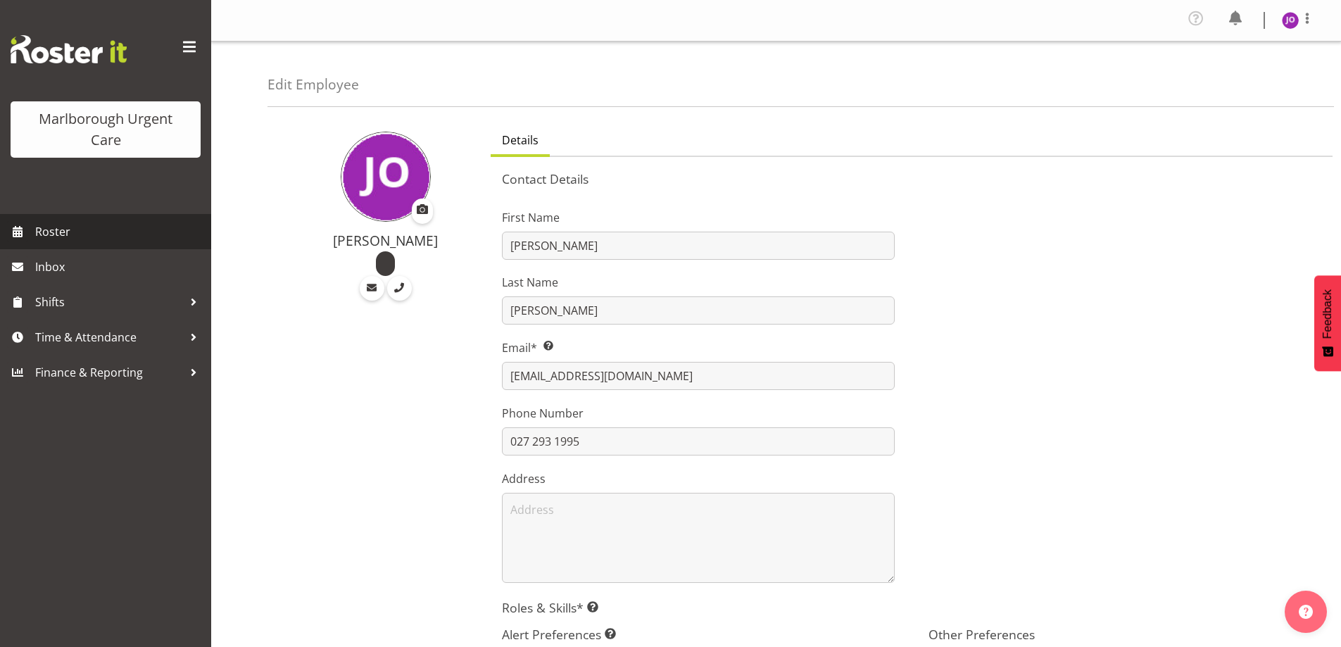
click at [64, 225] on span "Roster" at bounding box center [119, 231] width 169 height 21
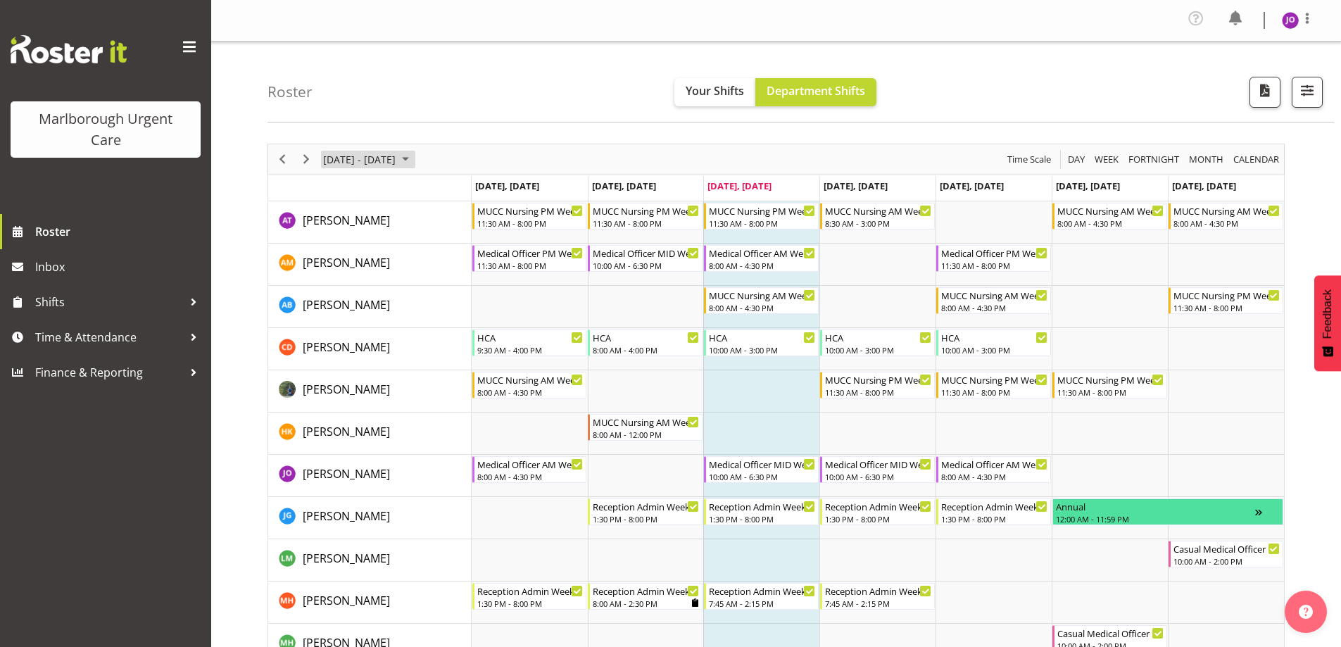
click at [414, 158] on span "September 08 - 14, 2025" at bounding box center [405, 160] width 17 height 18
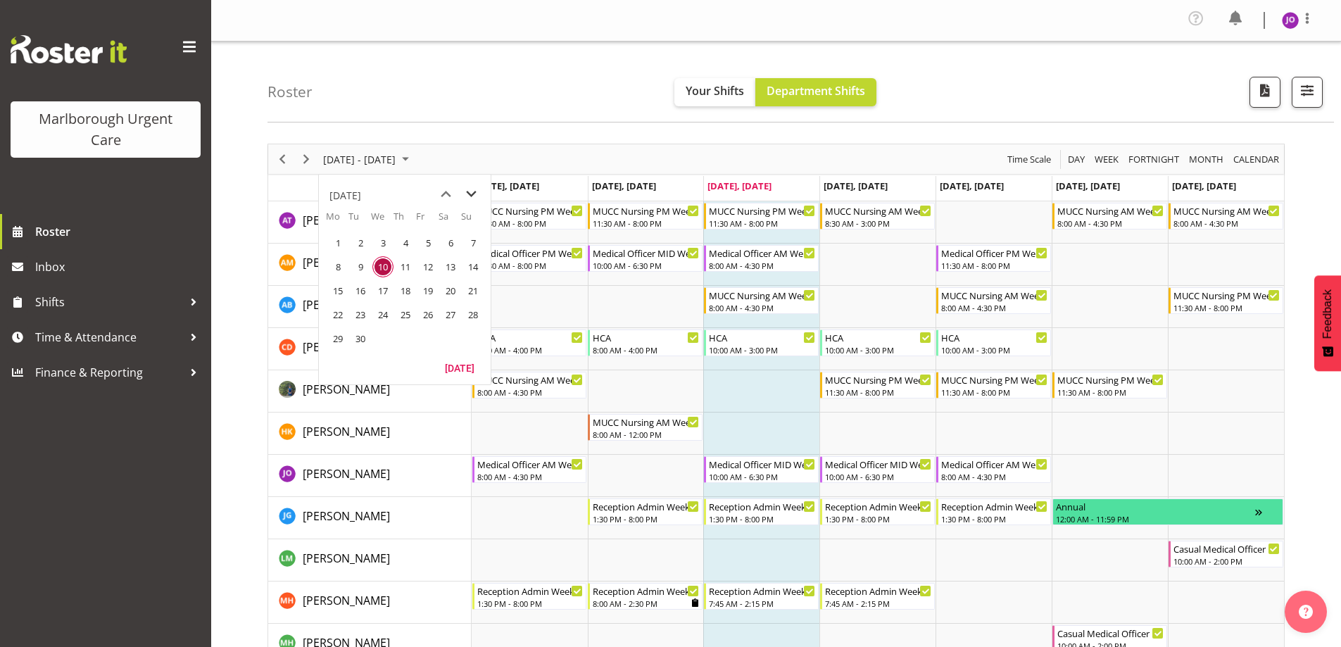
click at [471, 193] on span "next month" at bounding box center [471, 194] width 25 height 25
click at [356, 289] on span "14" at bounding box center [360, 290] width 21 height 21
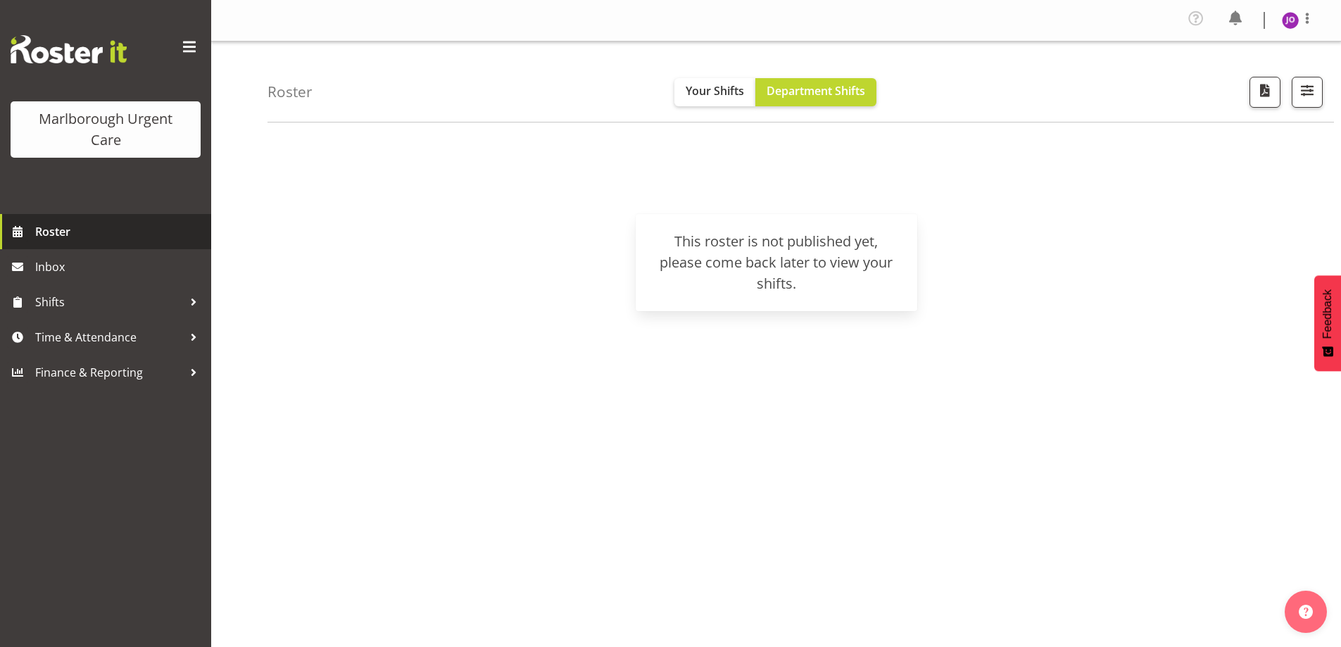
click at [68, 237] on span "Roster" at bounding box center [119, 231] width 169 height 21
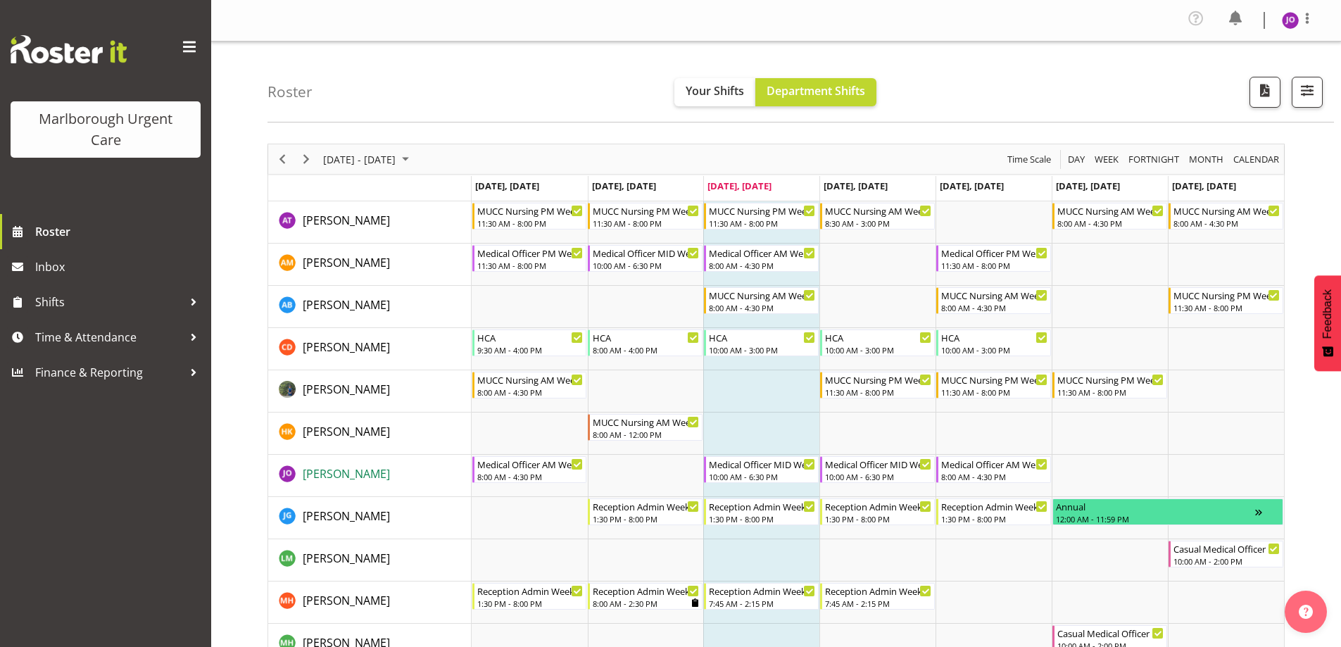
click at [353, 472] on span "[PERSON_NAME]" at bounding box center [346, 473] width 87 height 15
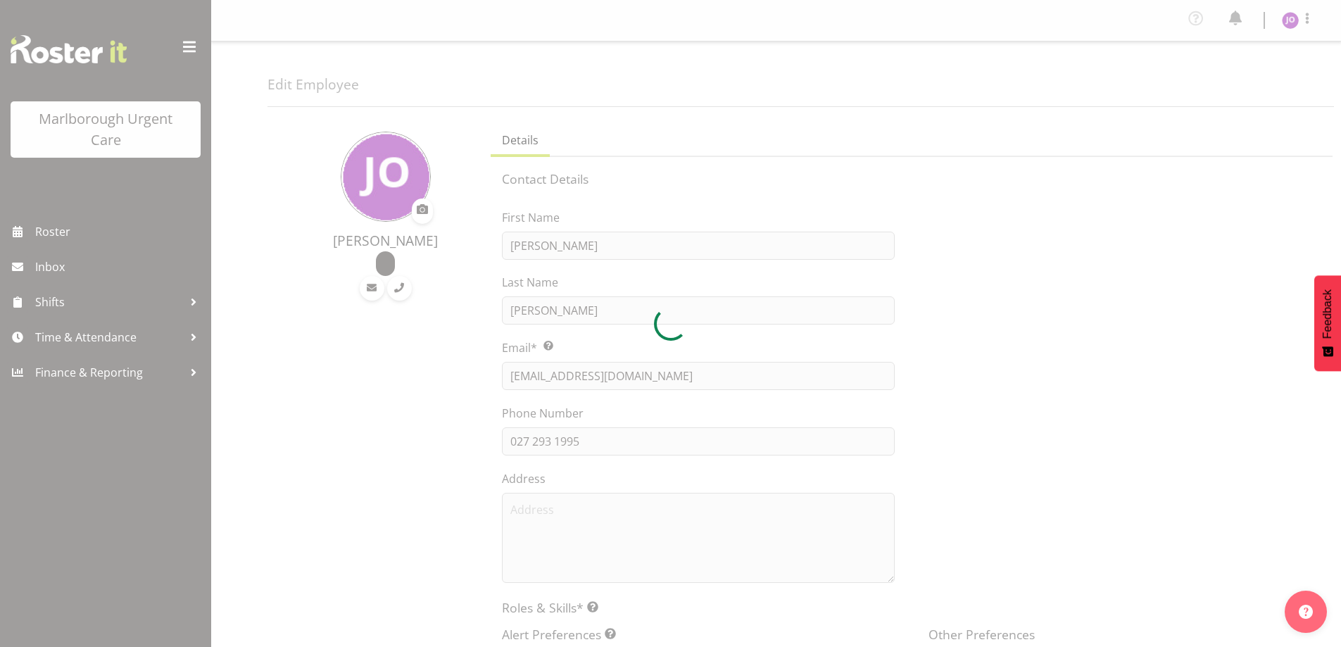
select select "TimelineWeek"
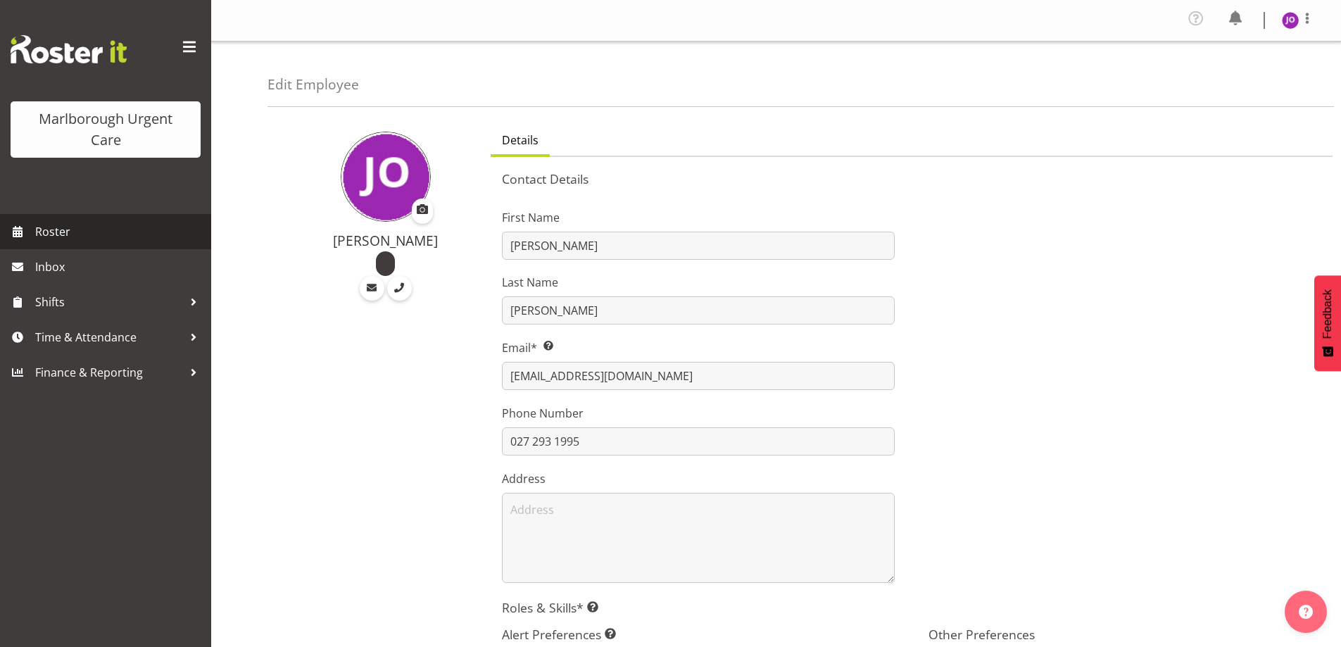
click at [70, 232] on span "Roster" at bounding box center [119, 231] width 169 height 21
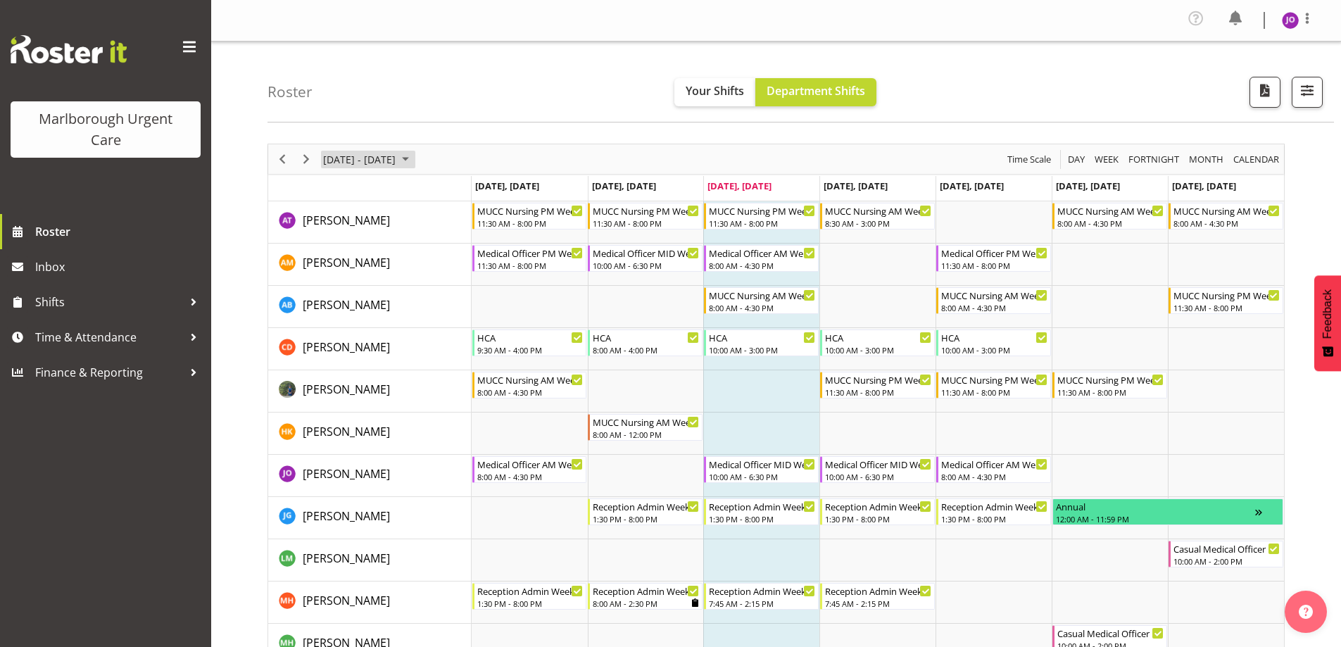
click at [414, 163] on span "September 08 - 14, 2025" at bounding box center [405, 160] width 17 height 18
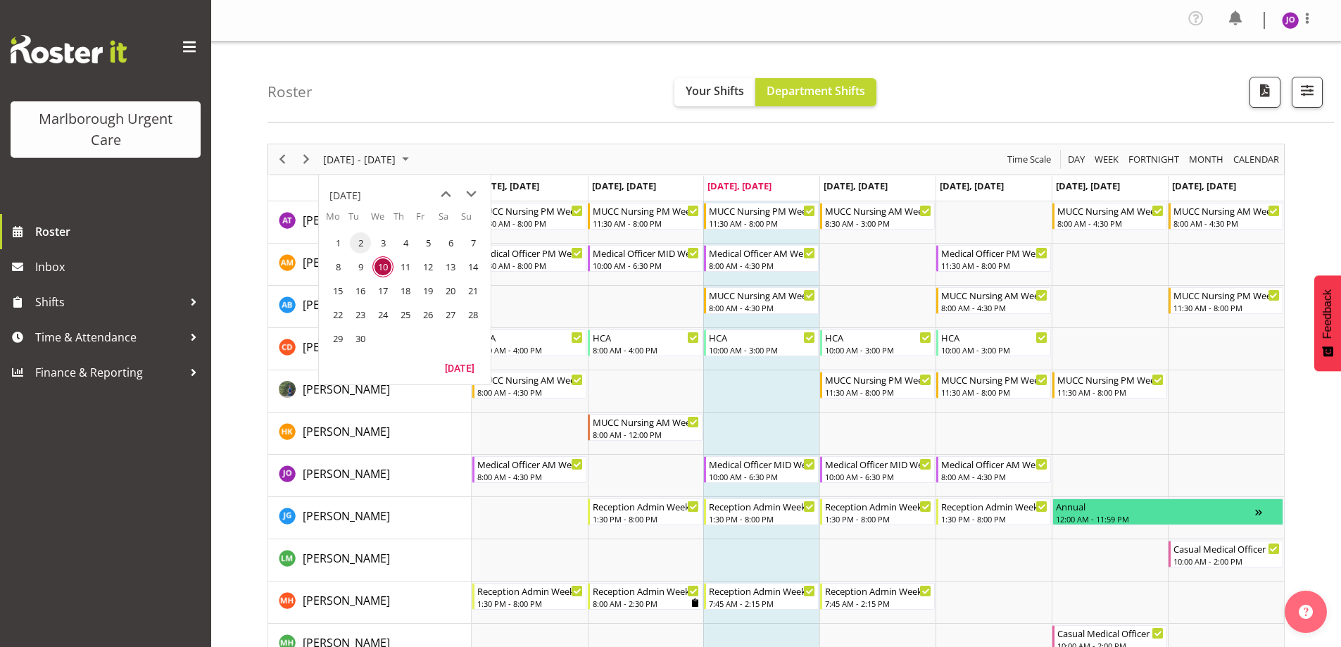
click at [355, 241] on span "2" at bounding box center [360, 242] width 21 height 21
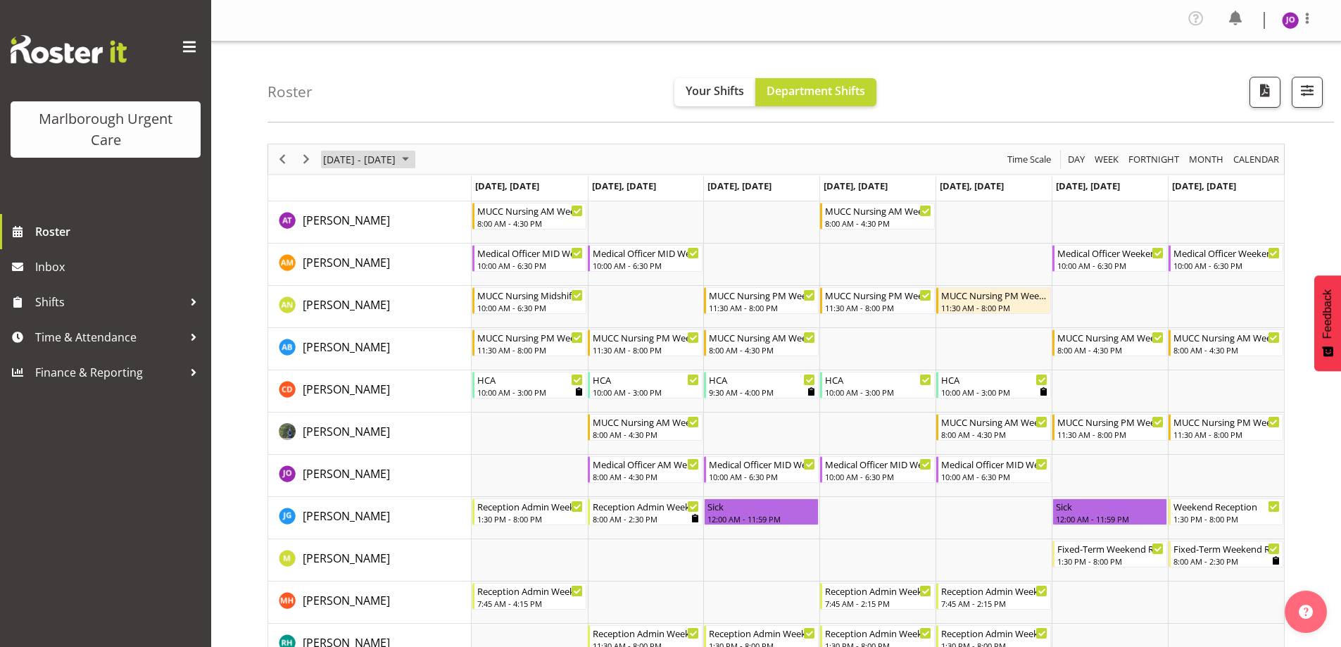
click at [414, 161] on span "September 01 - 07, 2025" at bounding box center [405, 160] width 17 height 18
click at [414, 163] on span "September 01 - 07, 2025" at bounding box center [405, 160] width 17 height 18
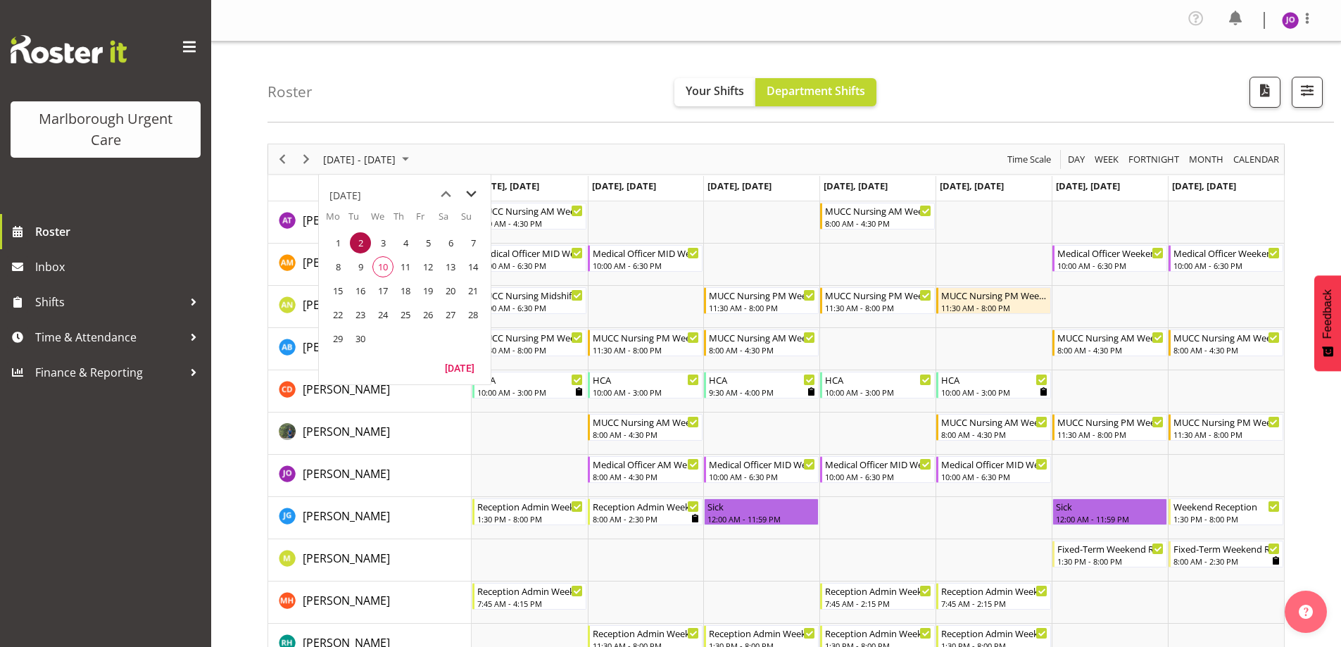
click at [473, 192] on span "next month" at bounding box center [471, 194] width 25 height 25
click at [358, 262] on span "7" at bounding box center [360, 266] width 21 height 21
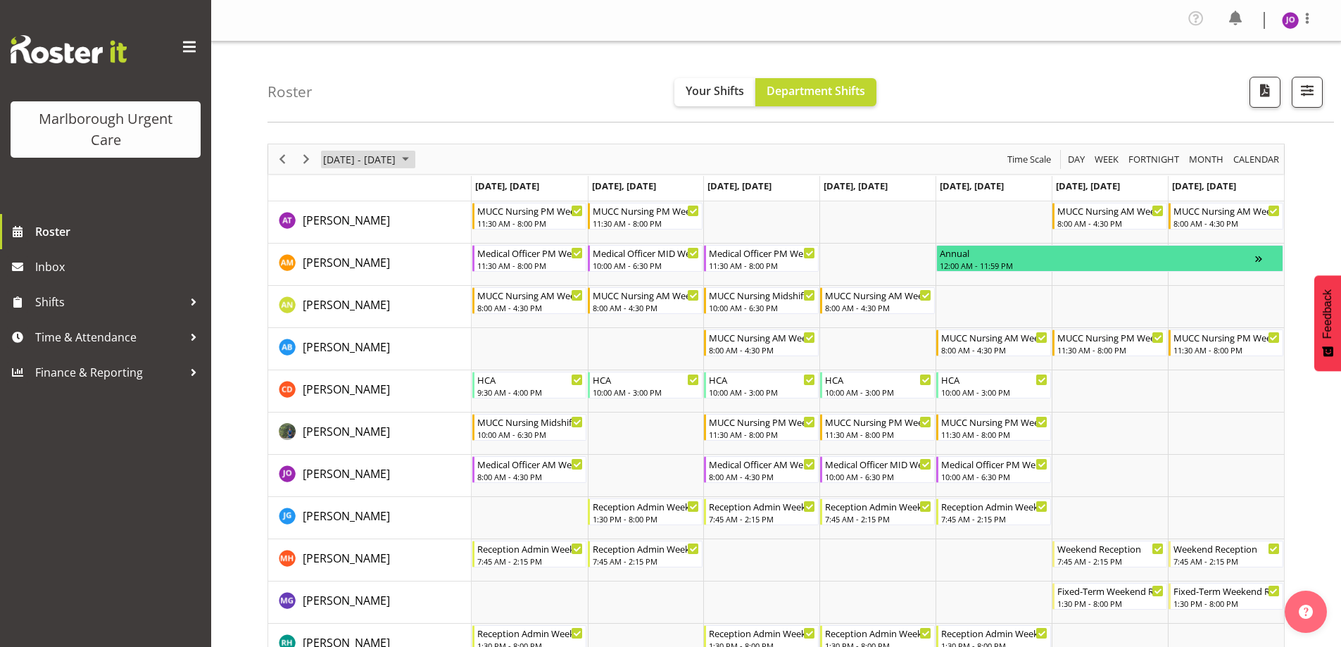
click at [414, 158] on span "October 06 - 12, 2025" at bounding box center [405, 160] width 17 height 18
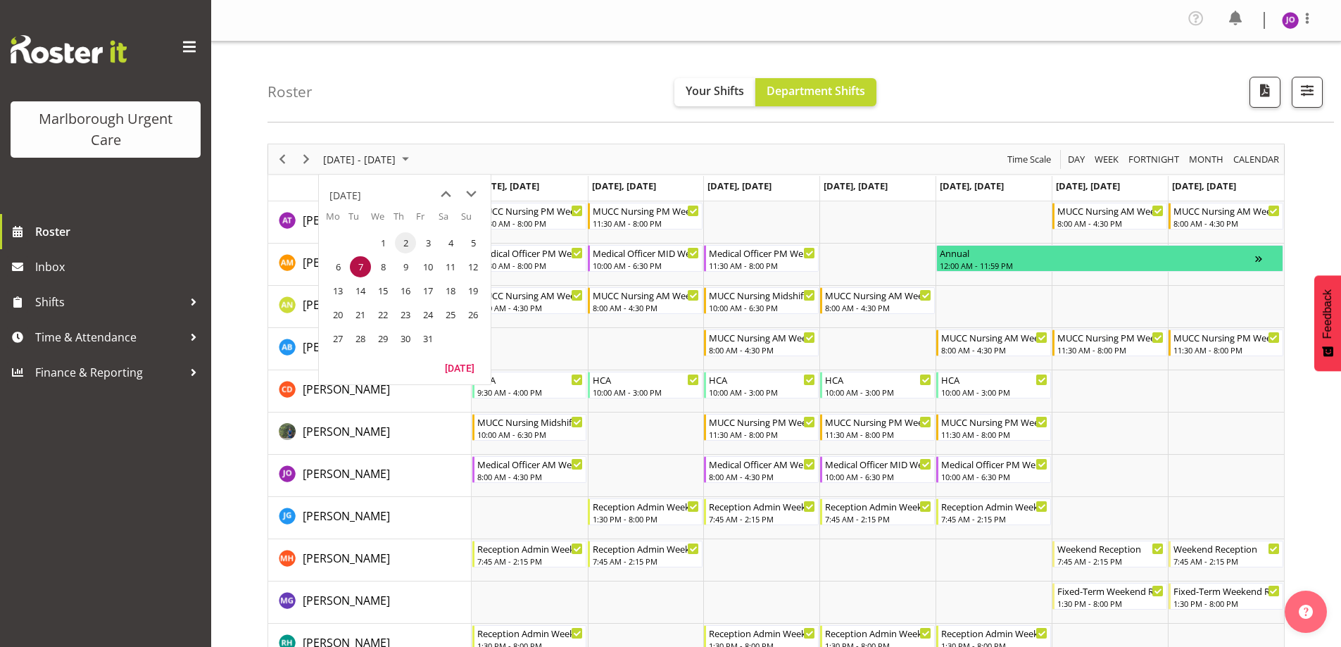
click at [406, 246] on span "2" at bounding box center [405, 242] width 21 height 21
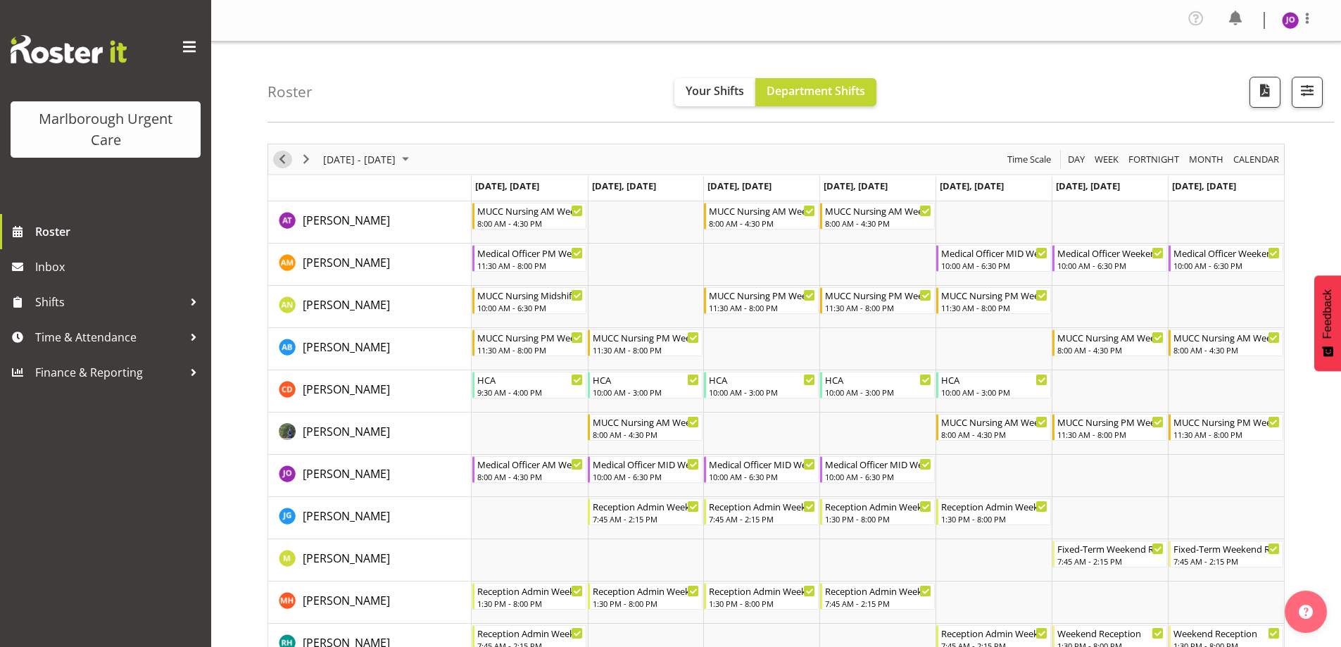
click at [279, 162] on span "Previous" at bounding box center [282, 160] width 17 height 18
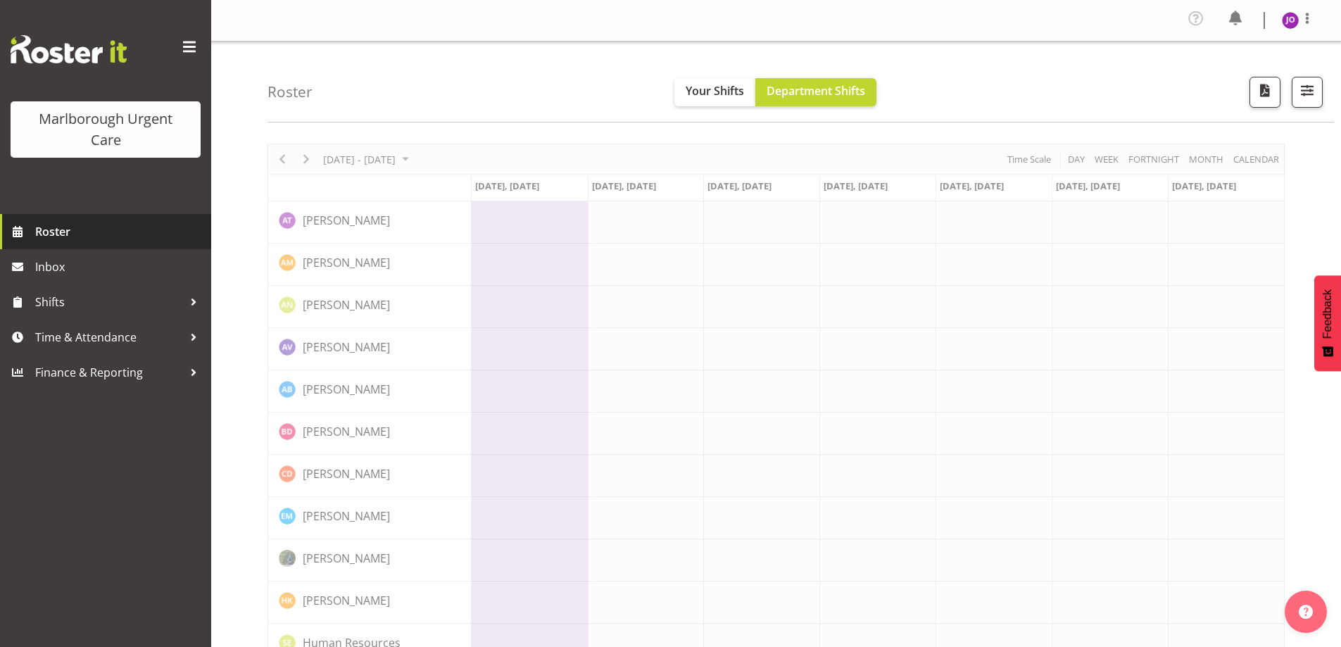
click at [66, 232] on span "Roster" at bounding box center [119, 231] width 169 height 21
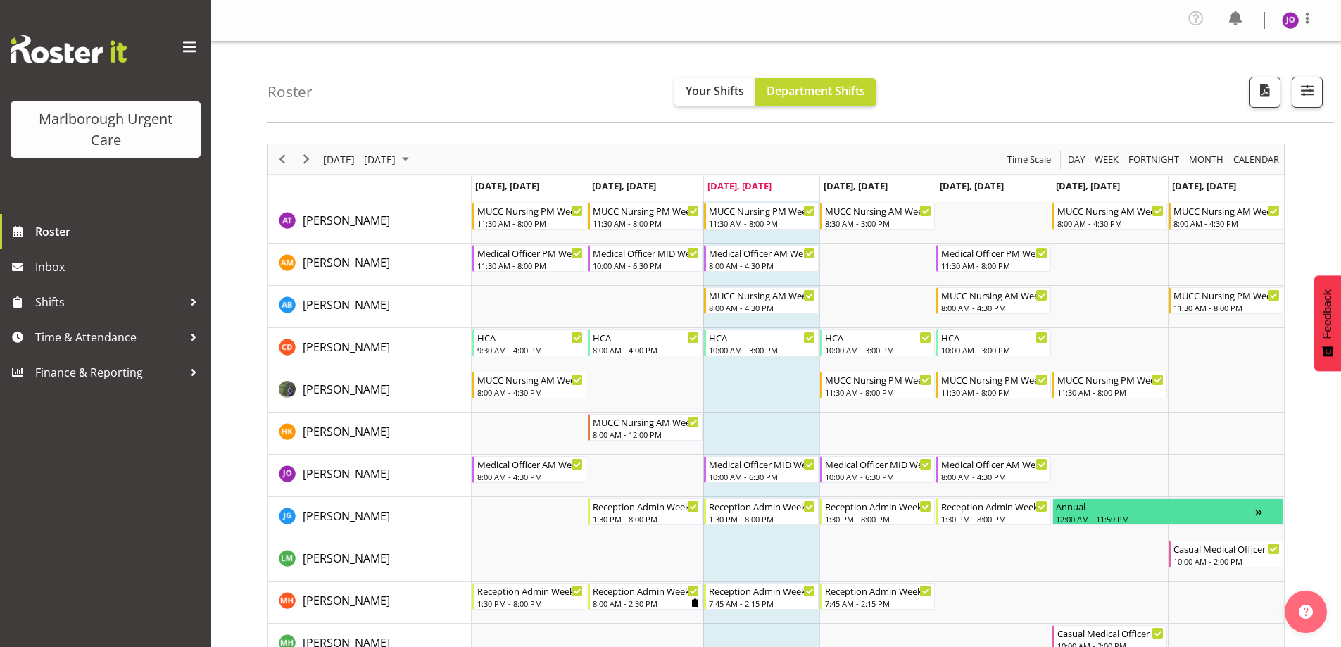
click at [189, 49] on span at bounding box center [189, 47] width 23 height 23
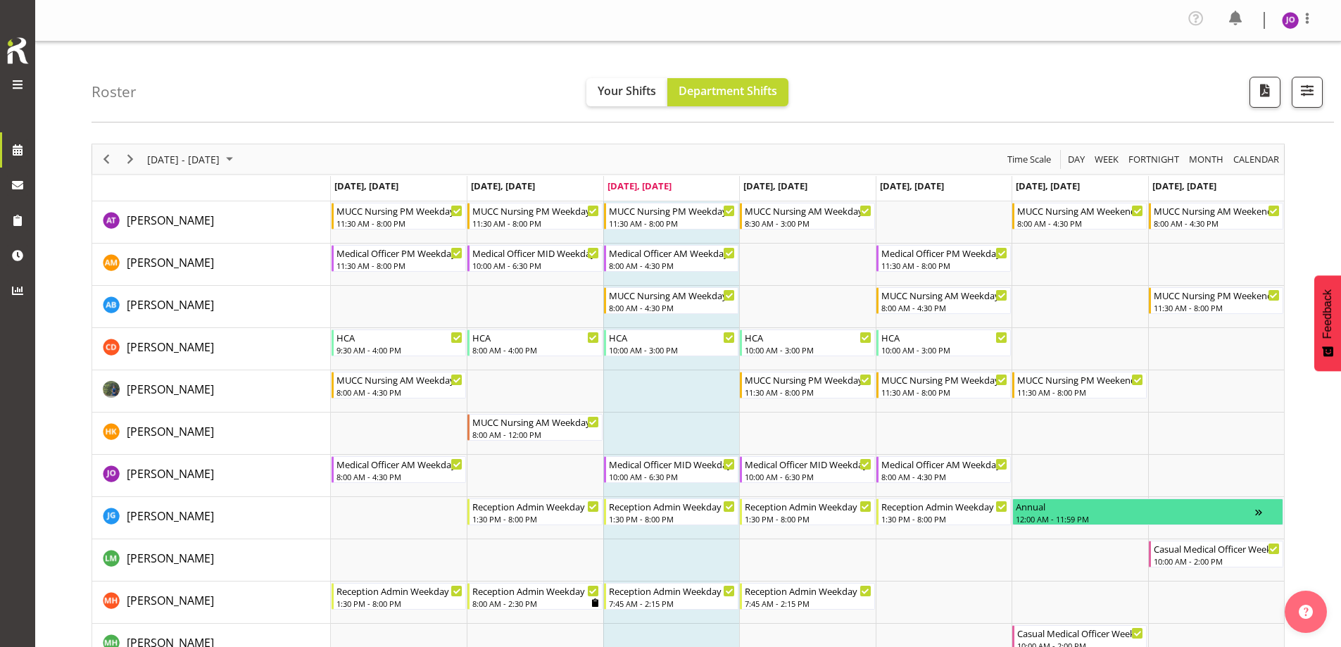
click at [15, 84] on span at bounding box center [17, 84] width 17 height 17
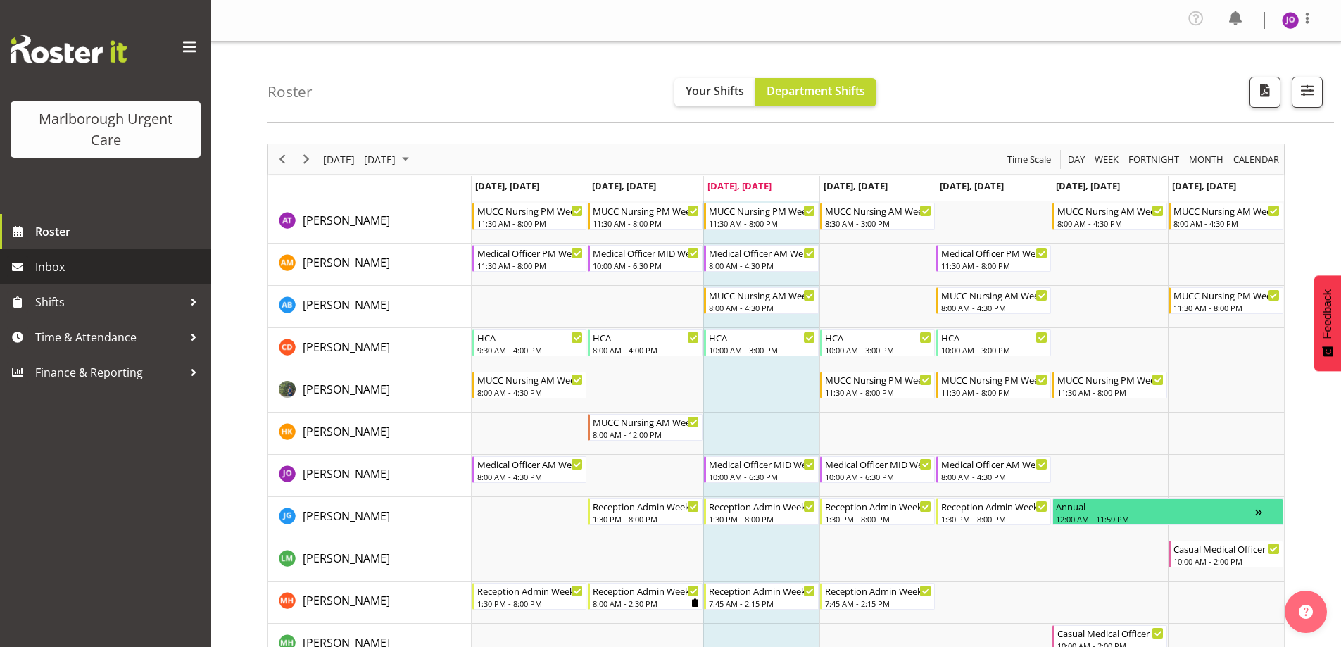
click at [59, 263] on span "Inbox" at bounding box center [119, 266] width 169 height 21
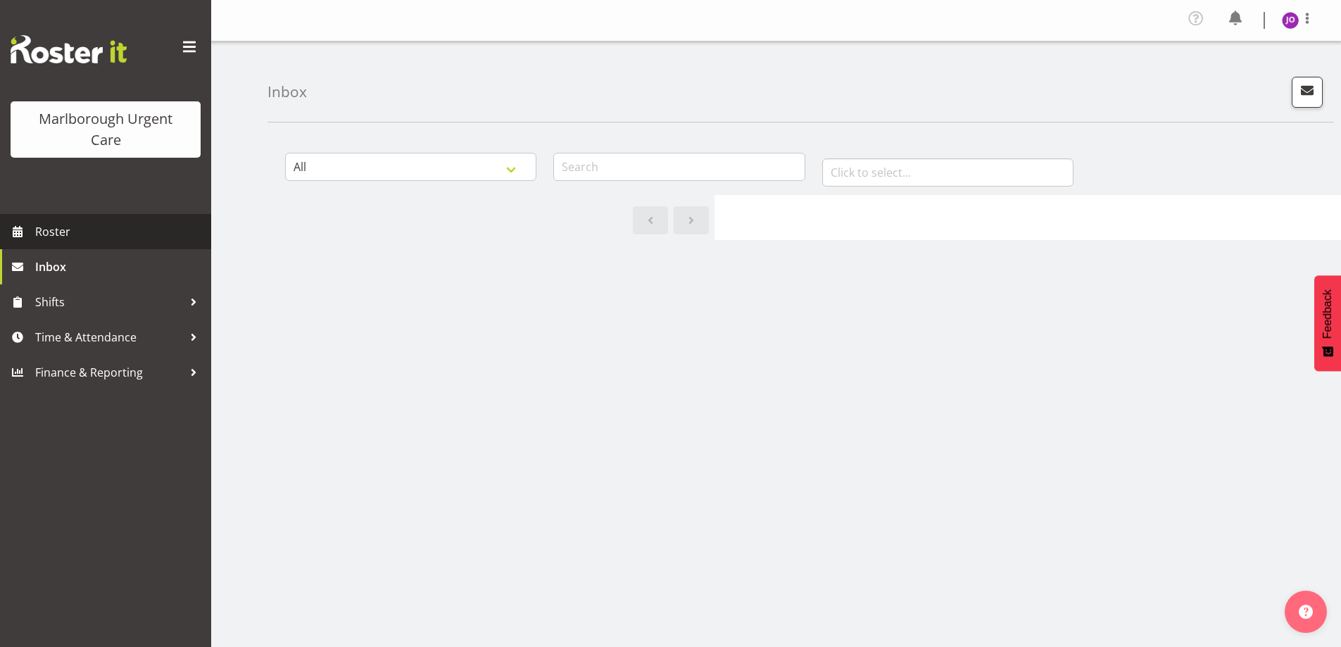
click at [53, 236] on span "Roster" at bounding box center [119, 231] width 169 height 21
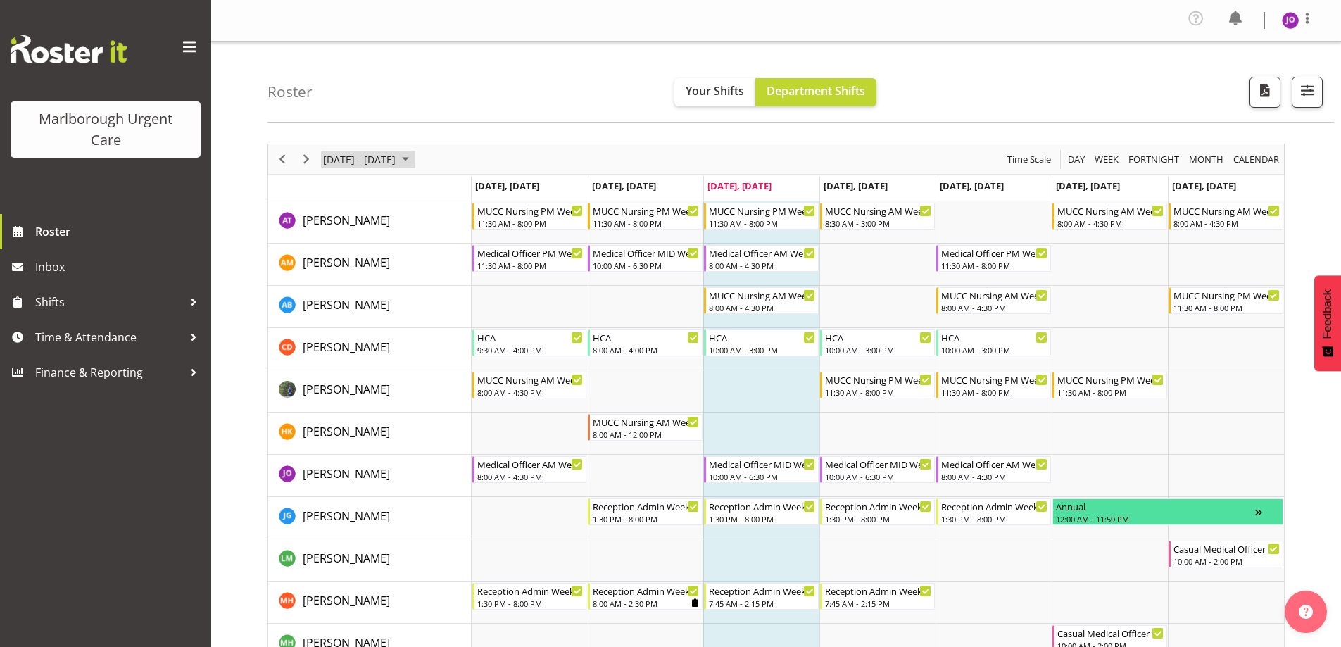
click at [414, 161] on span "September 08 - 14, 2025" at bounding box center [405, 160] width 17 height 18
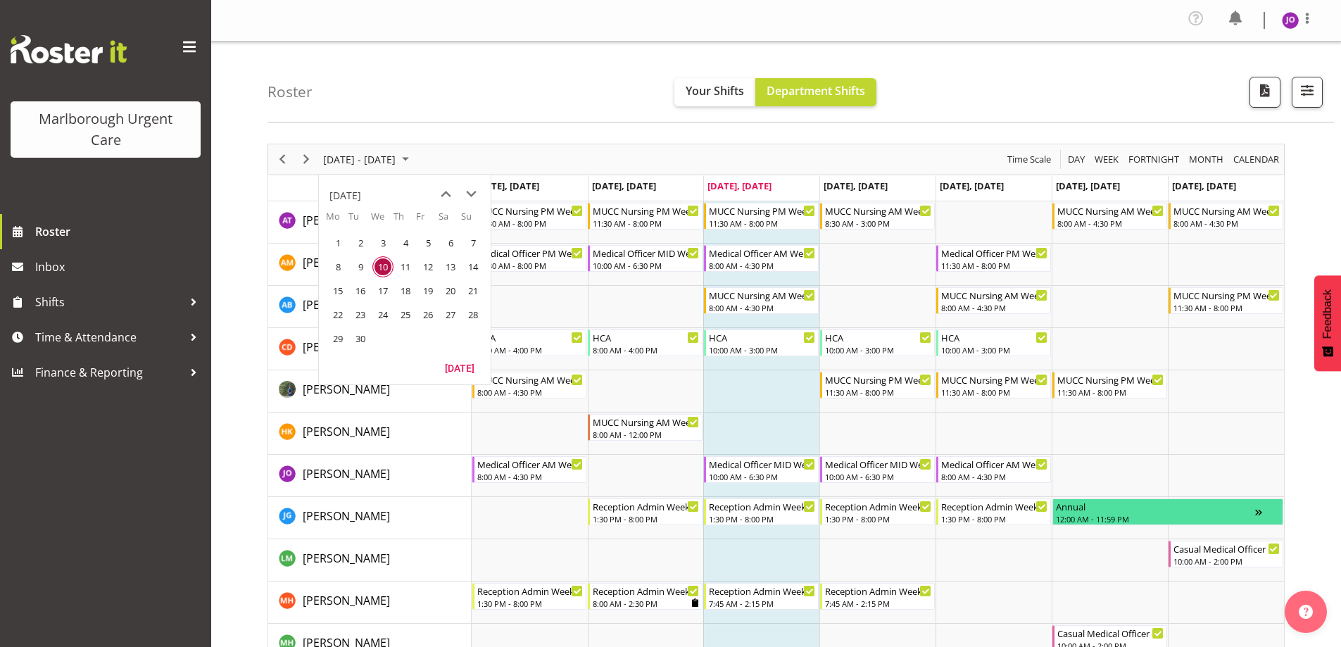
drag, startPoint x: 522, startPoint y: 91, endPoint x: 543, endPoint y: 93, distance: 20.5
click at [523, 90] on div "Roster Your Shifts Department Shifts All Locations [GEOGRAPHIC_DATA] Select All…" at bounding box center [801, 82] width 1067 height 81
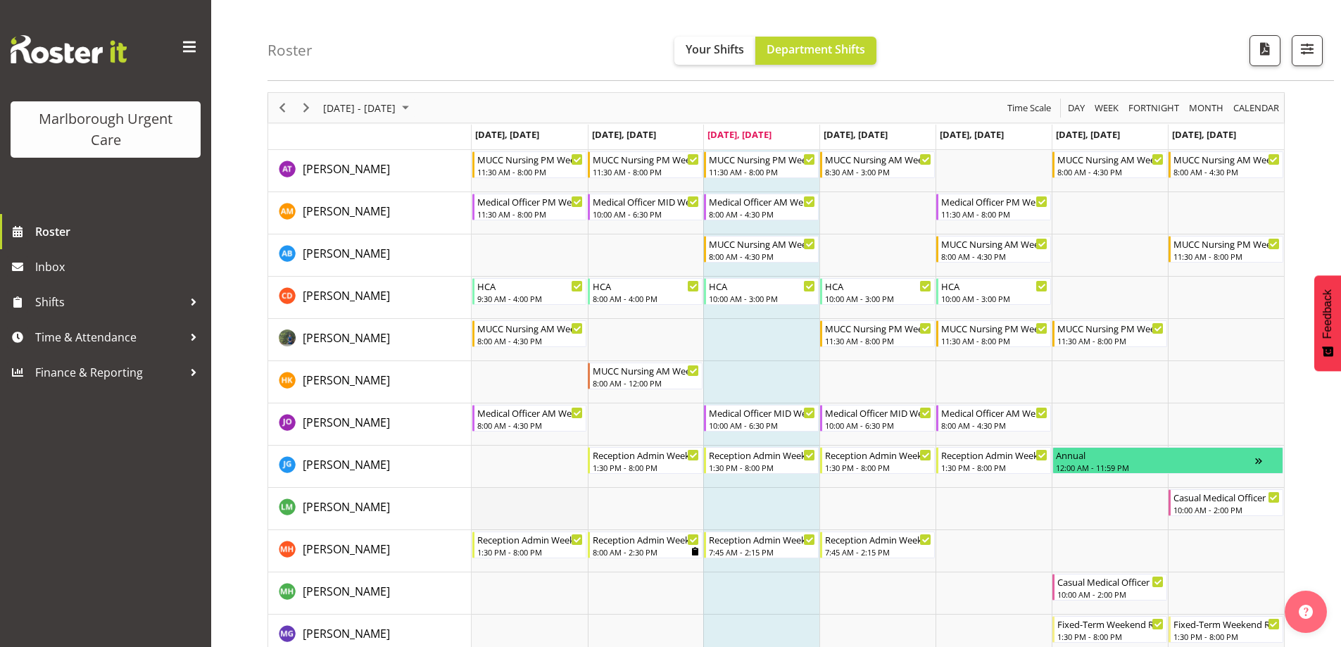
scroll to position [70, 0]
